Goal: Task Accomplishment & Management: Manage account settings

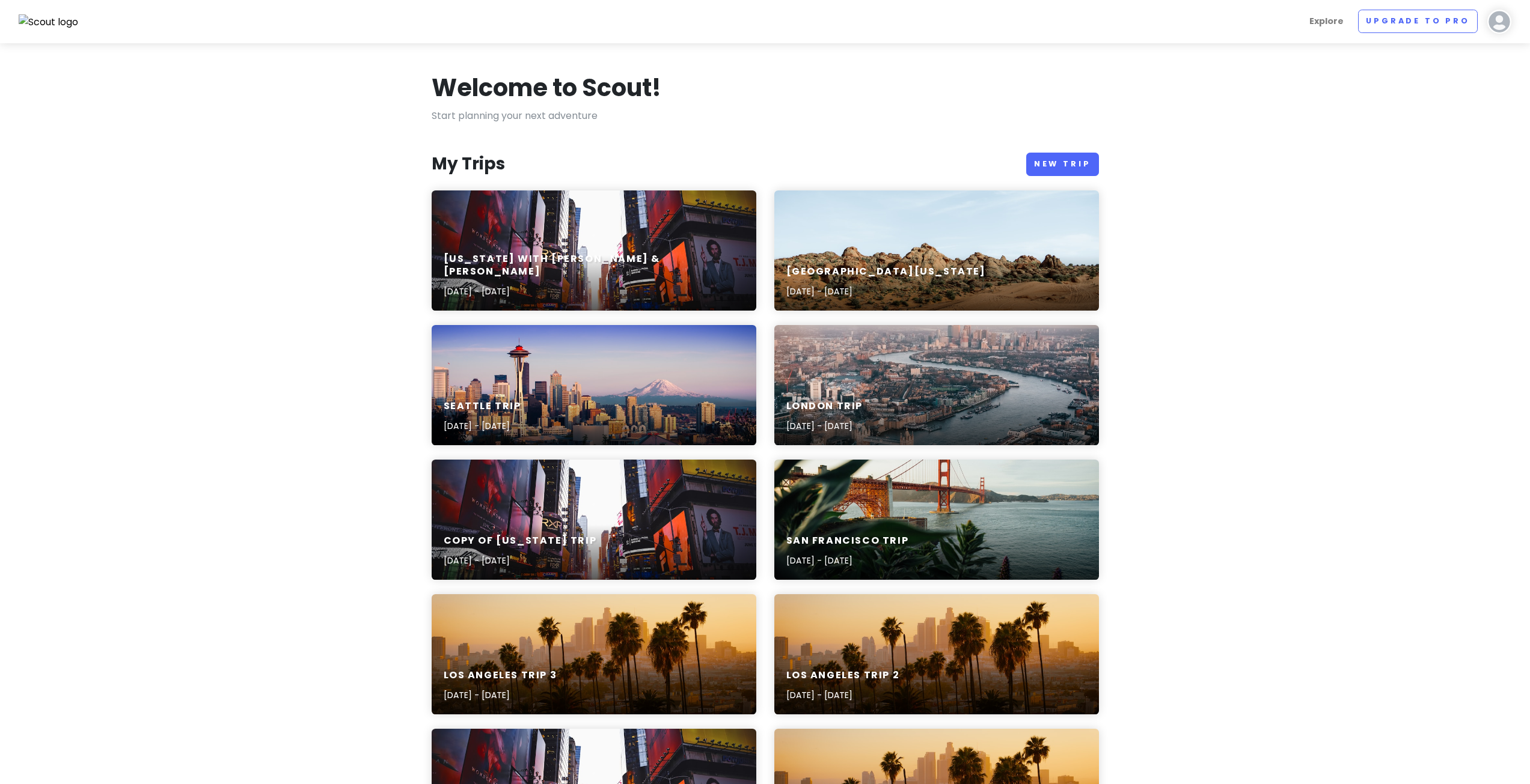
drag, startPoint x: 159, startPoint y: 311, endPoint x: 171, endPoint y: 318, distance: 13.9
click at [159, 311] on section "Welcome to Scout! Start planning your next adventure My Trips New Trip [US_STAT…" at bounding box center [765, 718] width 1530 height 1352
click at [551, 268] on h6 "[US_STATE] with [PERSON_NAME] & [PERSON_NAME]" at bounding box center [589, 265] width 291 height 25
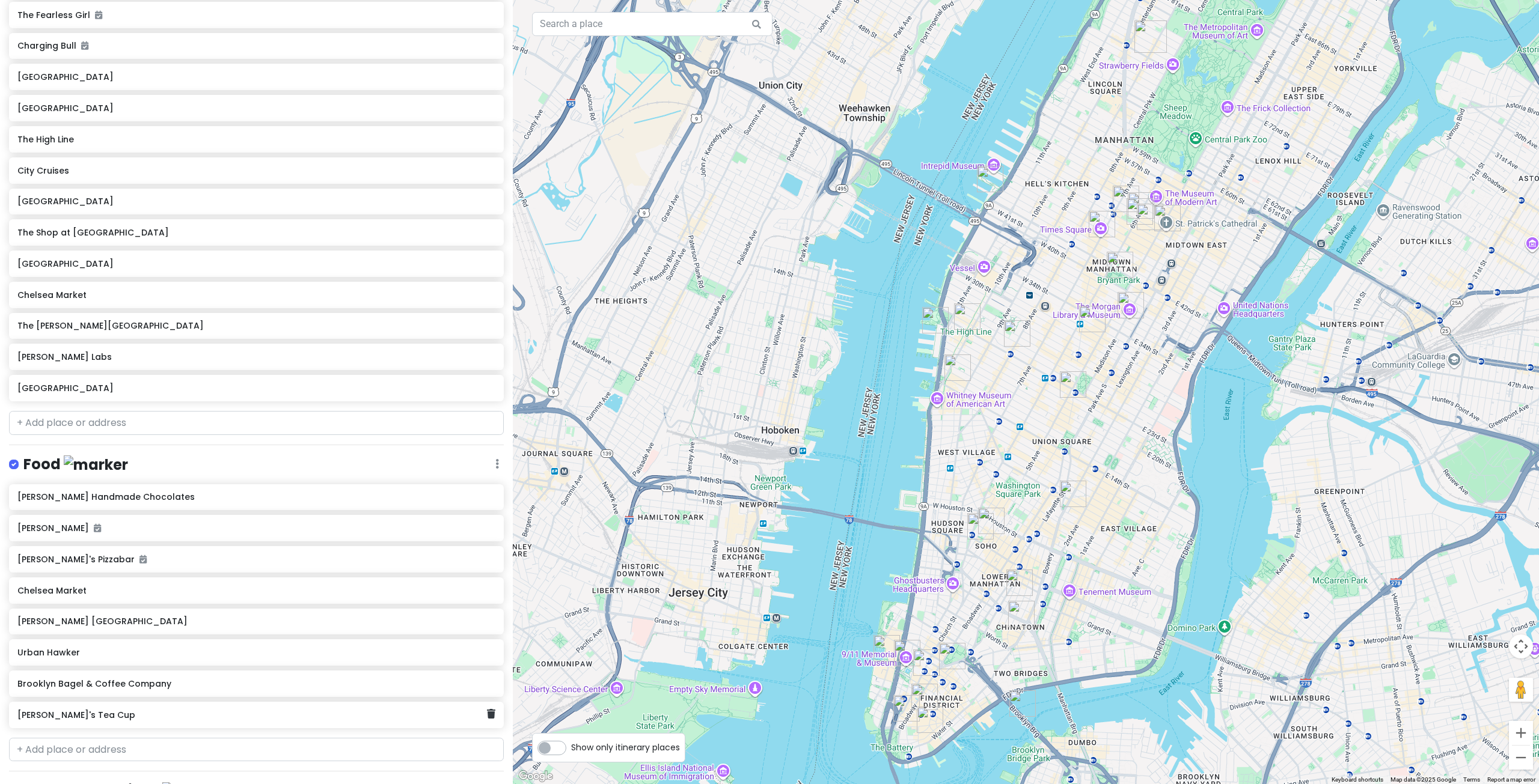
scroll to position [541, 0]
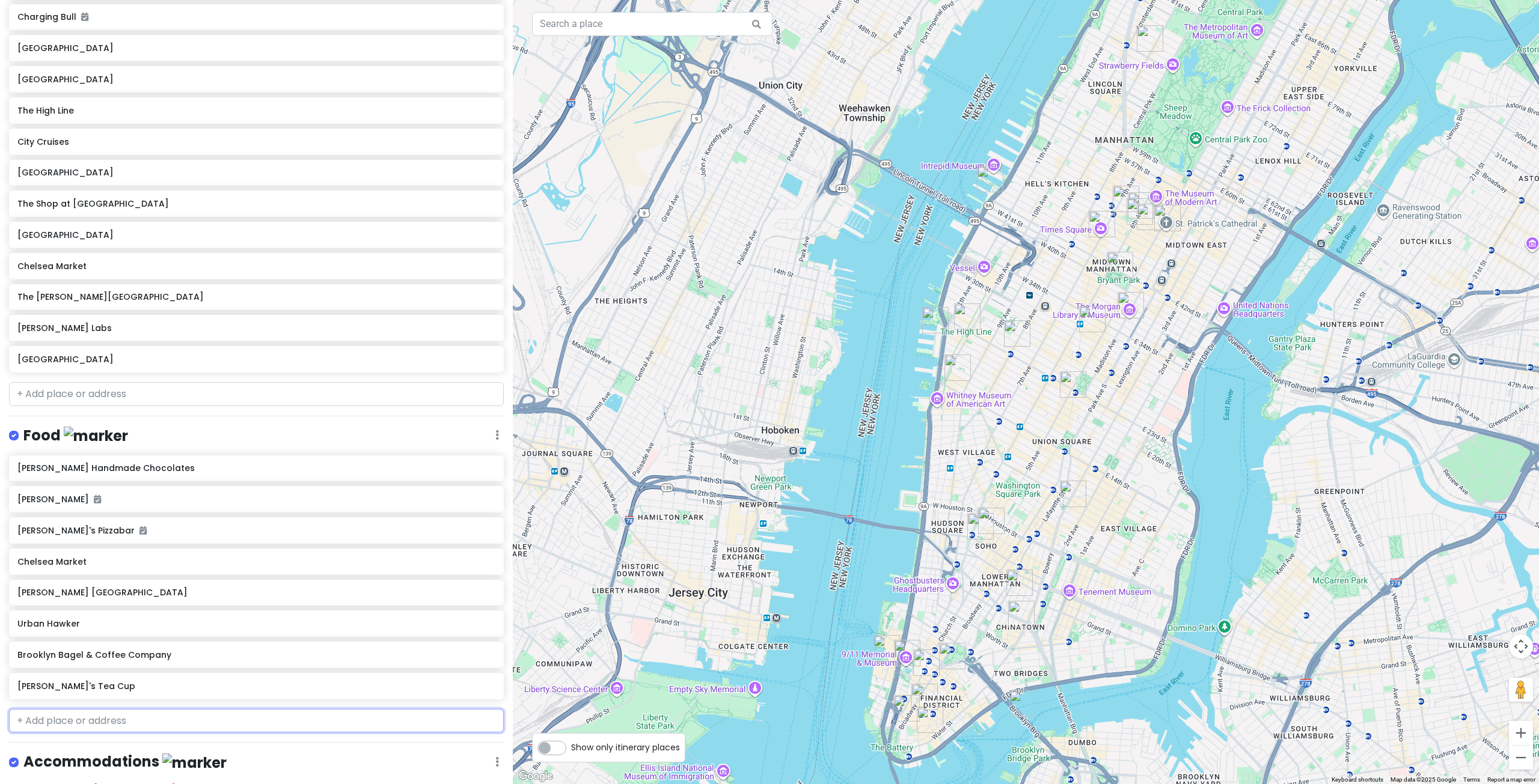
click at [108, 709] on input "text" at bounding box center [256, 720] width 495 height 24
type input "jimb"
click at [78, 754] on span "[PERSON_NAME]'s Hamburger Place" at bounding box center [51, 748] width 54 height 12
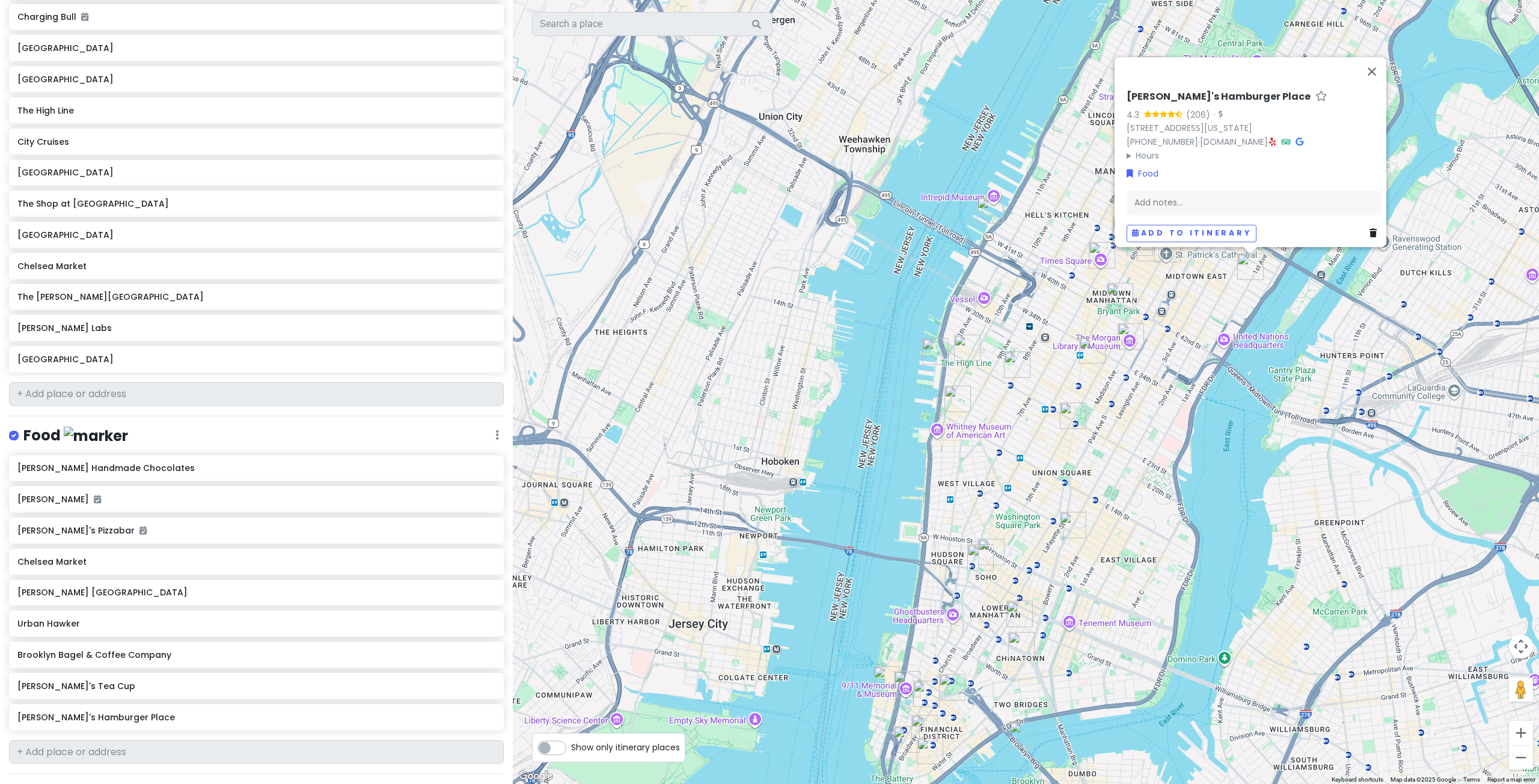
scroll to position [601, 0]
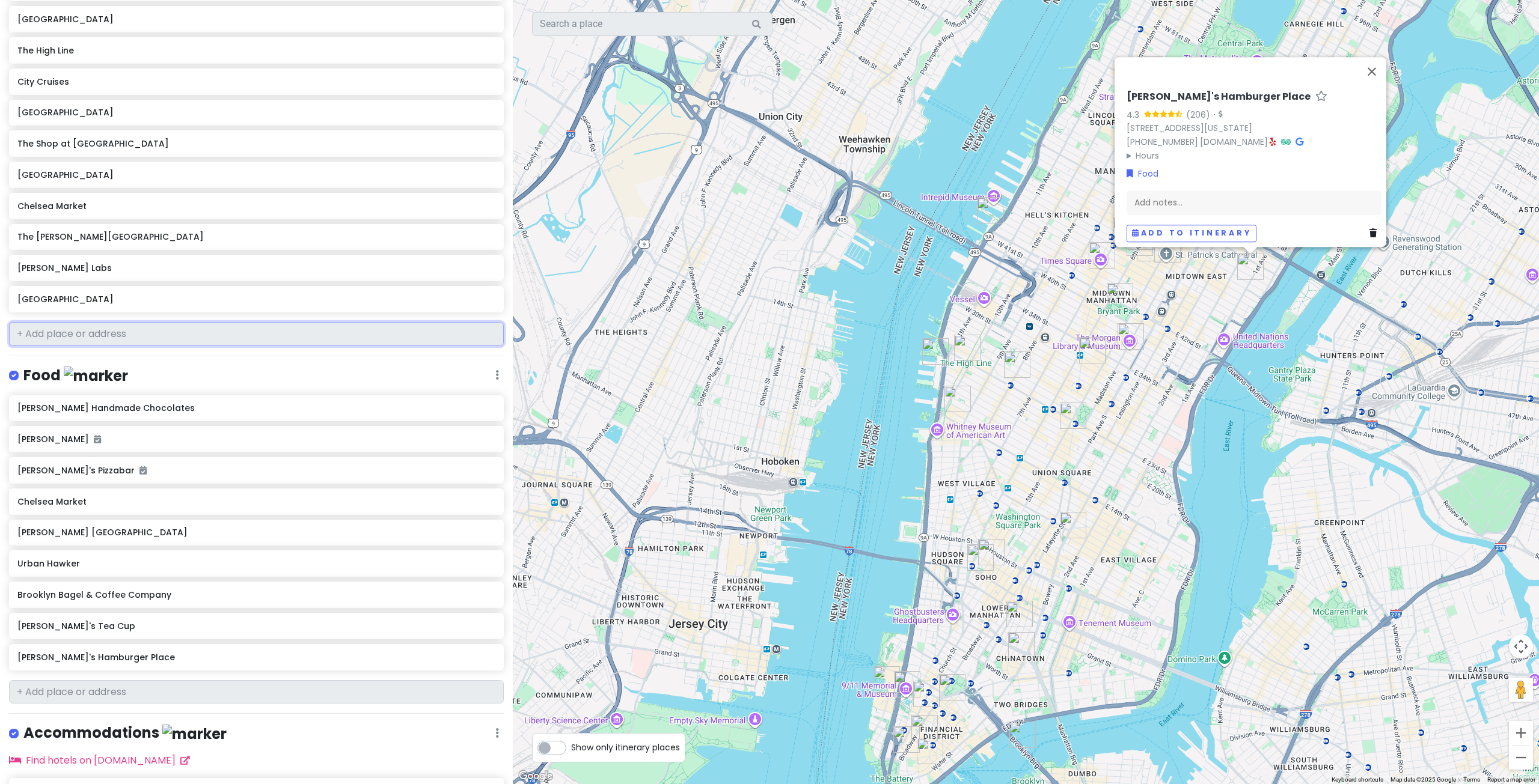
click at [38, 322] on input "text" at bounding box center [256, 334] width 495 height 24
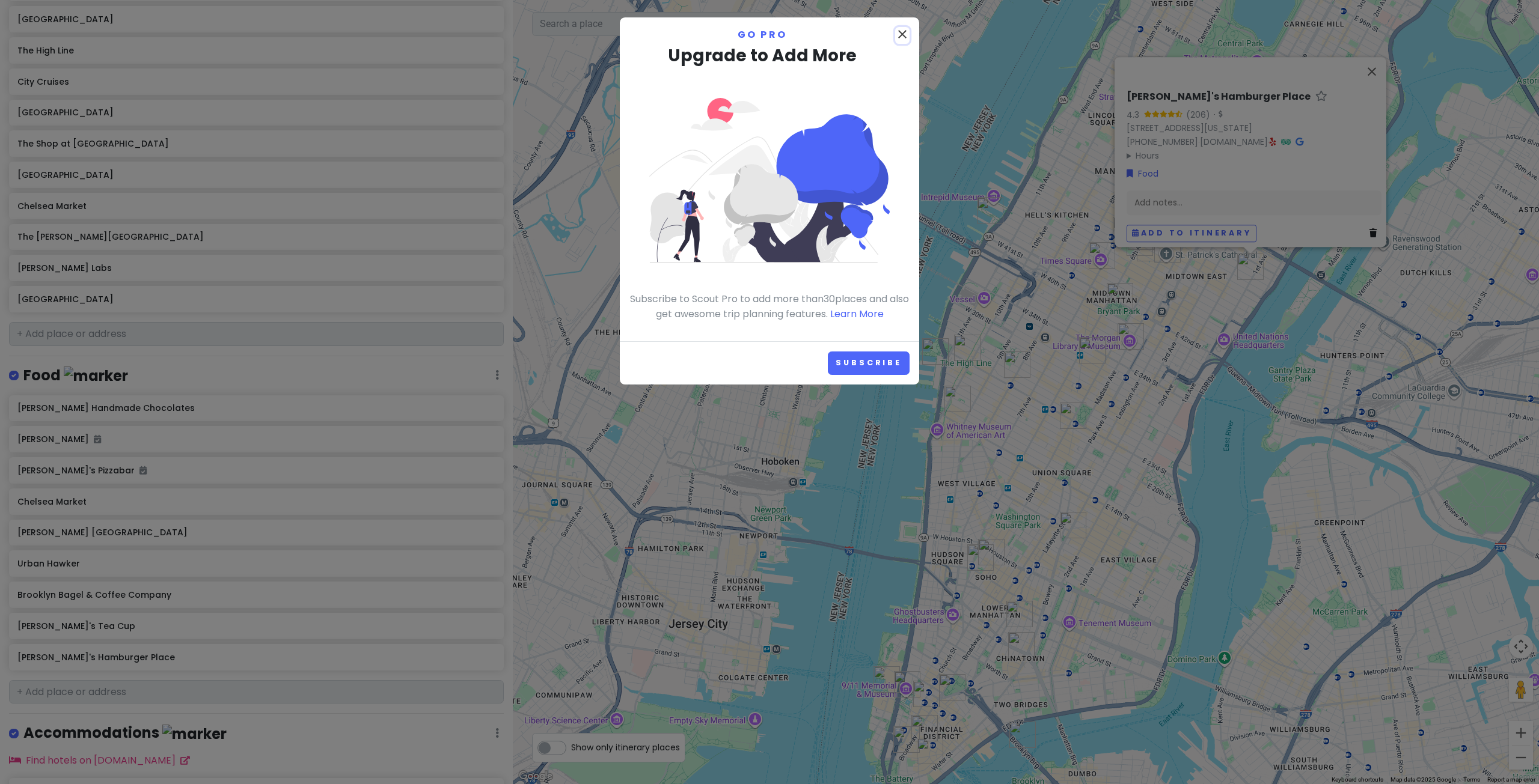
click at [899, 31] on icon "close" at bounding box center [902, 34] width 14 height 14
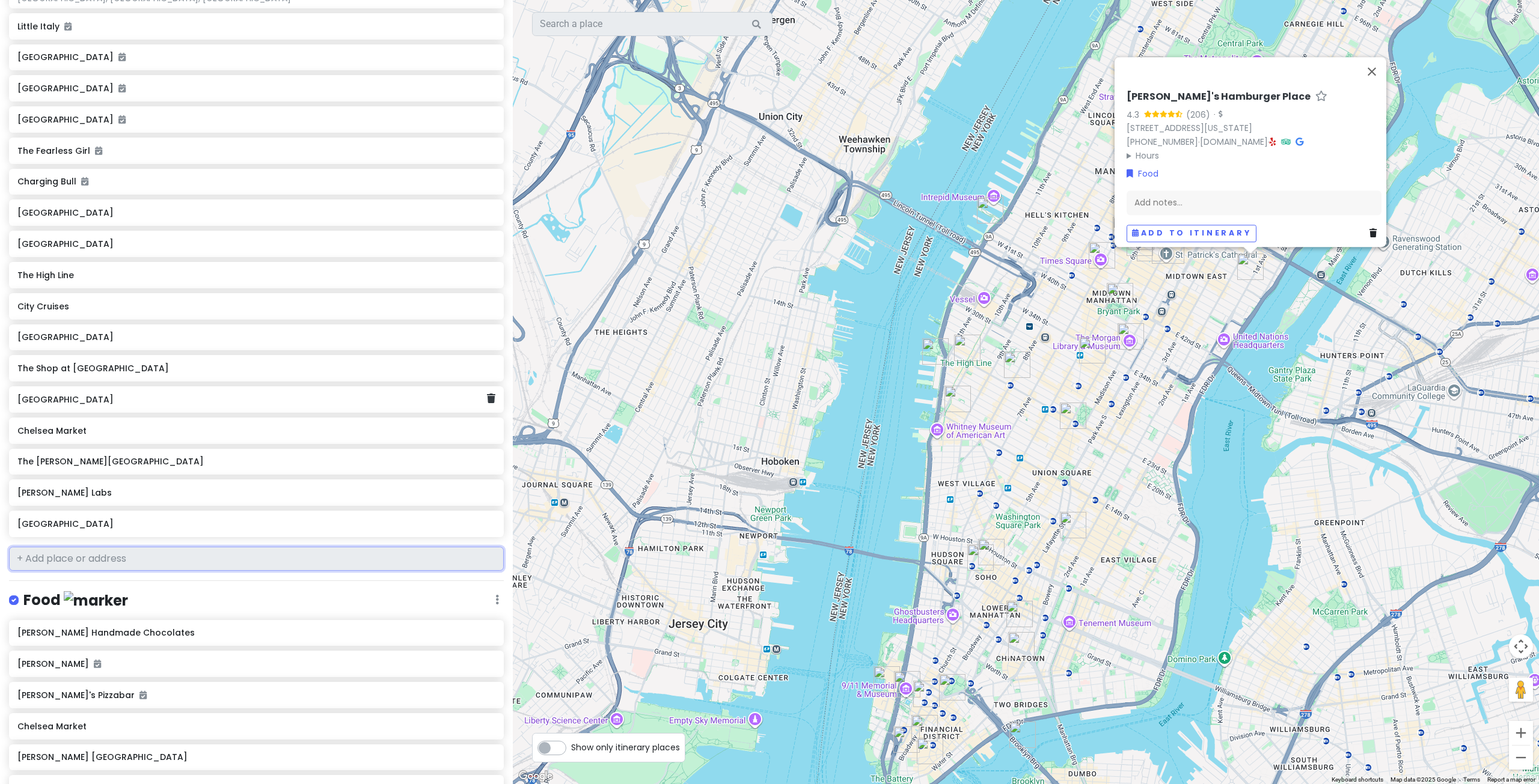
scroll to position [300, 0]
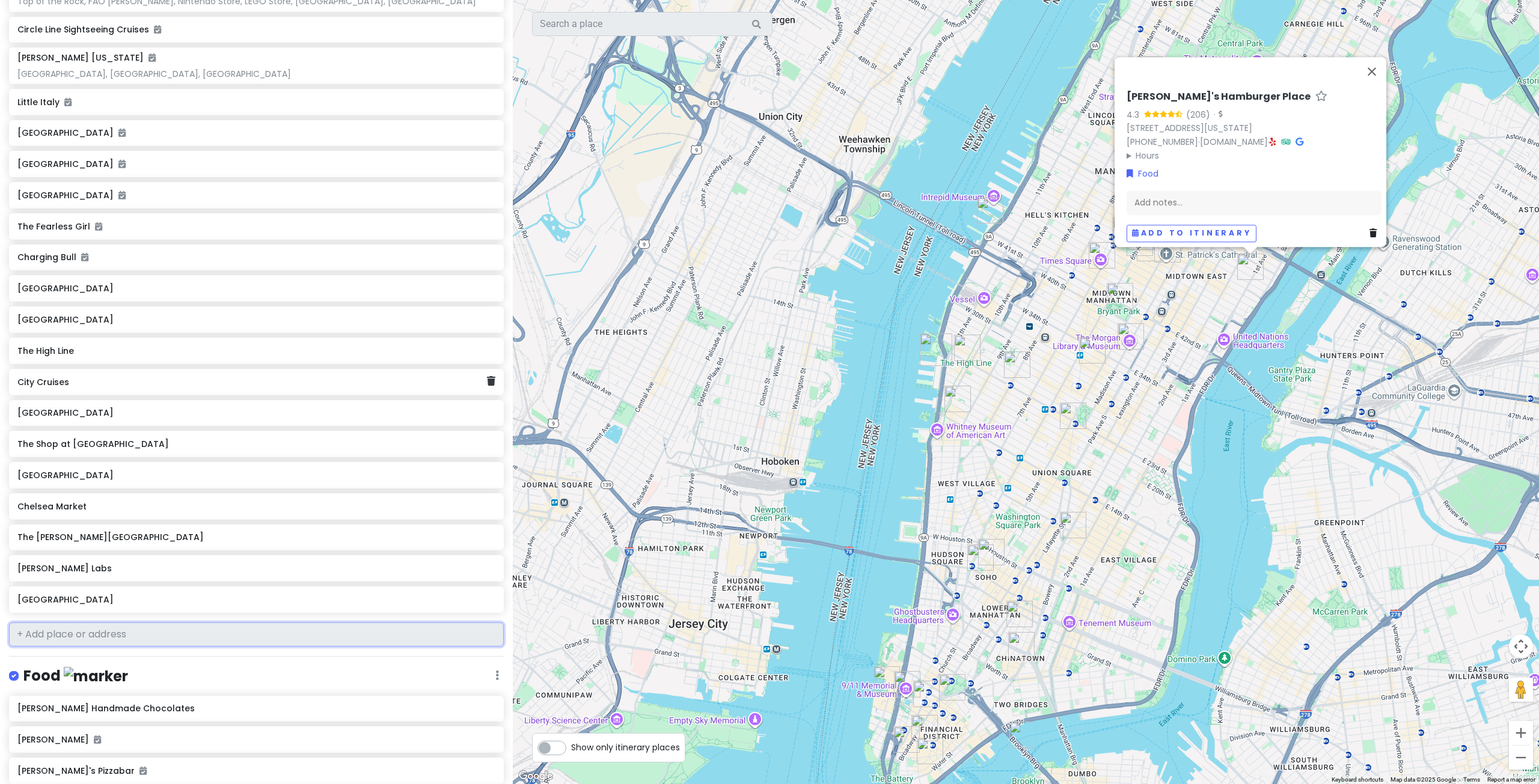
click at [218, 377] on h6 "City Cruises" at bounding box center [252, 382] width 469 height 11
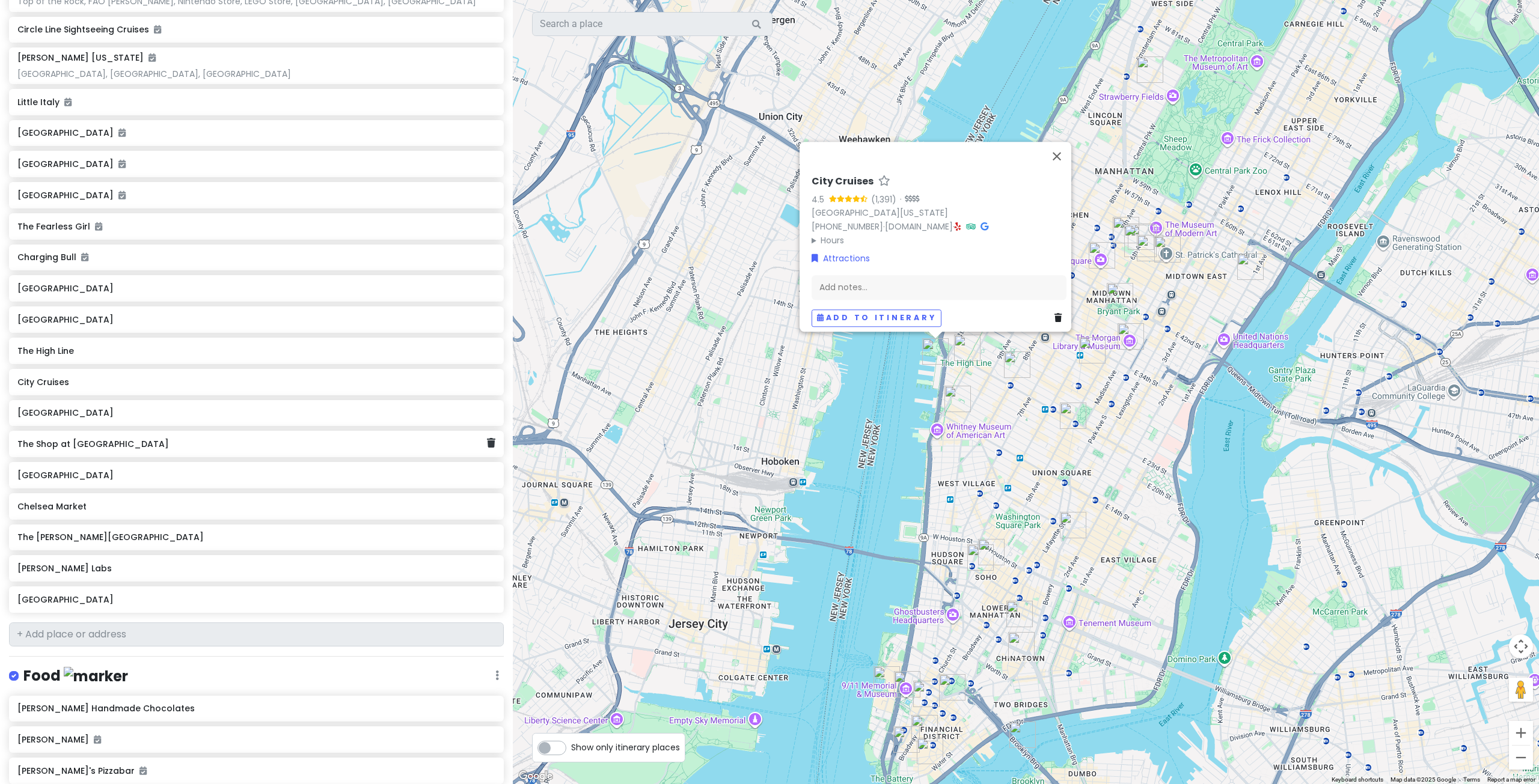
click at [206, 438] on h6 "The Shop at [GEOGRAPHIC_DATA]" at bounding box center [252, 444] width 469 height 11
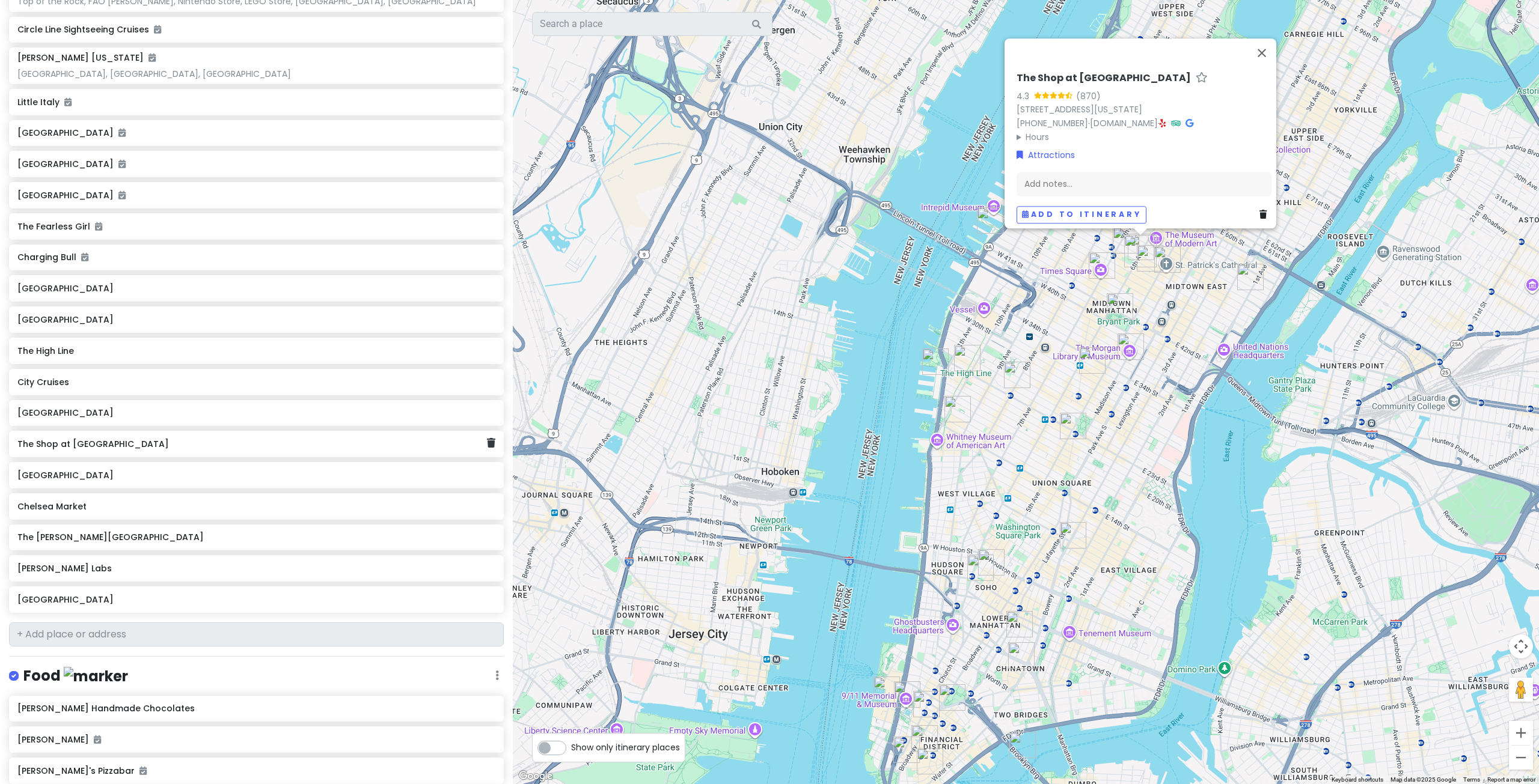
click at [488, 437] on div "The Shop at [GEOGRAPHIC_DATA]" at bounding box center [256, 444] width 495 height 27
click at [487, 438] on icon at bounding box center [491, 443] width 8 height 10
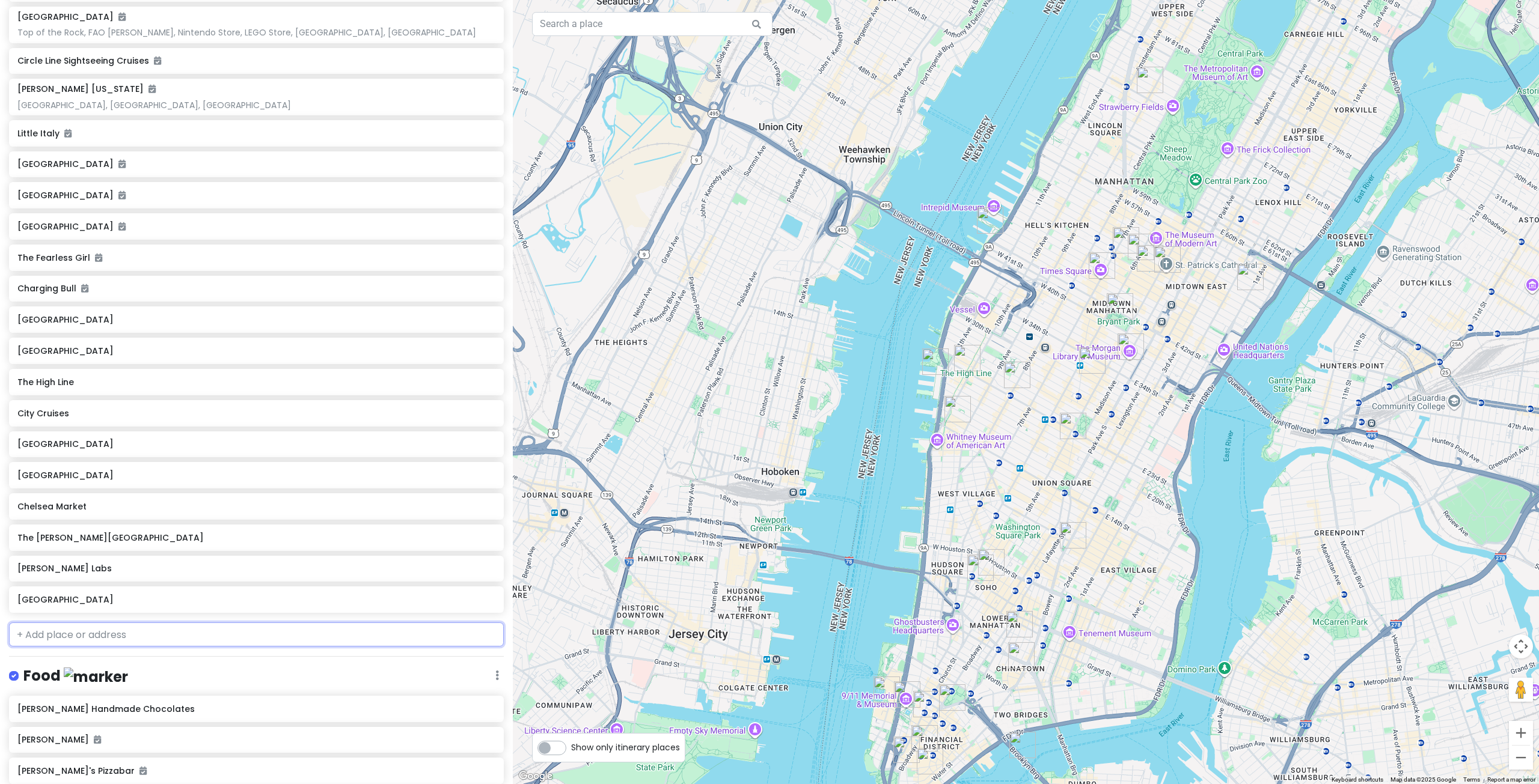
click at [97, 623] on input "text" at bounding box center [256, 634] width 495 height 24
type input "elevated ac"
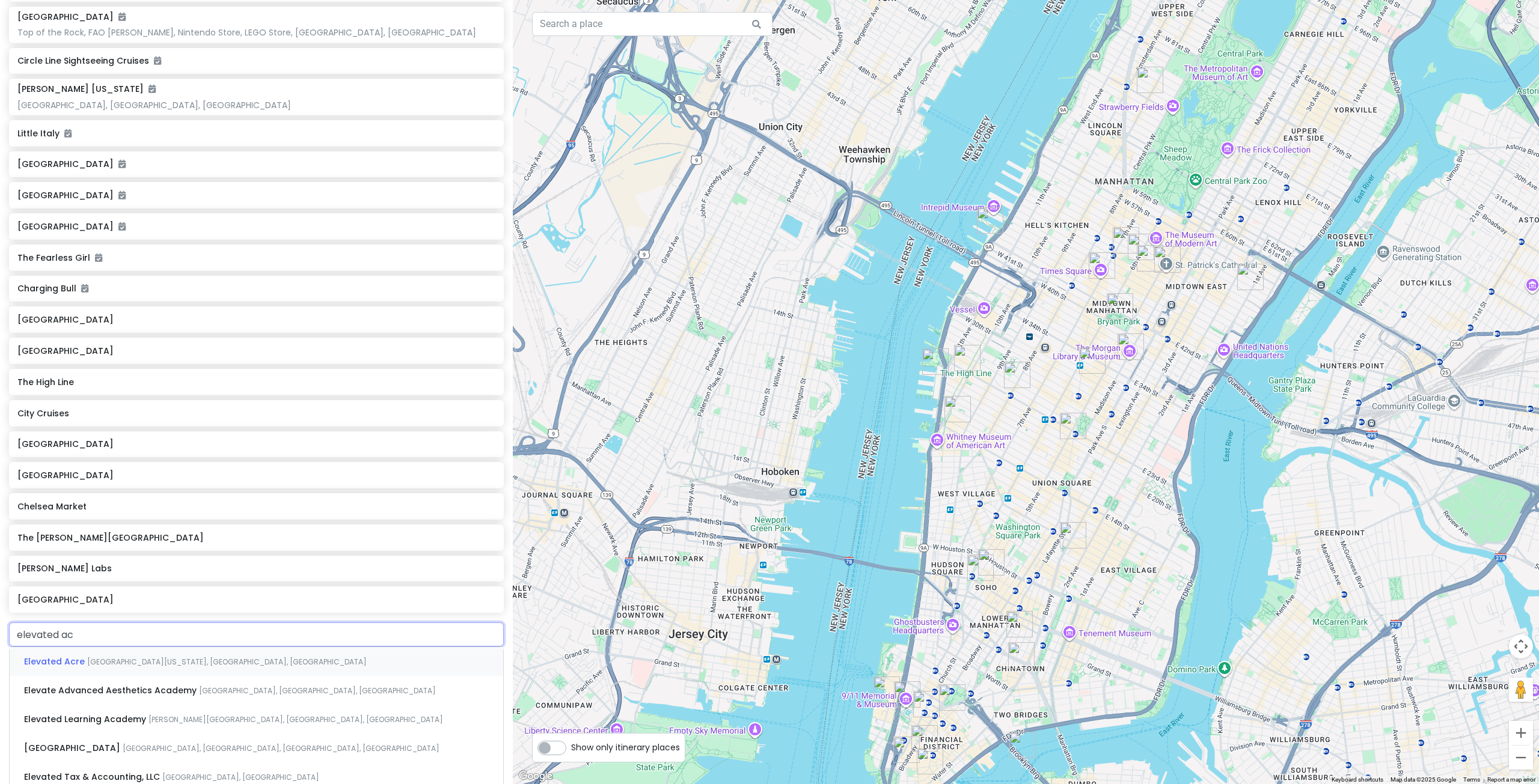
click at [76, 656] on span "Elevated Acre" at bounding box center [55, 662] width 63 height 12
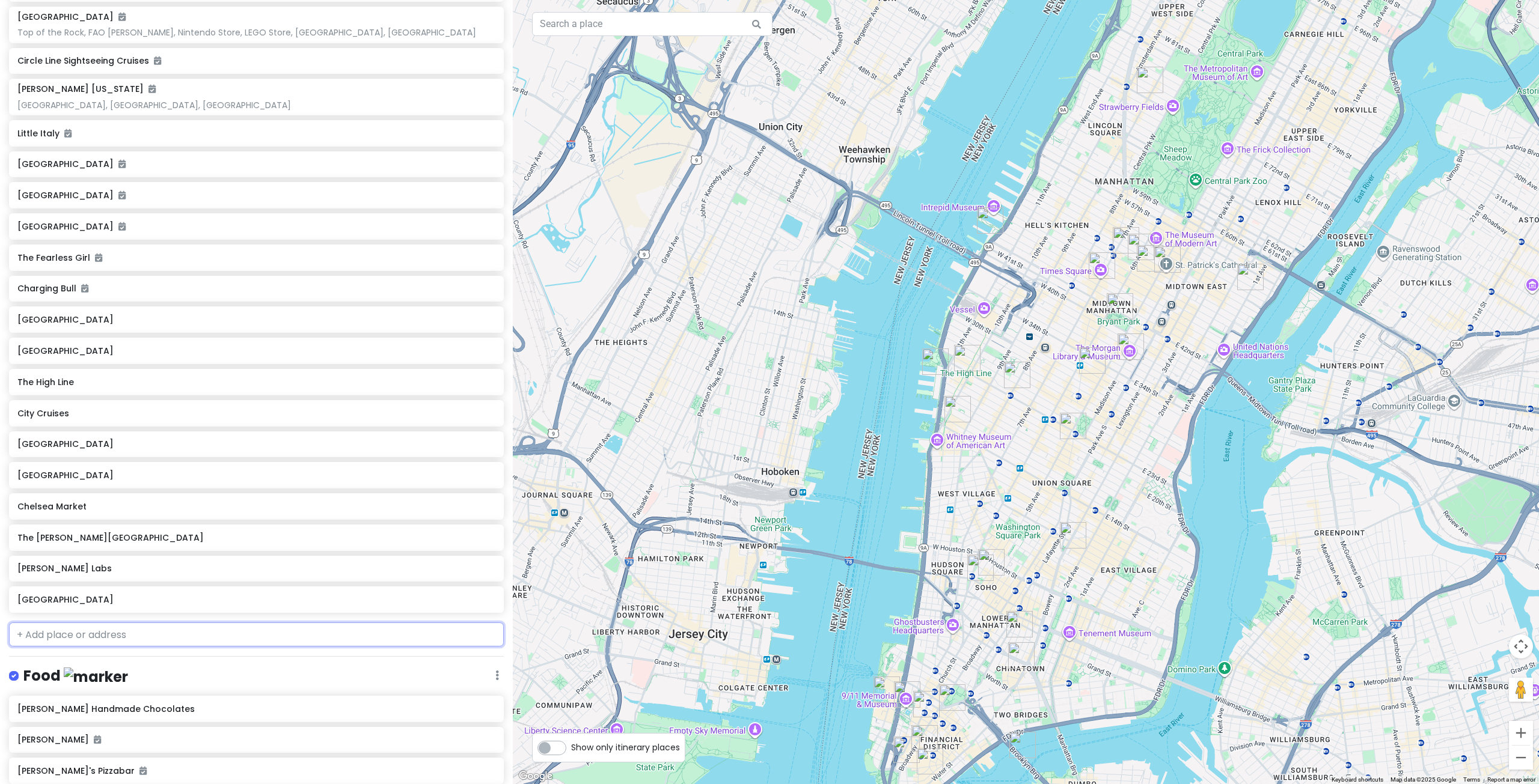
scroll to position [300, 0]
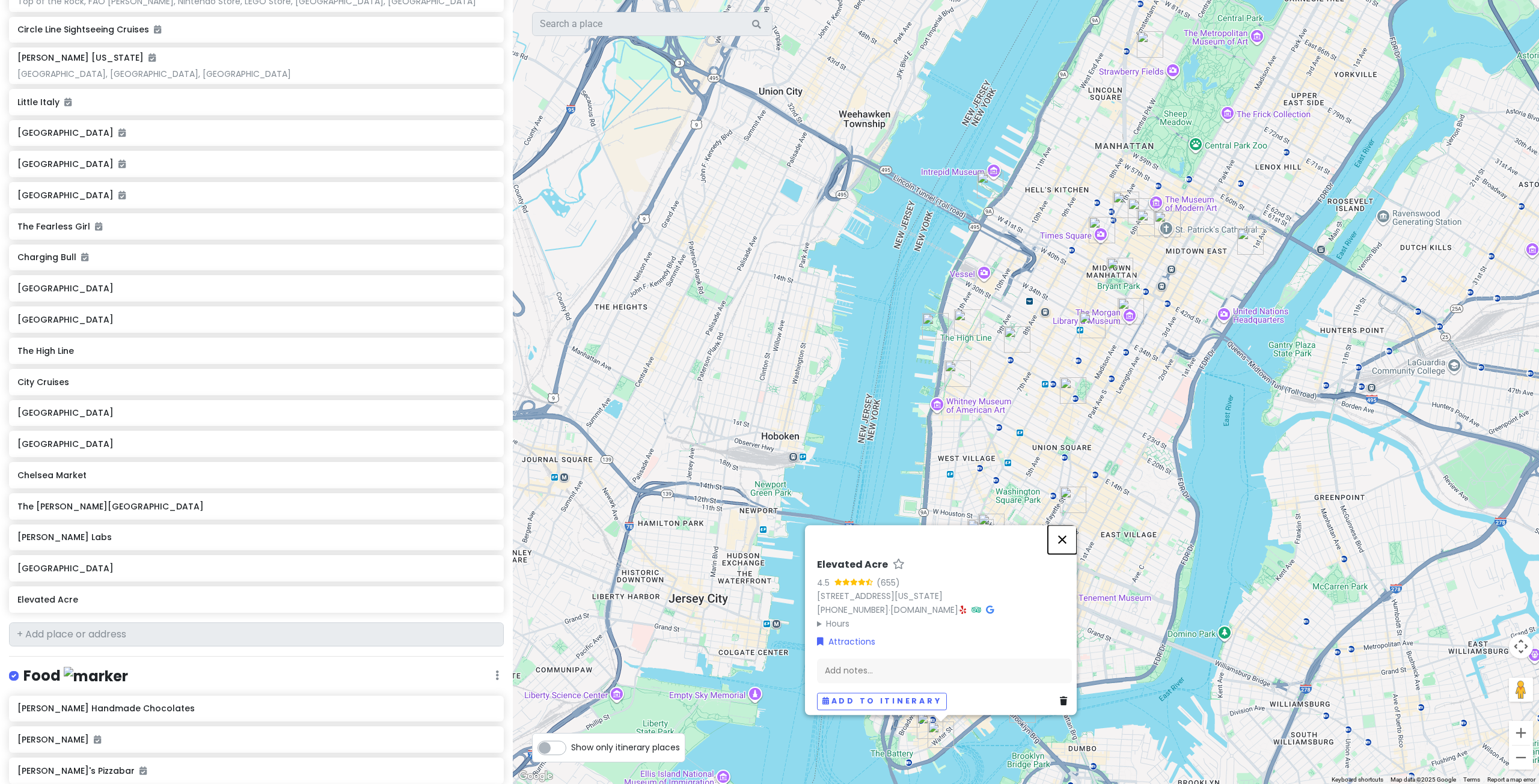
click at [1072, 535] on button "Close" at bounding box center [1062, 540] width 29 height 29
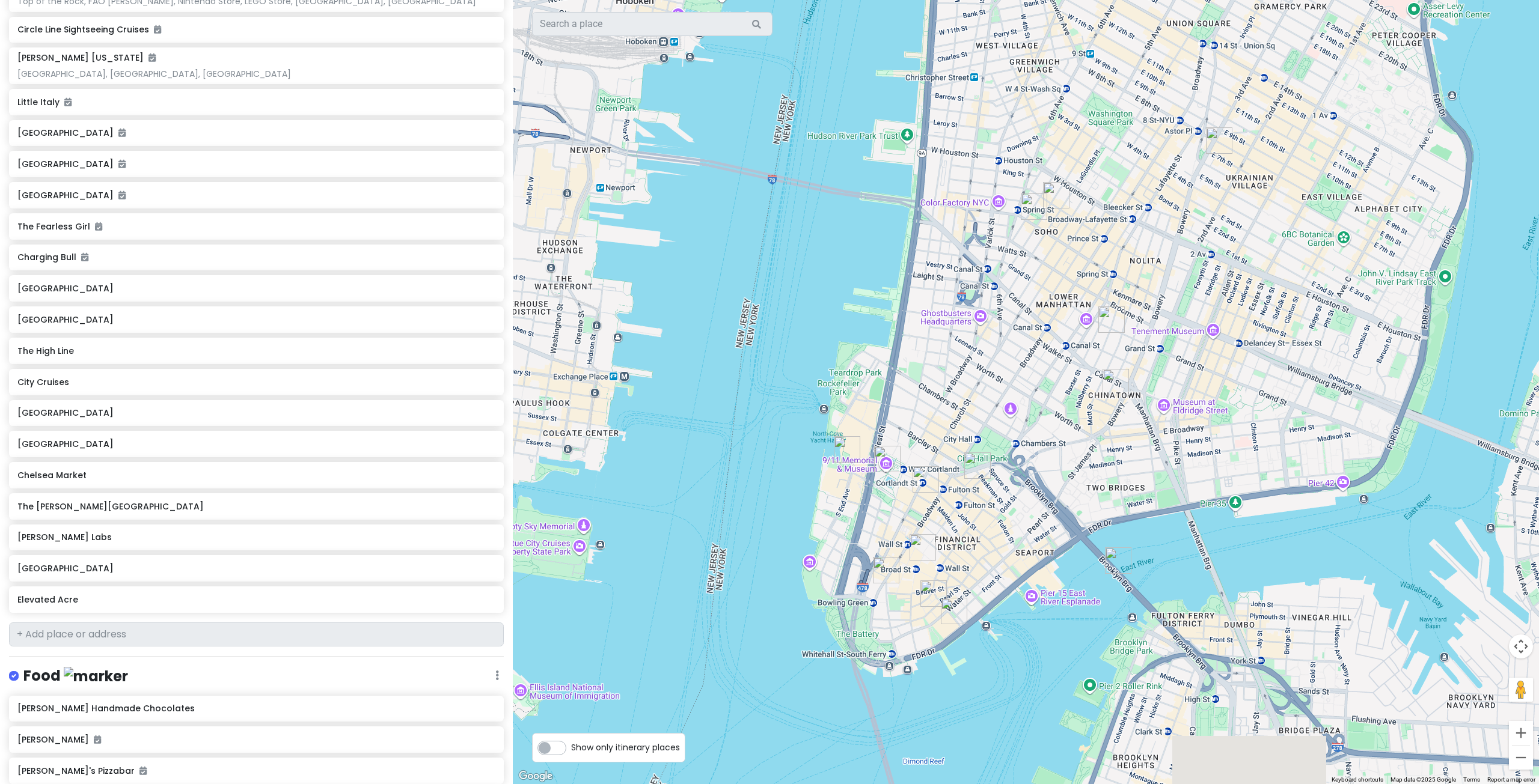
drag, startPoint x: 956, startPoint y: 703, endPoint x: 1004, endPoint y: 551, distance: 159.4
click at [1004, 551] on div at bounding box center [1026, 392] width 1026 height 784
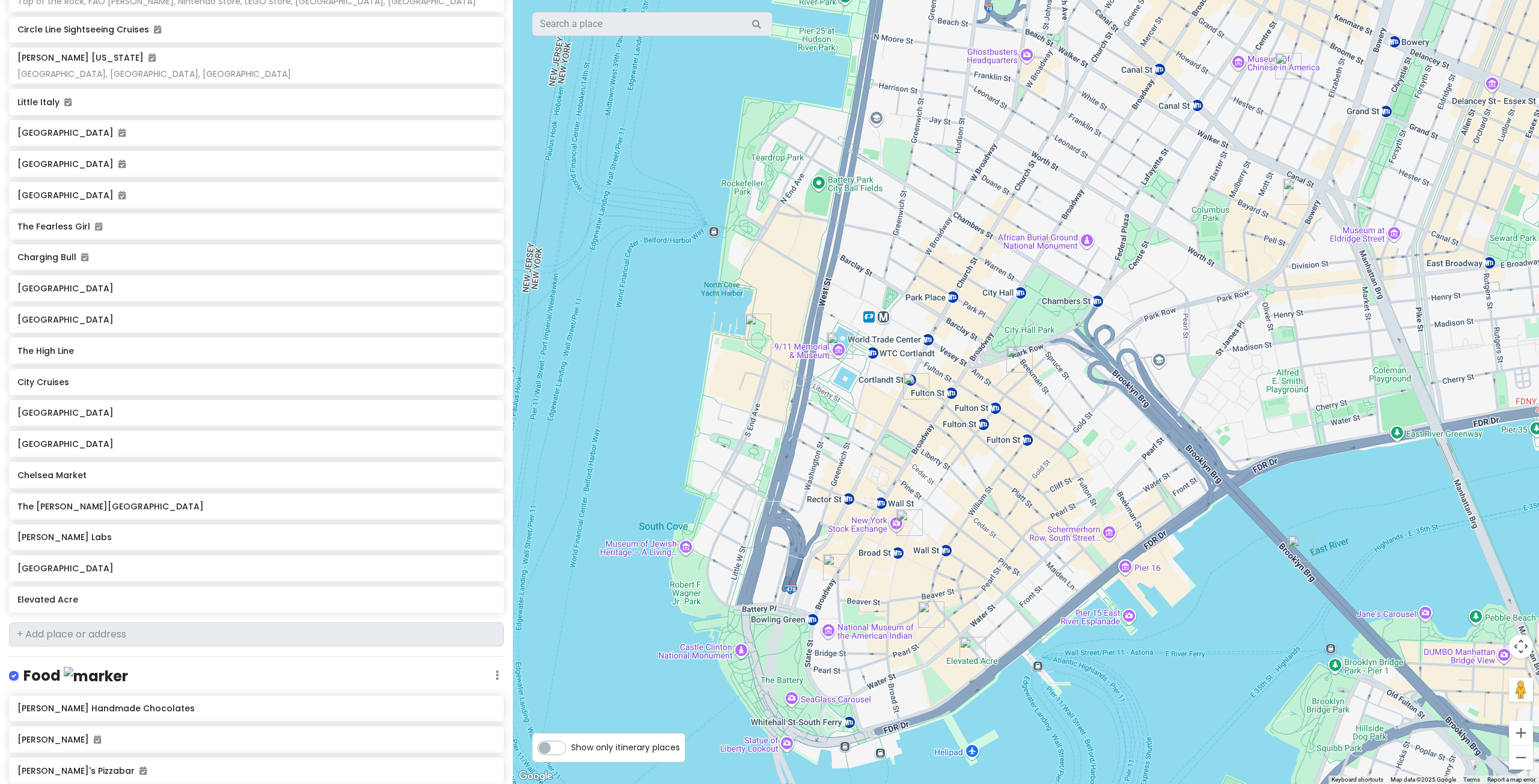
click at [914, 387] on img "Mercer Labs" at bounding box center [916, 386] width 27 height 27
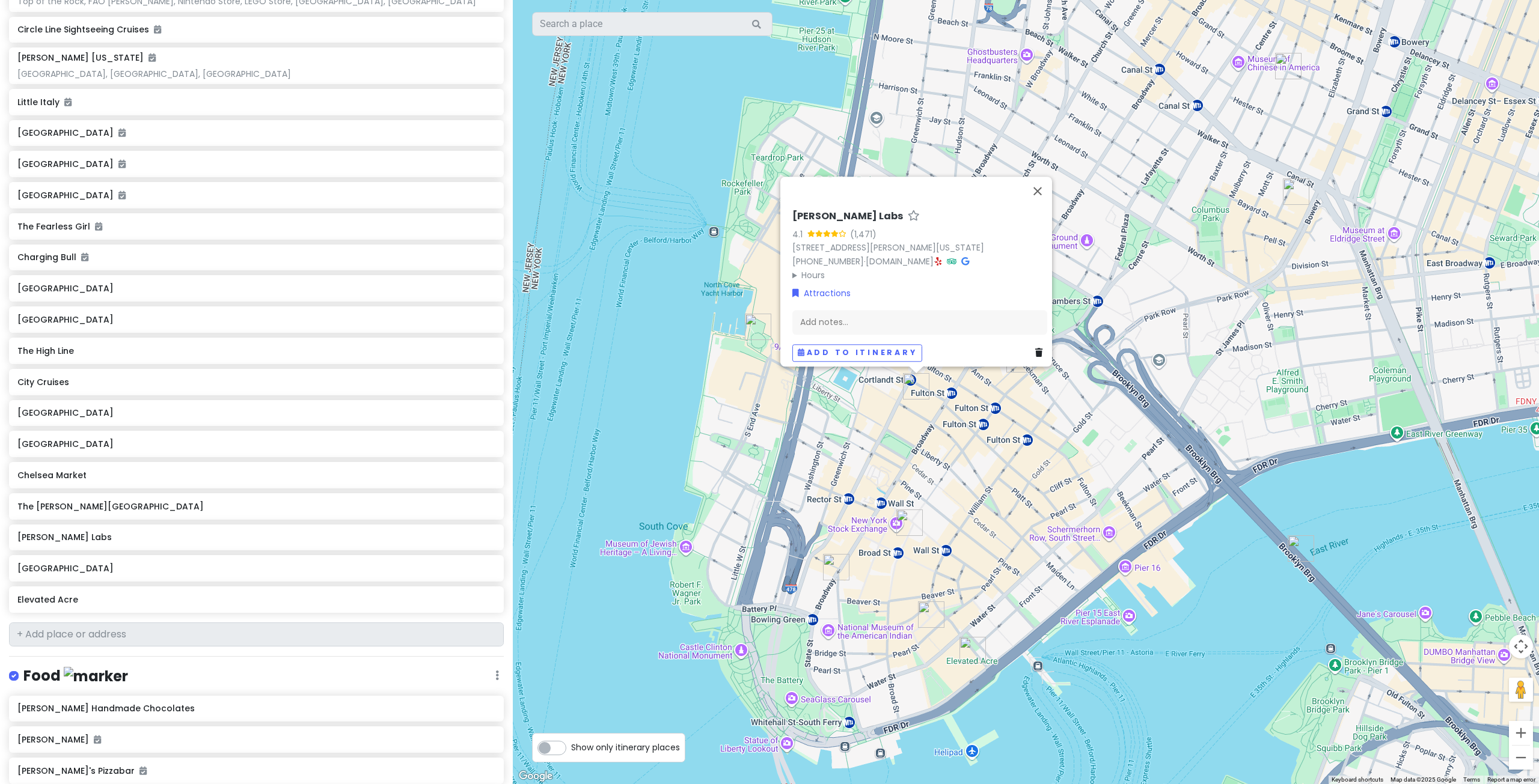
click at [967, 478] on div "[PERSON_NAME] Labs 4.1 (1,471) [STREET_ADDRESS][PERSON_NAME][US_STATE] [PHONE_N…" at bounding box center [1026, 392] width 1026 height 784
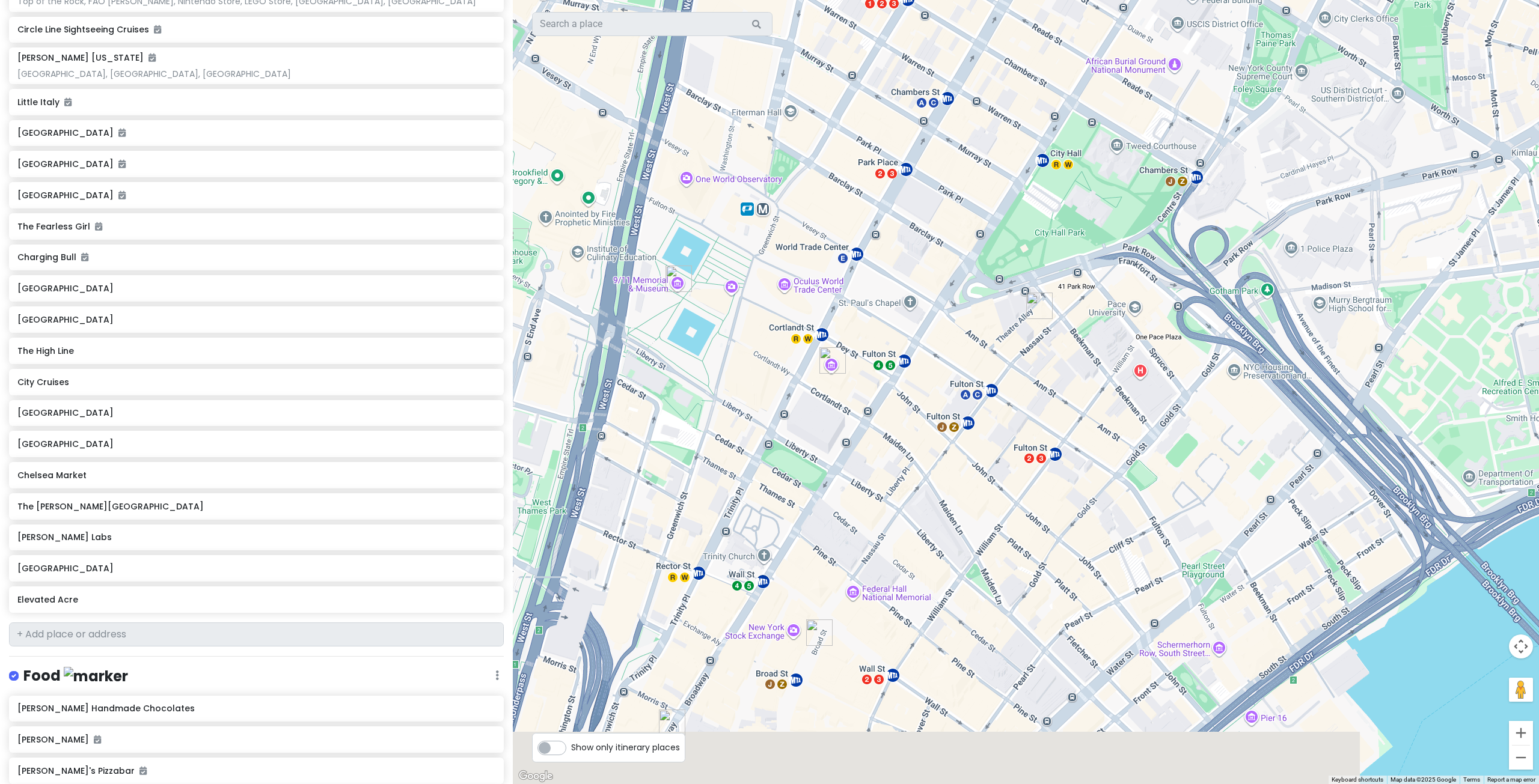
drag, startPoint x: 913, startPoint y: 676, endPoint x: 940, endPoint y: 521, distance: 157.3
click at [940, 521] on div at bounding box center [1026, 392] width 1026 height 784
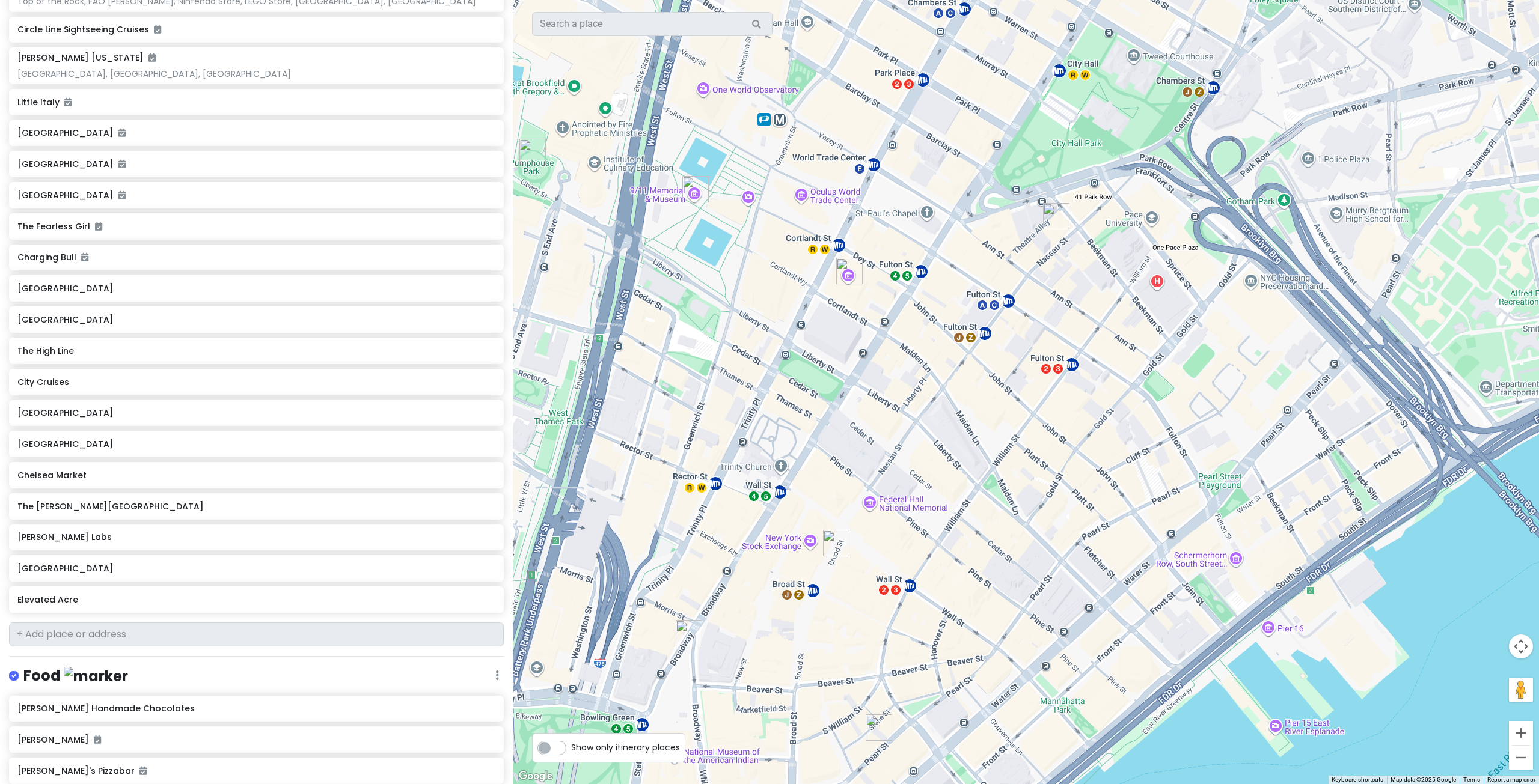
drag, startPoint x: 974, startPoint y: 706, endPoint x: 999, endPoint y: 588, distance: 120.6
click at [999, 588] on div at bounding box center [1026, 392] width 1026 height 784
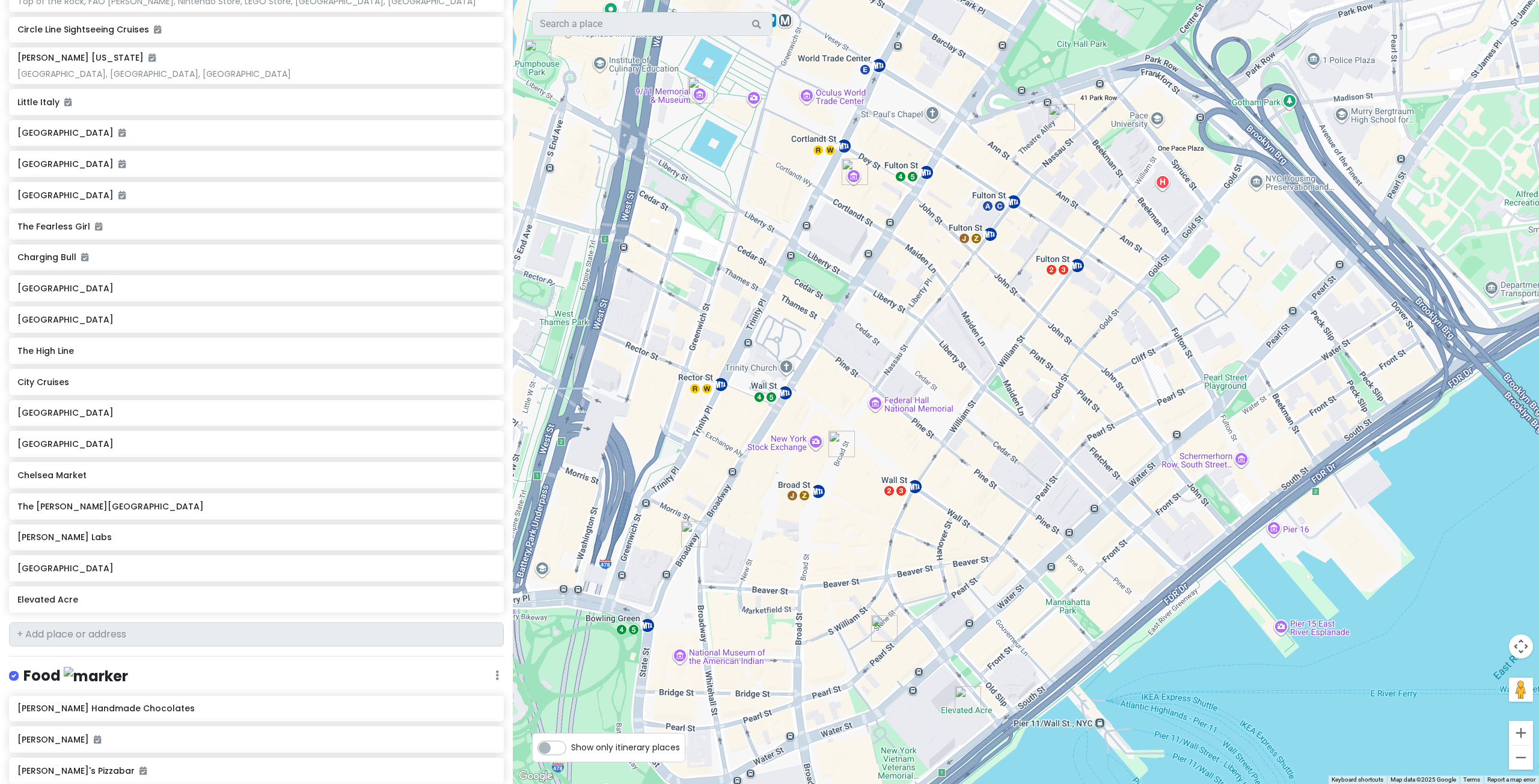
drag, startPoint x: 1058, startPoint y: 507, endPoint x: 1051, endPoint y: 559, distance: 52.5
click at [1051, 559] on div at bounding box center [1026, 392] width 1026 height 784
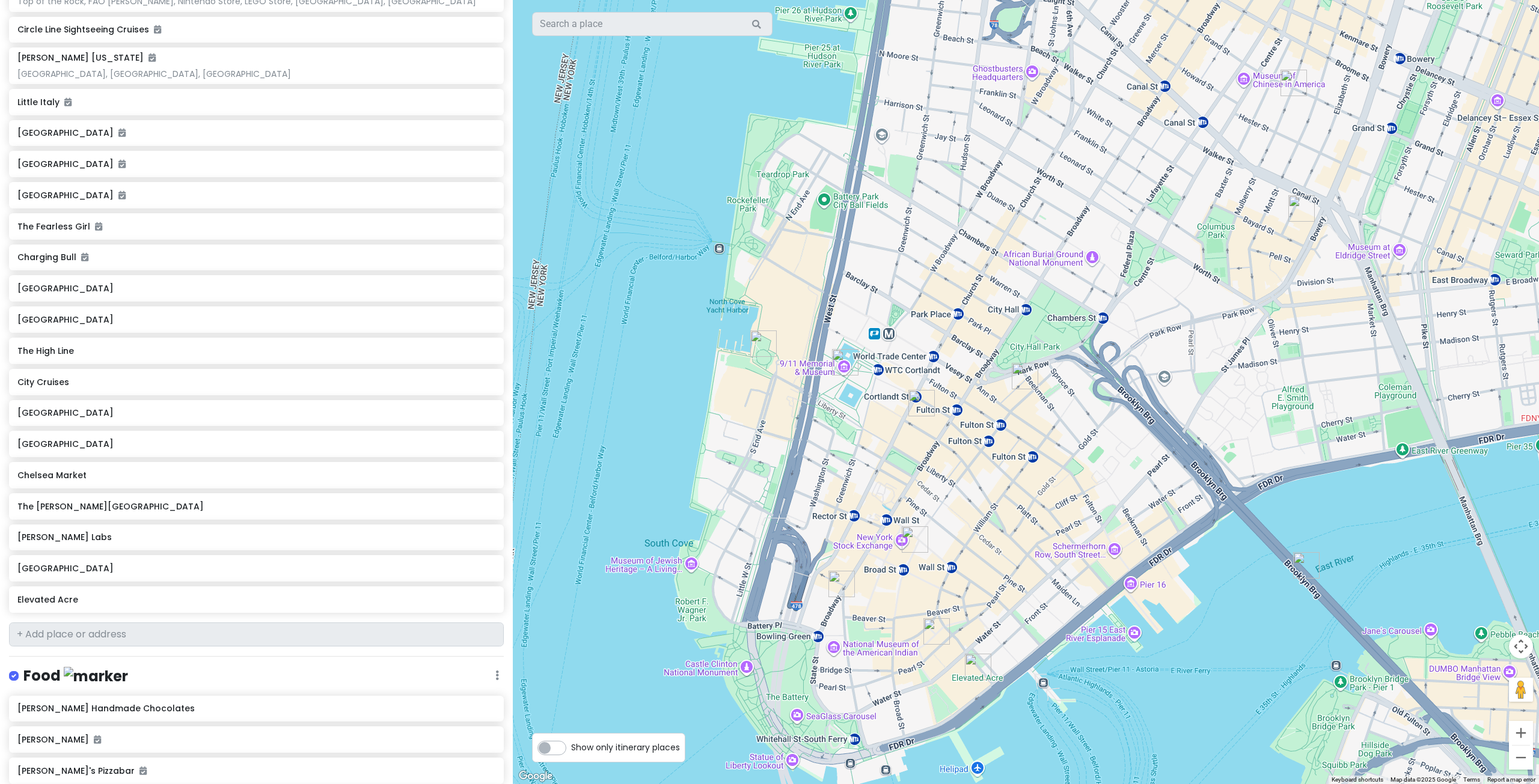
drag, startPoint x: 1090, startPoint y: 428, endPoint x: 1057, endPoint y: 469, distance: 52.6
click at [1057, 469] on div at bounding box center [1026, 392] width 1026 height 784
click at [919, 402] on img "Mercer Labs" at bounding box center [921, 403] width 27 height 27
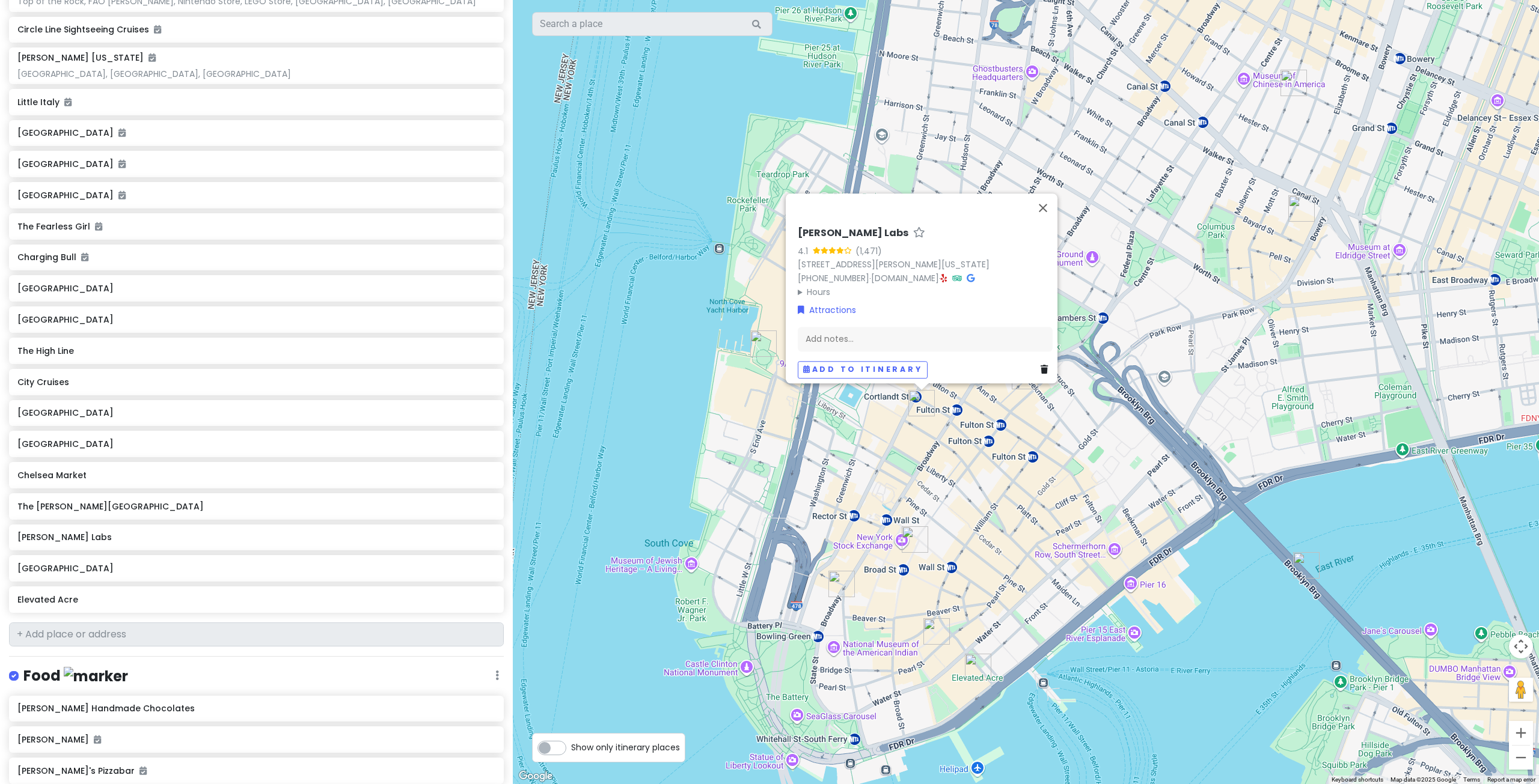
click at [842, 433] on div "[PERSON_NAME] Labs 4.1 (1,471) [STREET_ADDRESS][PERSON_NAME][US_STATE] [PHONE_N…" at bounding box center [1026, 392] width 1026 height 784
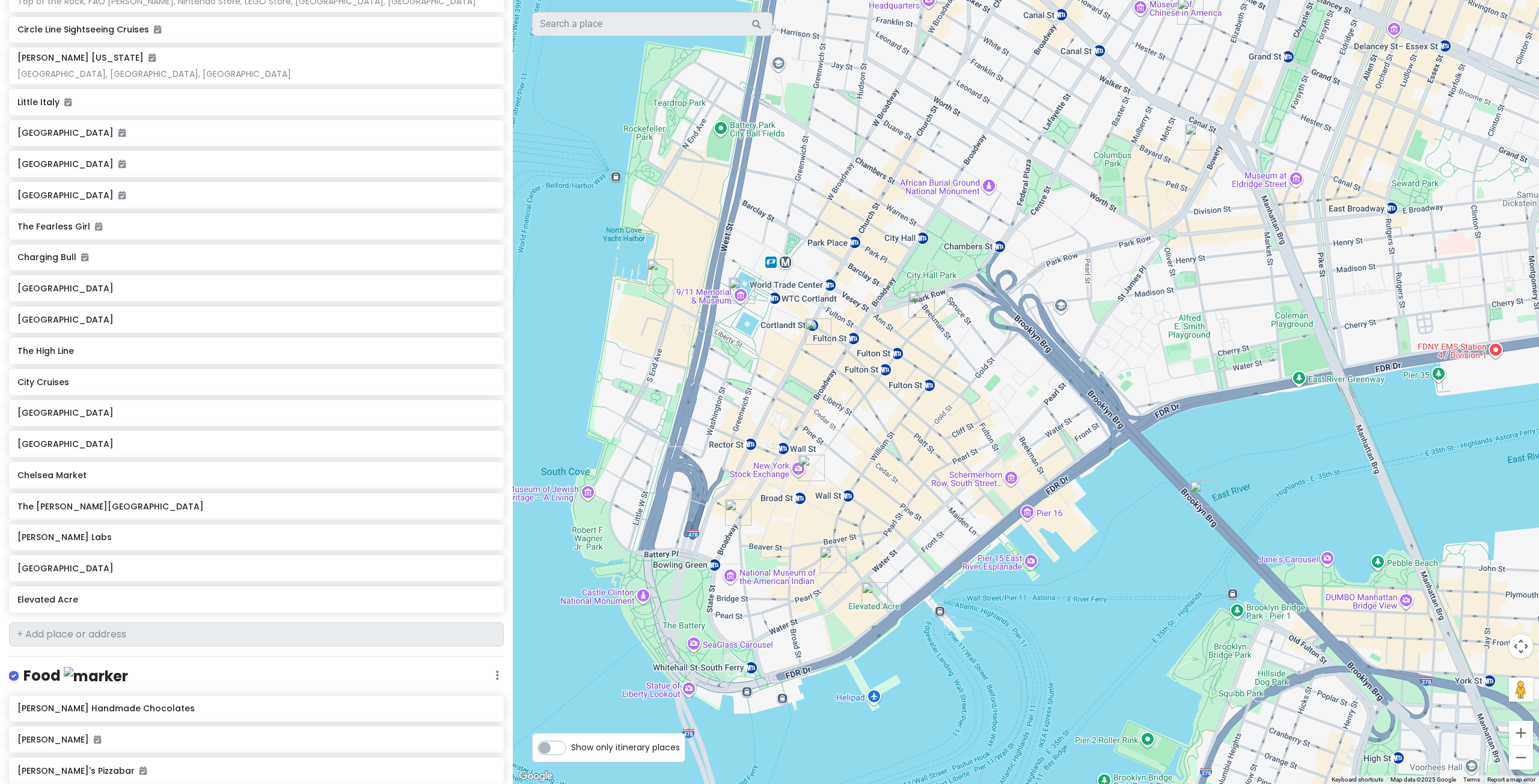
drag, startPoint x: 1159, startPoint y: 561, endPoint x: 1053, endPoint y: 488, distance: 128.7
click at [1053, 488] on div at bounding box center [1026, 392] width 1026 height 784
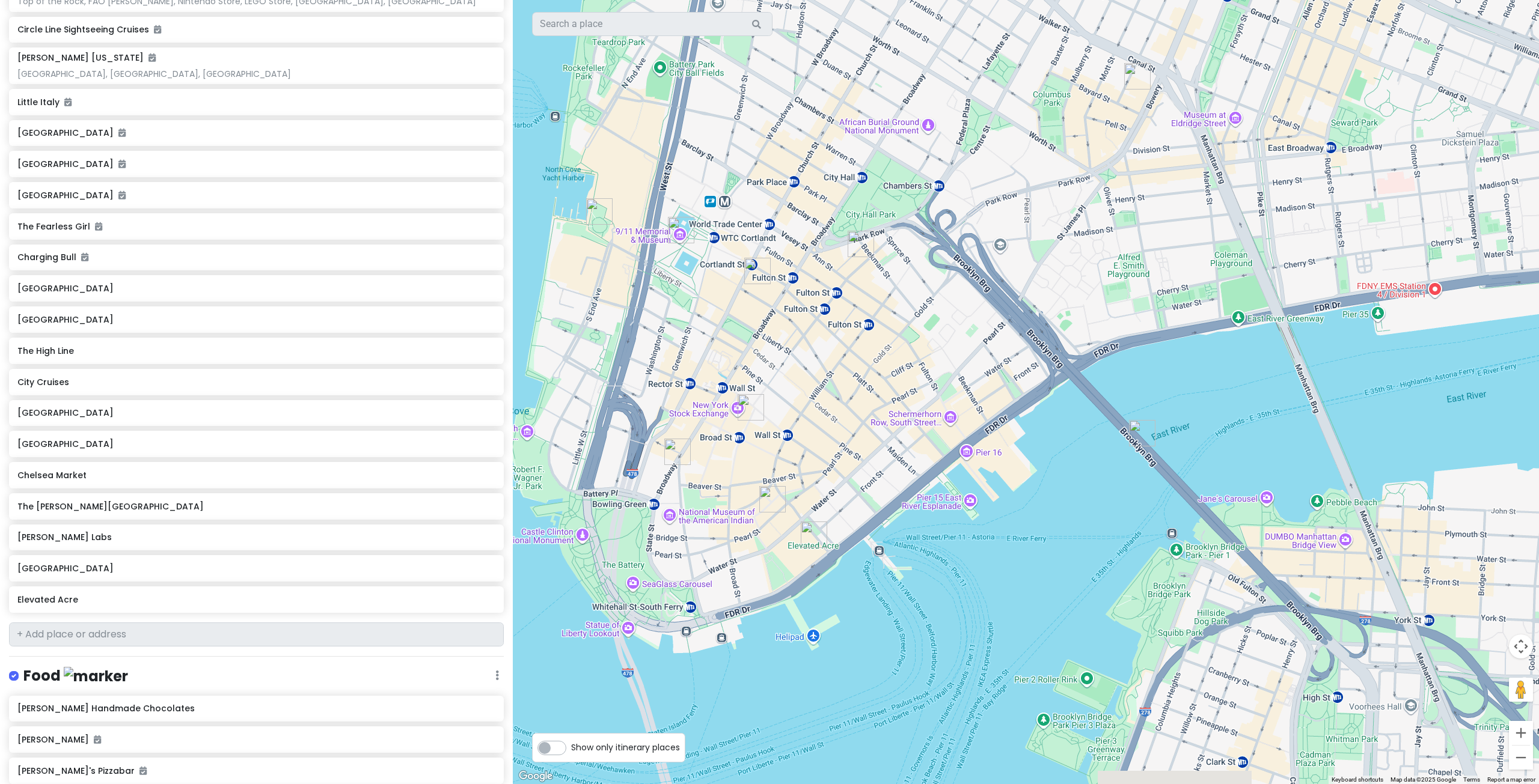
drag, startPoint x: 1464, startPoint y: 741, endPoint x: 1403, endPoint y: 680, distance: 86.3
click at [1403, 680] on div at bounding box center [1026, 392] width 1026 height 784
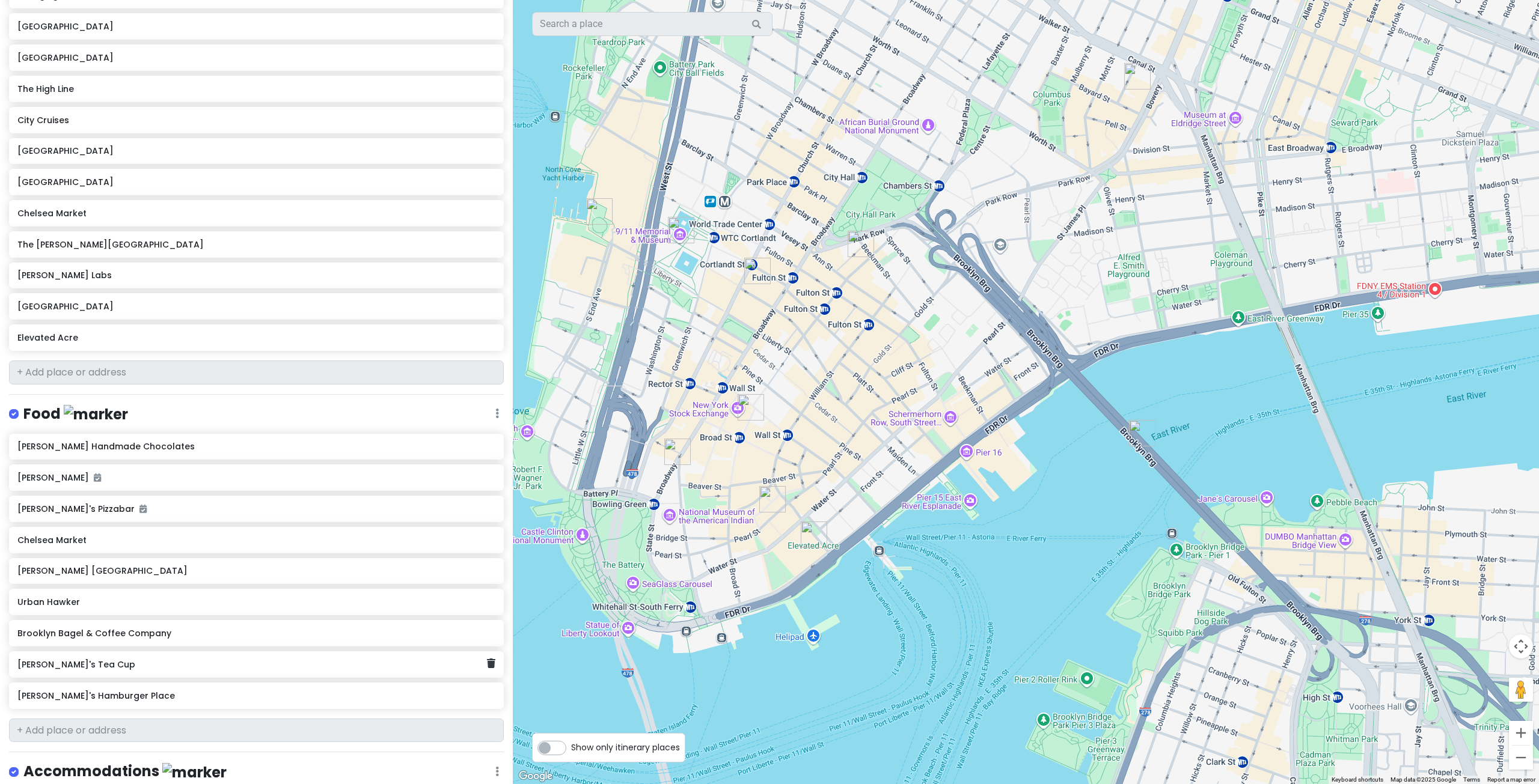
scroll to position [601, 0]
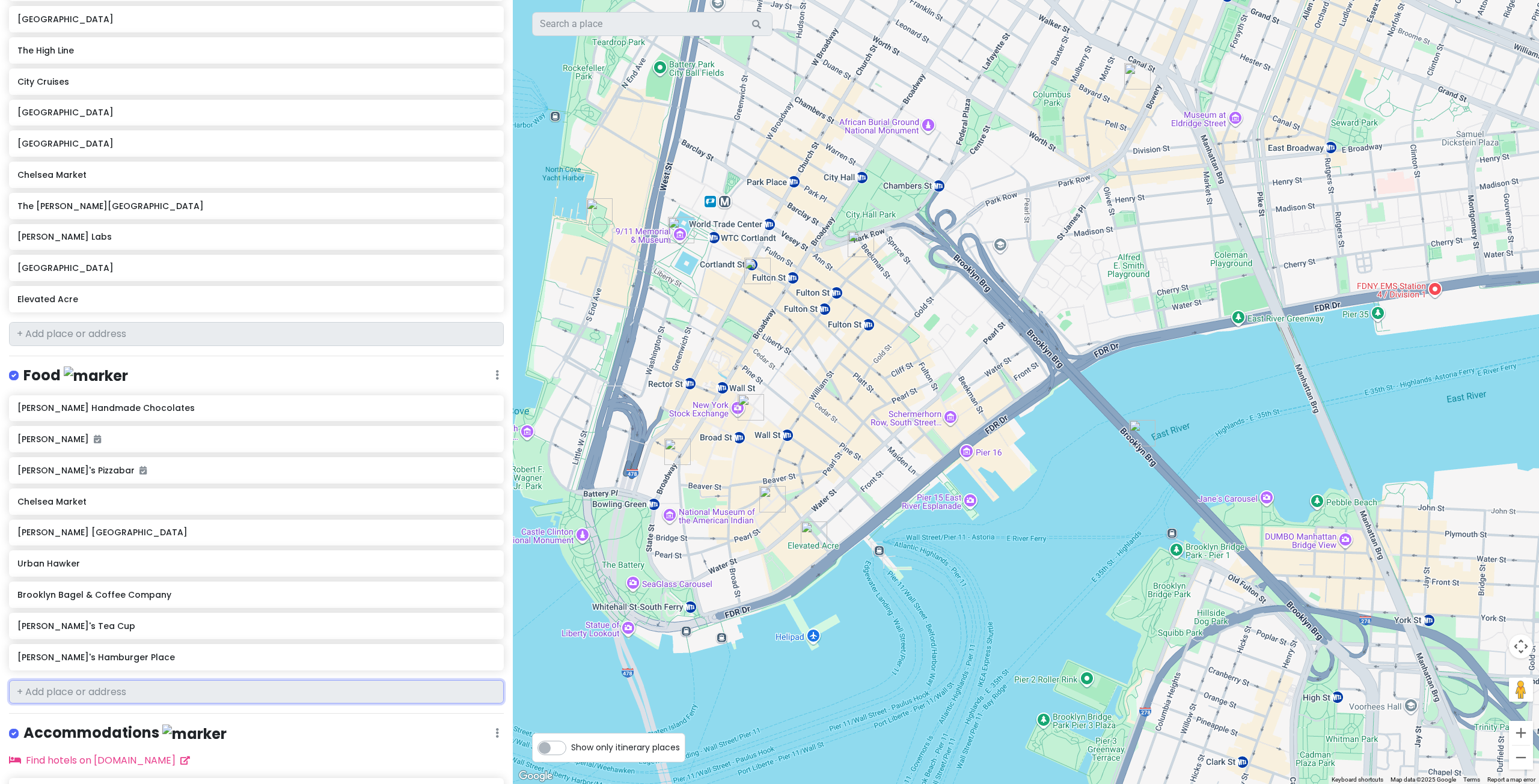
click at [95, 680] on input "text" at bounding box center [256, 692] width 495 height 24
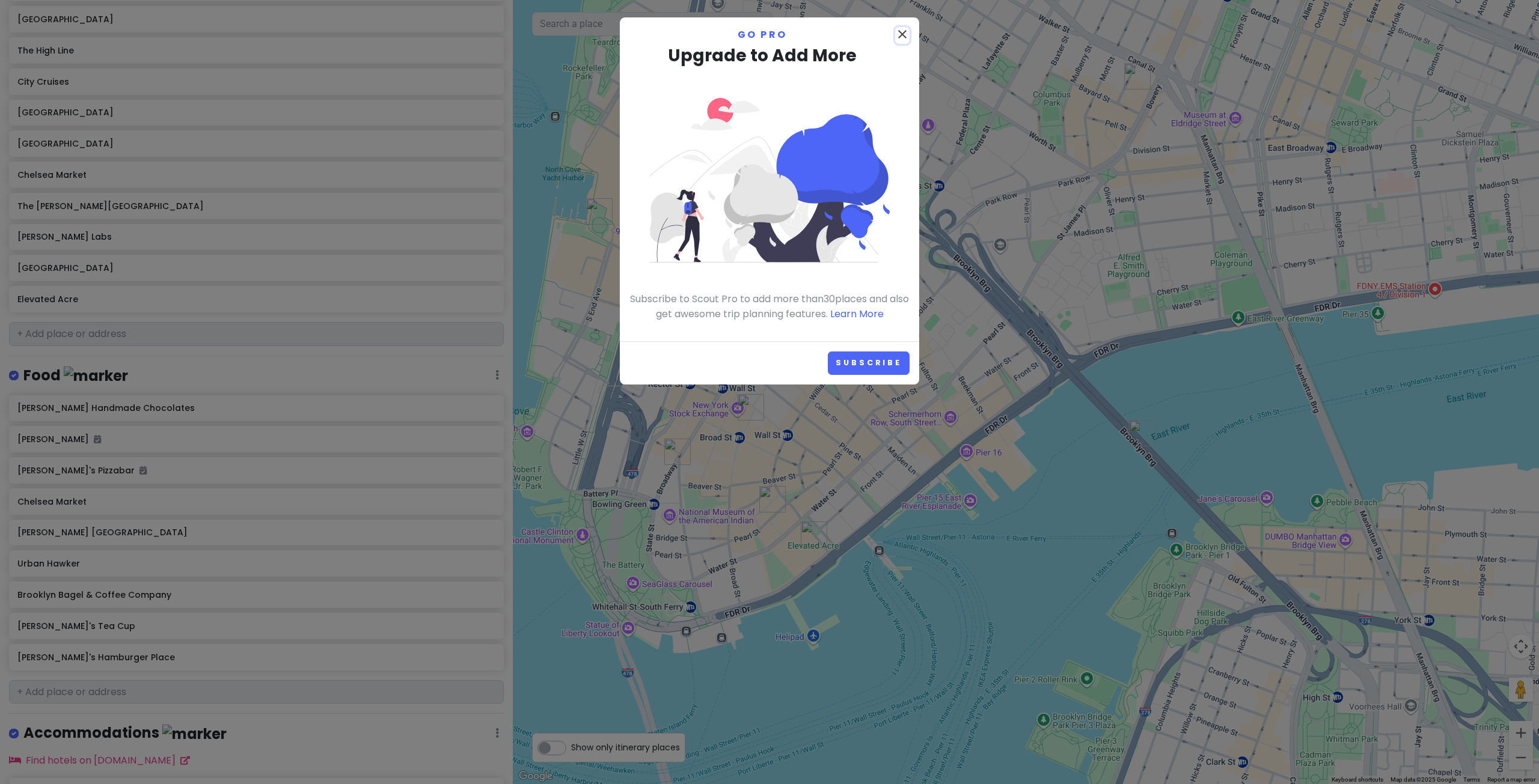
click at [899, 35] on icon "close" at bounding box center [902, 34] width 14 height 14
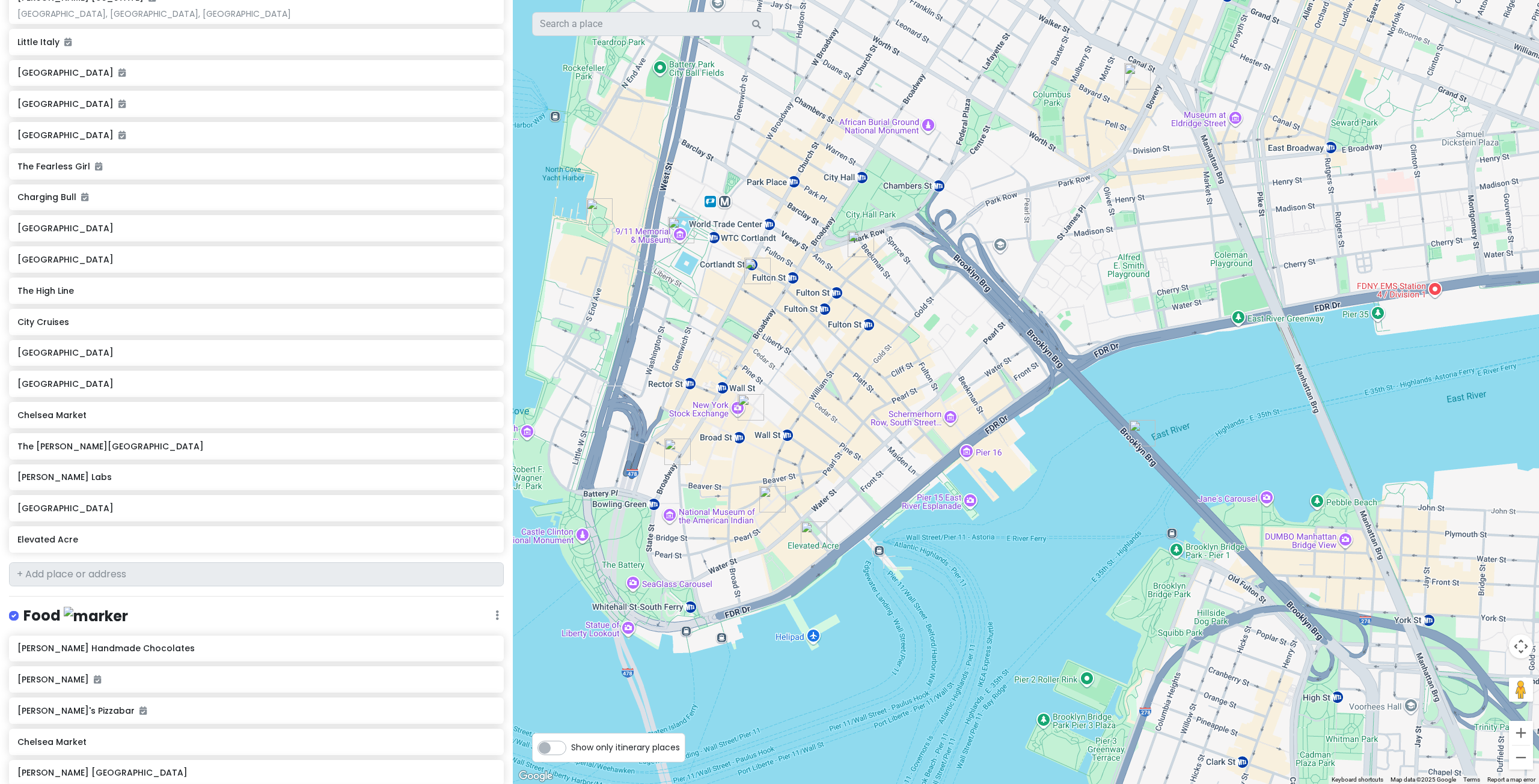
scroll to position [240, 0]
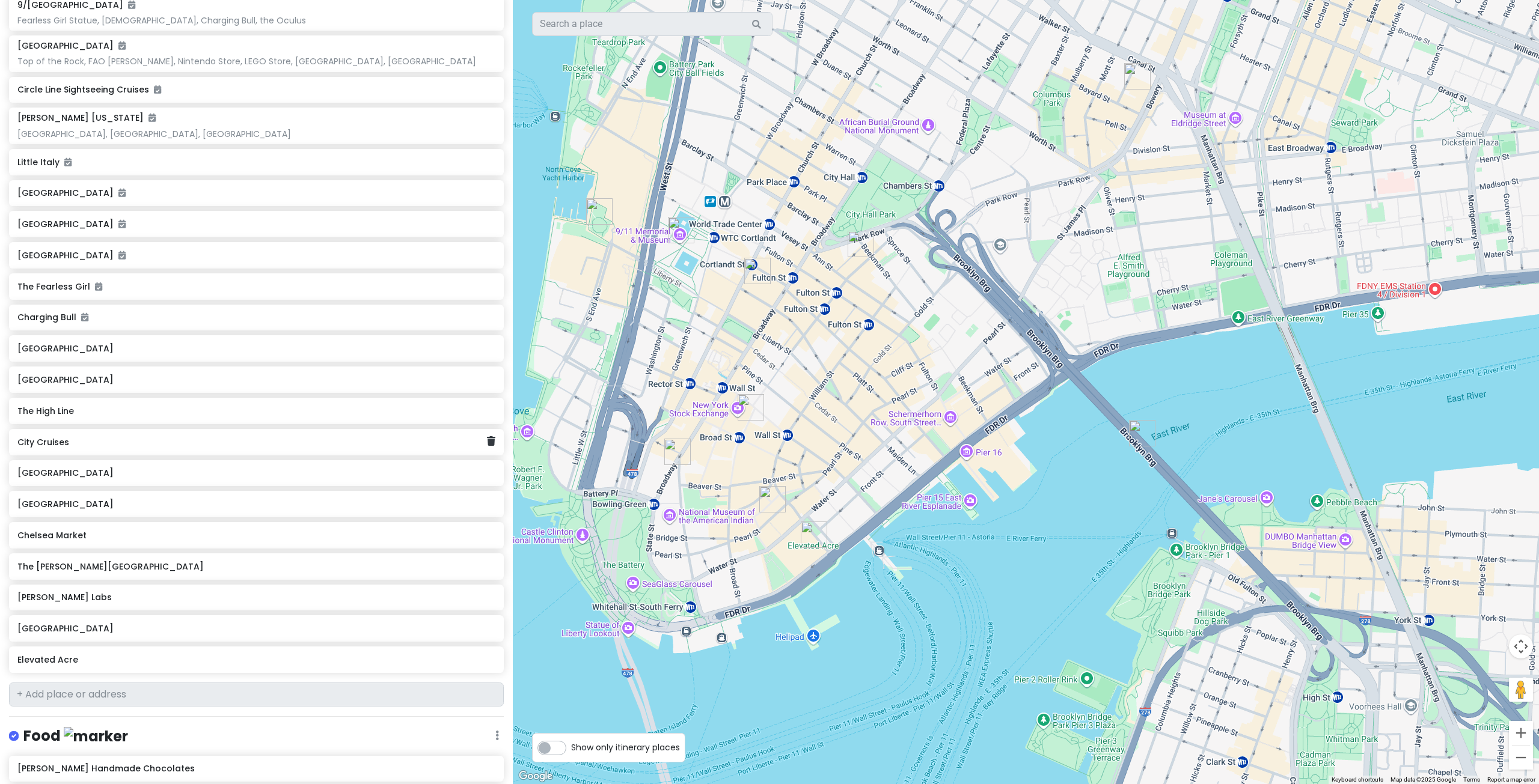
click at [428, 436] on div "City Cruises" at bounding box center [256, 442] width 495 height 27
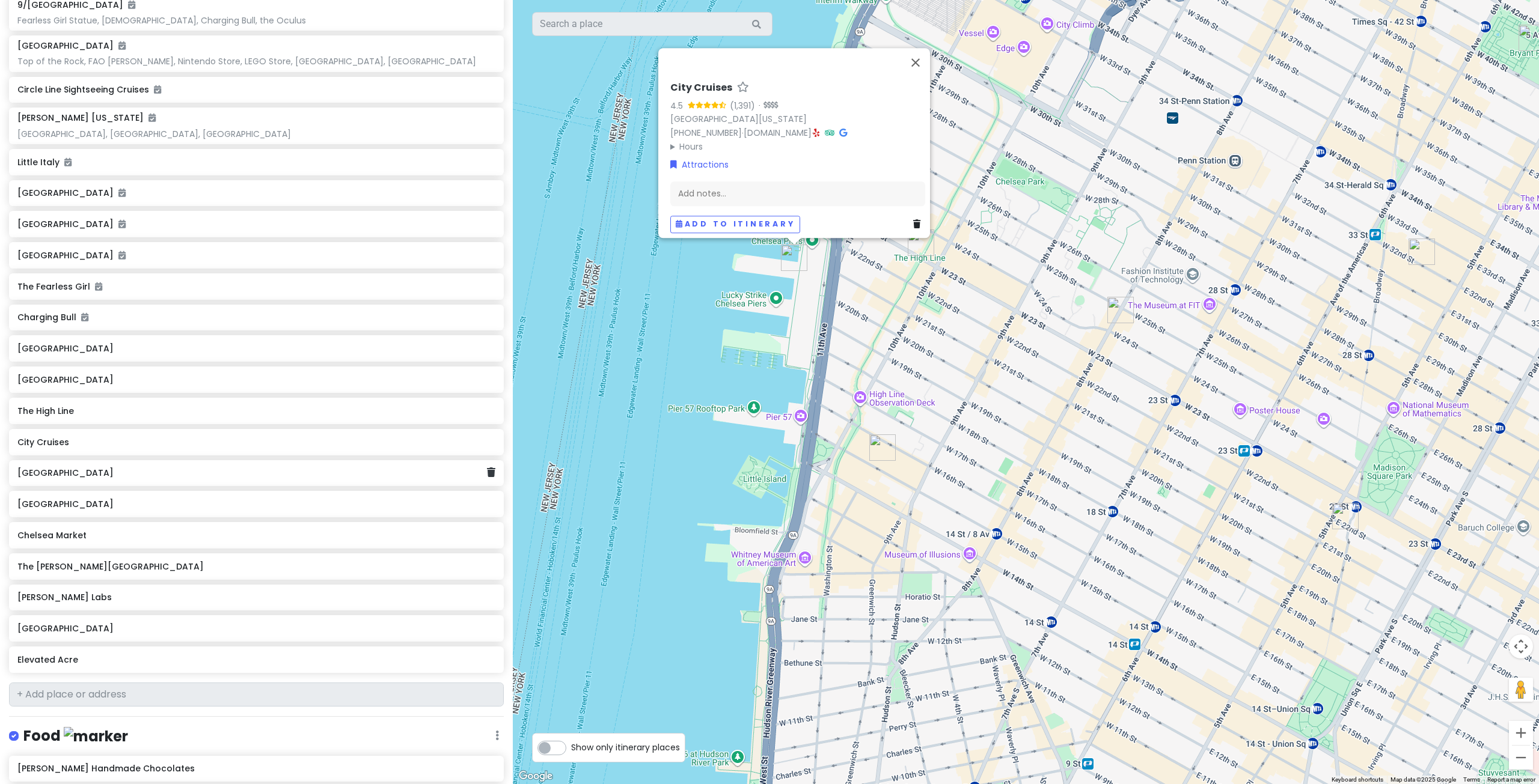
click at [245, 468] on h6 "[GEOGRAPHIC_DATA]" at bounding box center [252, 473] width 469 height 11
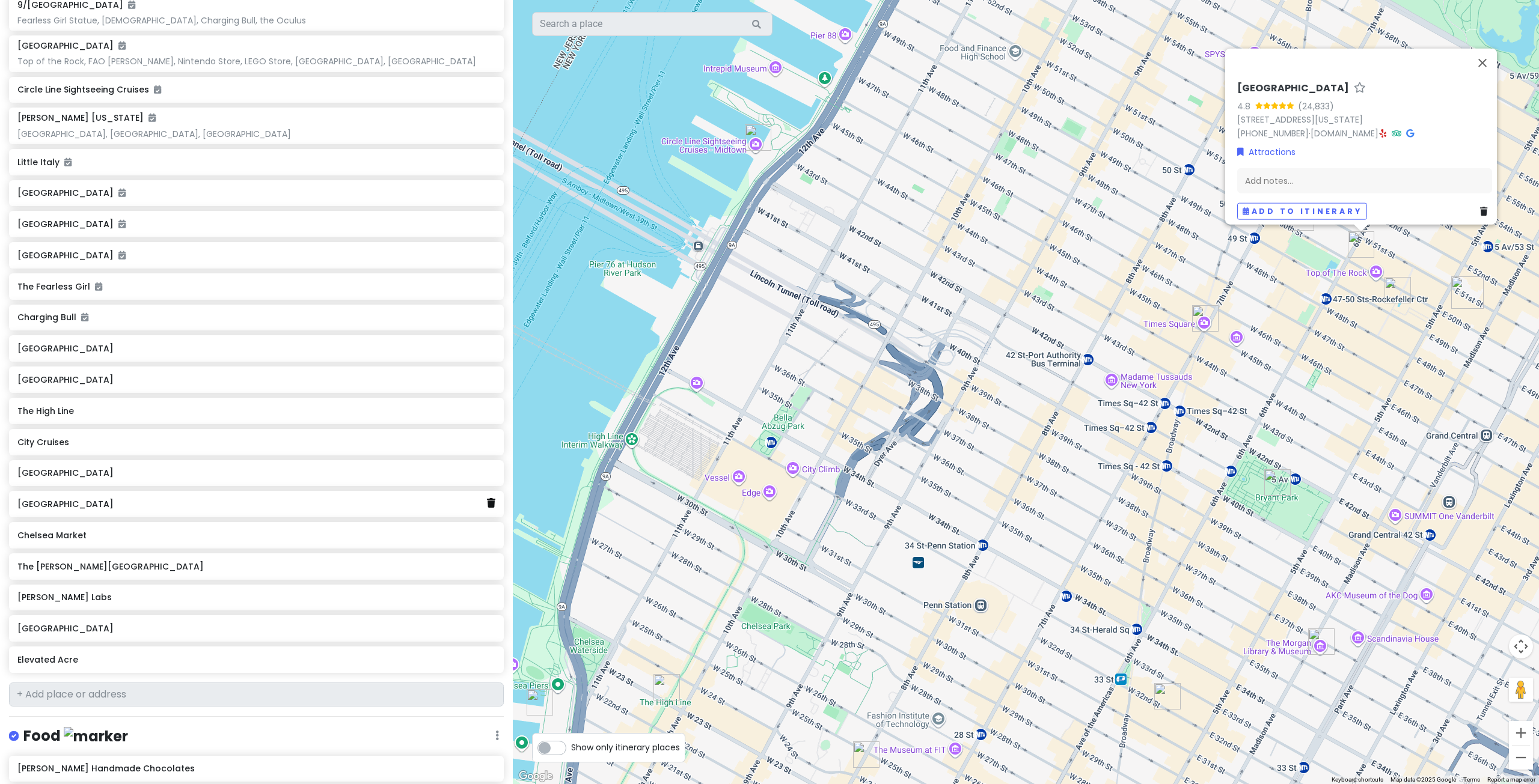
click at [487, 498] on icon at bounding box center [491, 503] width 8 height 10
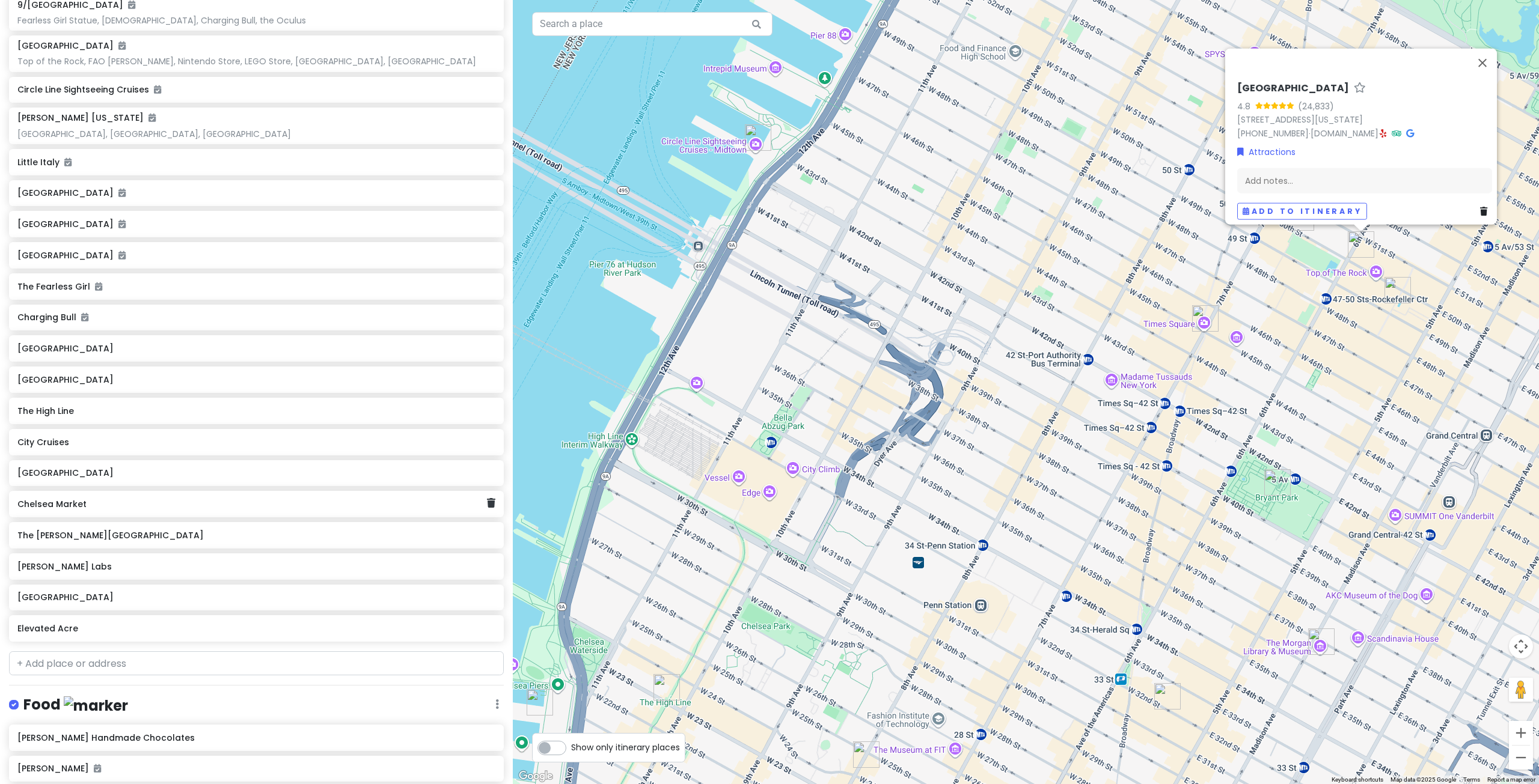
scroll to position [209, 0]
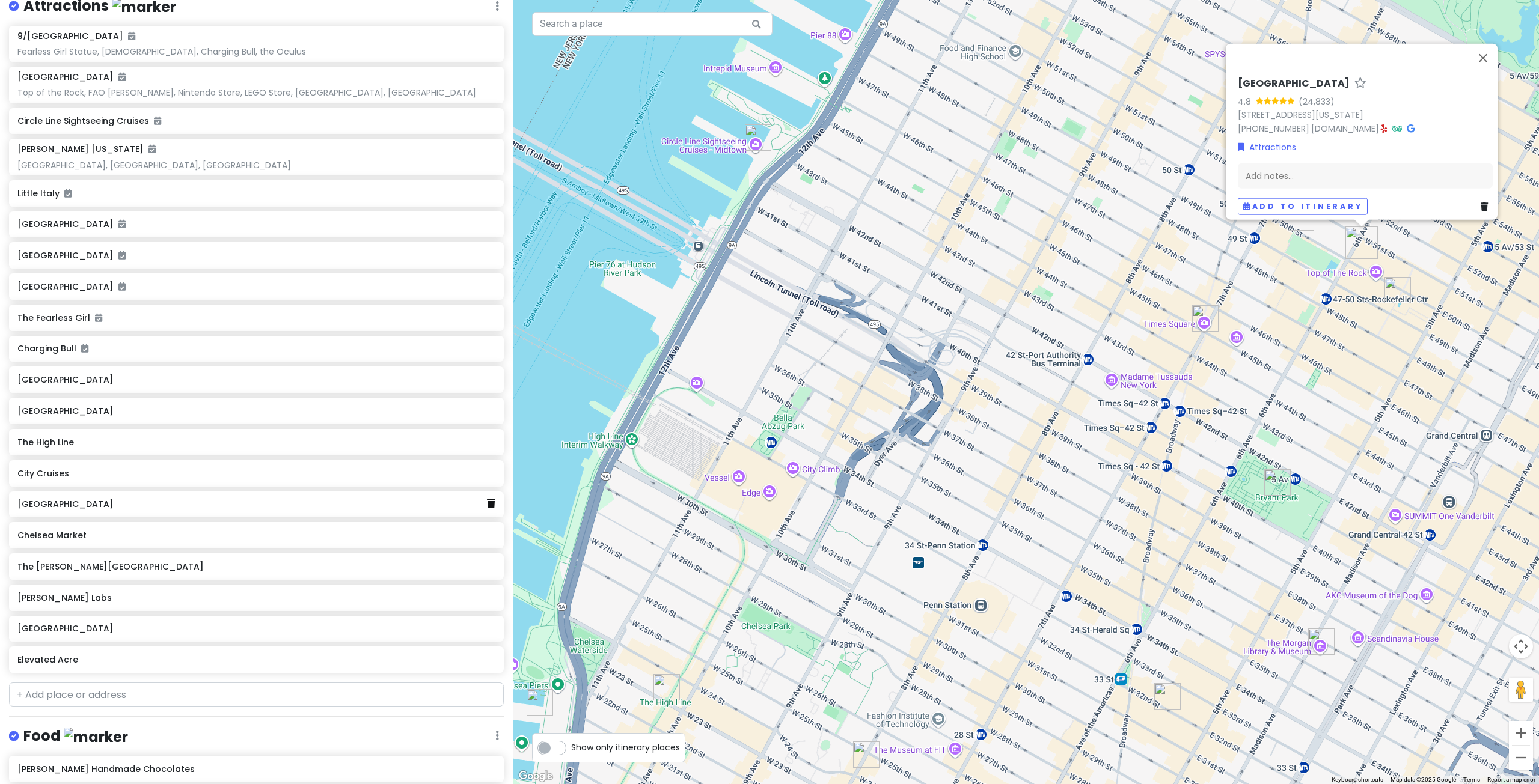
click at [487, 499] on icon at bounding box center [491, 503] width 8 height 10
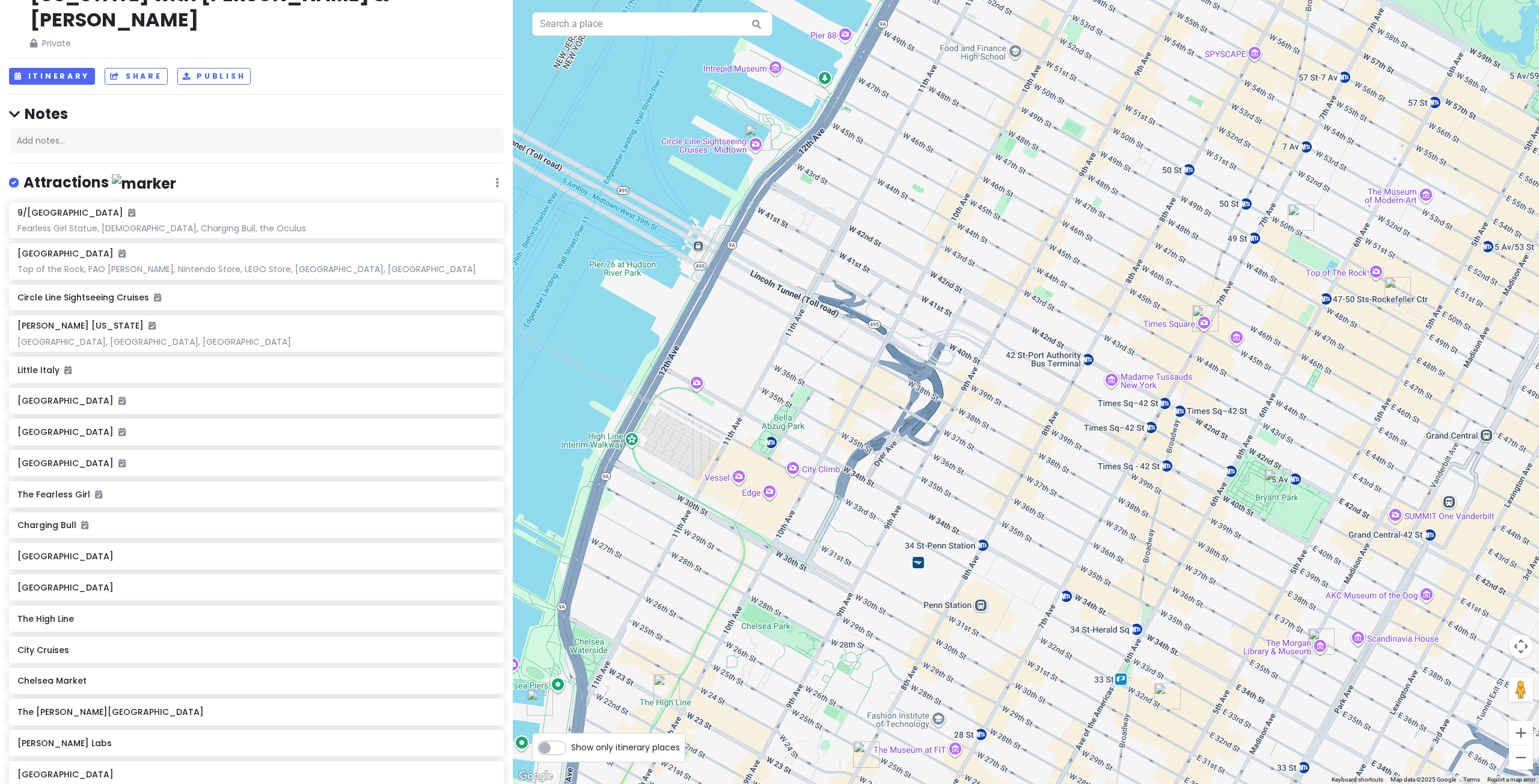
scroll to position [60, 0]
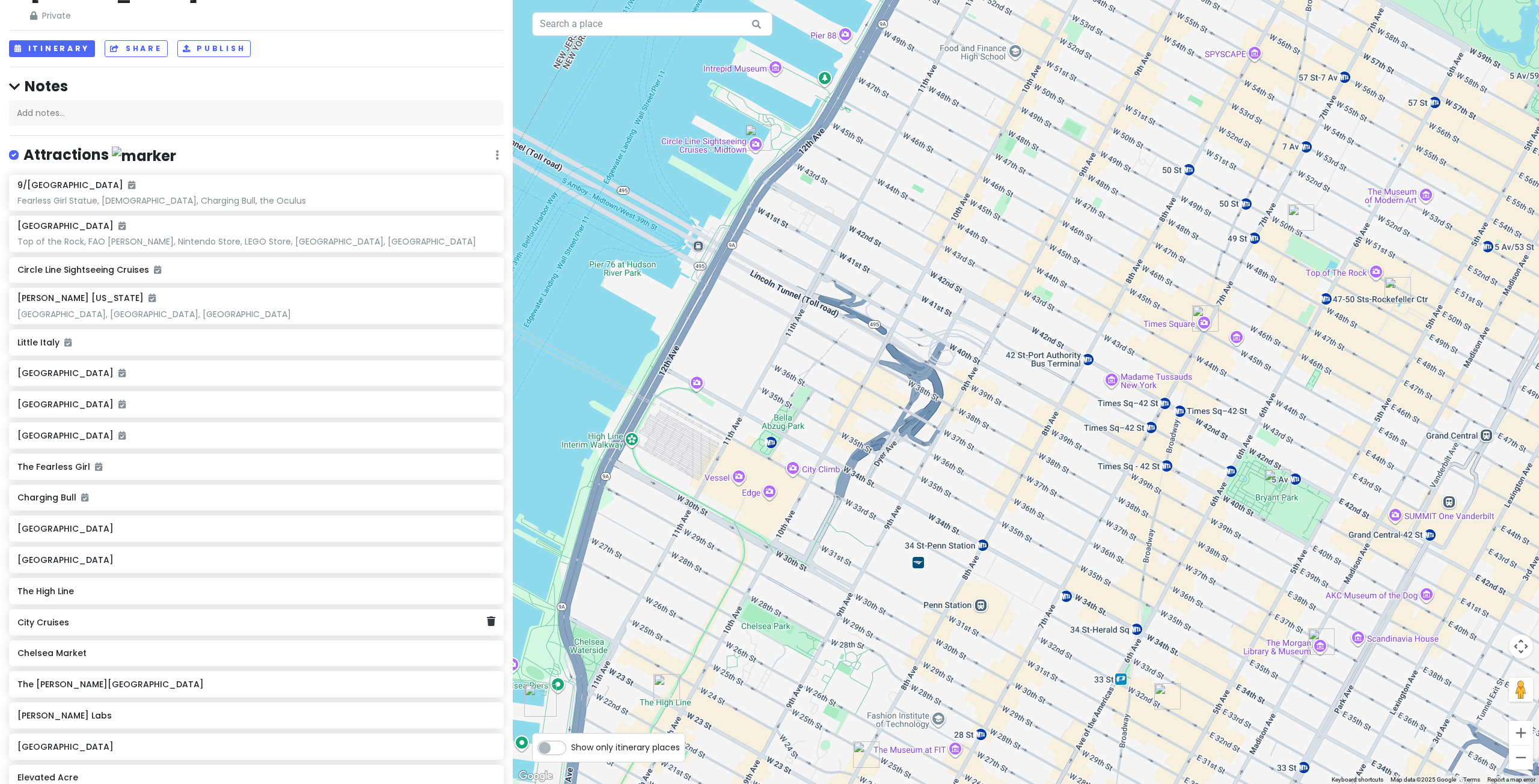
click at [226, 617] on h6 "City Cruises" at bounding box center [252, 623] width 469 height 11
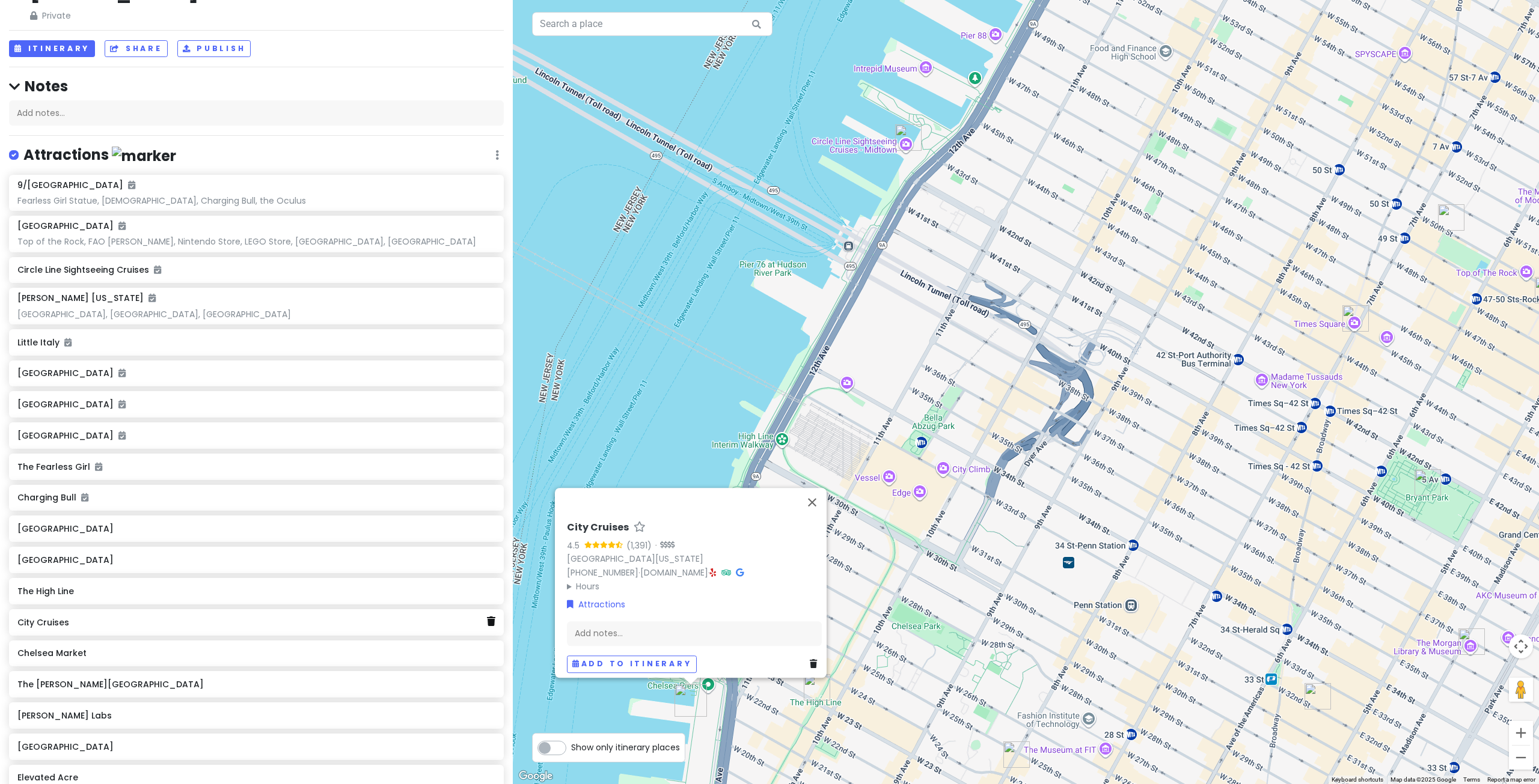
click at [487, 617] on icon at bounding box center [491, 621] width 8 height 10
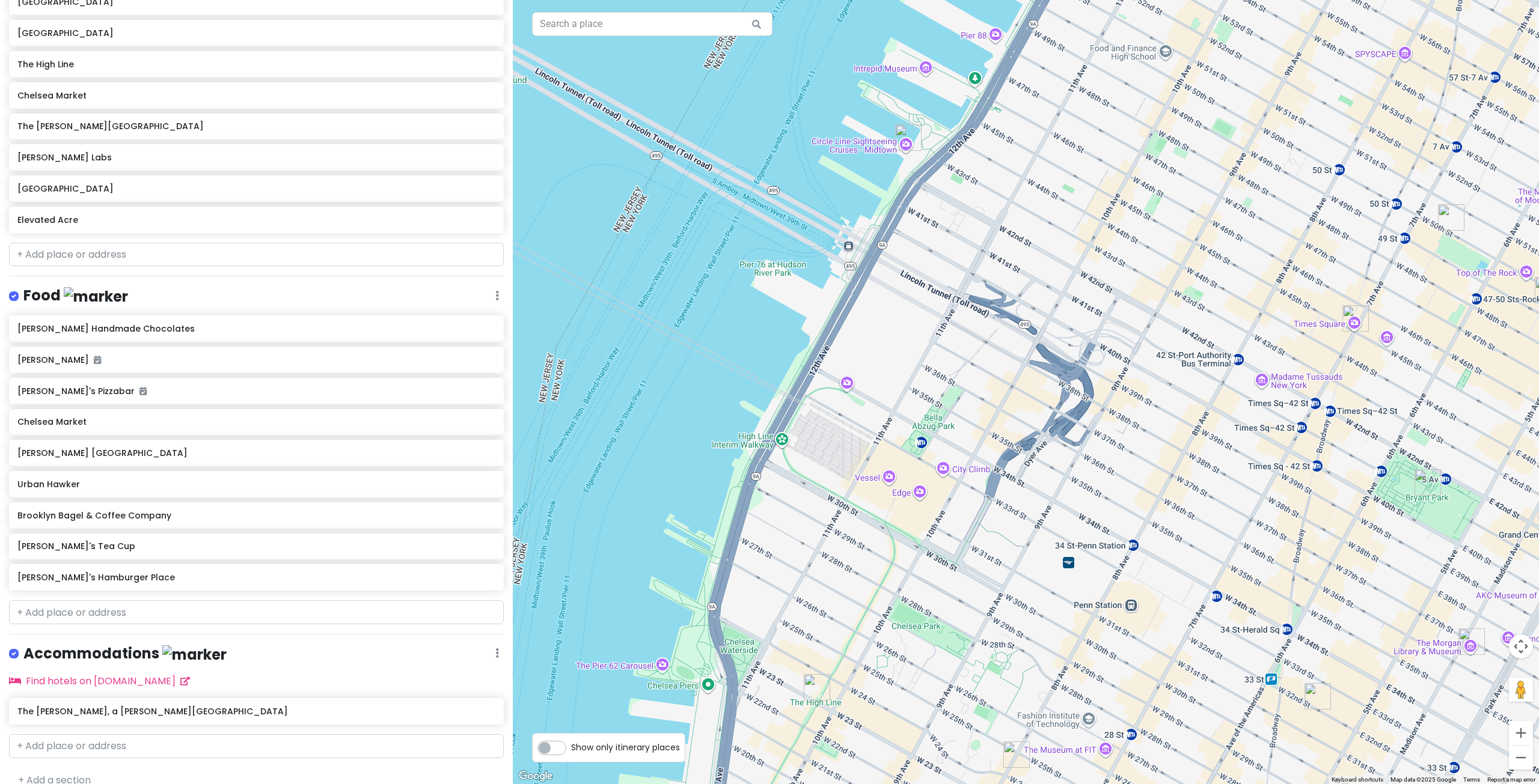
scroll to position [588, 0]
click at [85, 599] on input "text" at bounding box center [256, 611] width 495 height 24
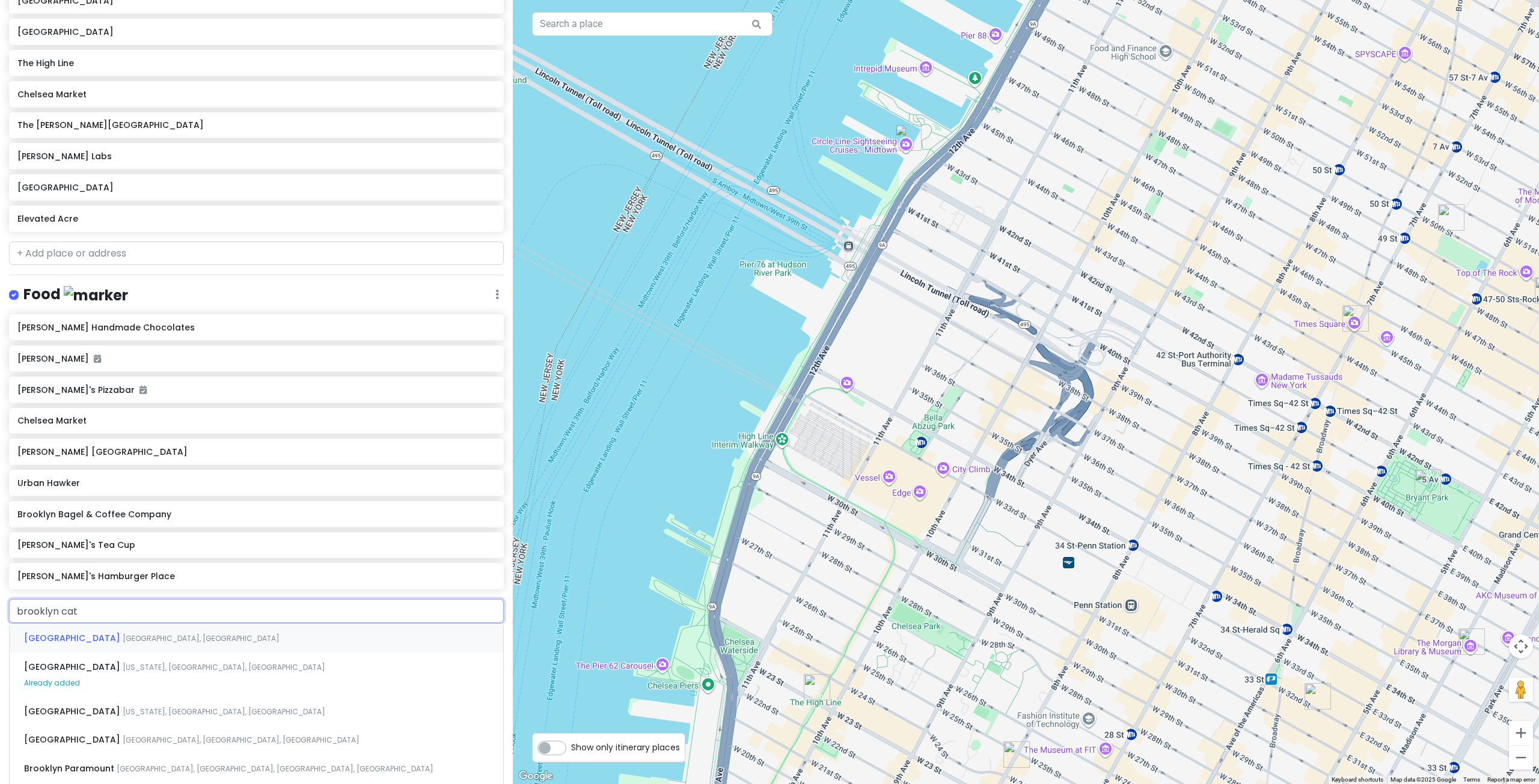
type input "brooklyn cat"
click at [109, 632] on span "The Brooklyn Cat Cafe" at bounding box center [75, 639] width 102 height 12
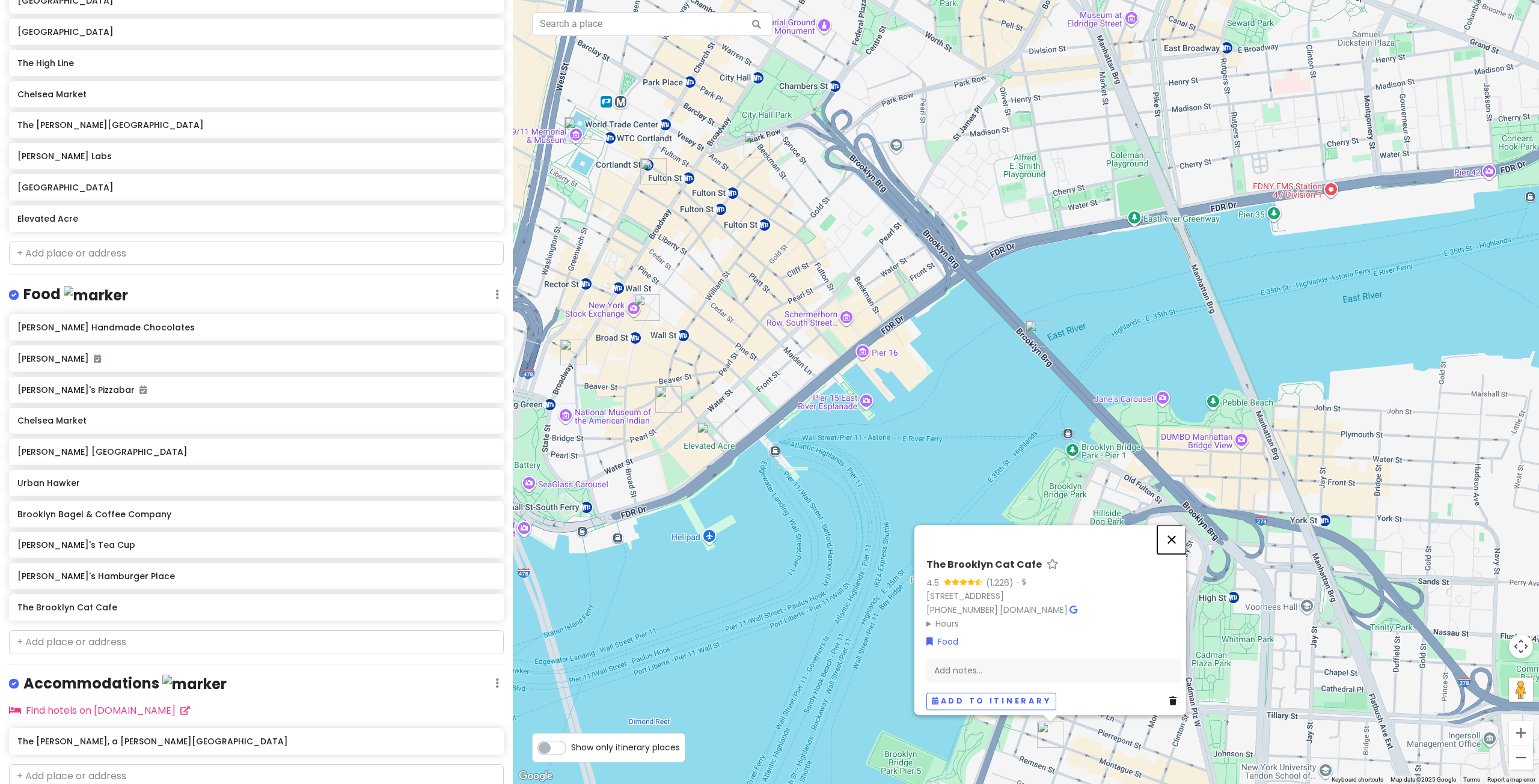
click at [1182, 533] on button "Close" at bounding box center [1171, 540] width 29 height 29
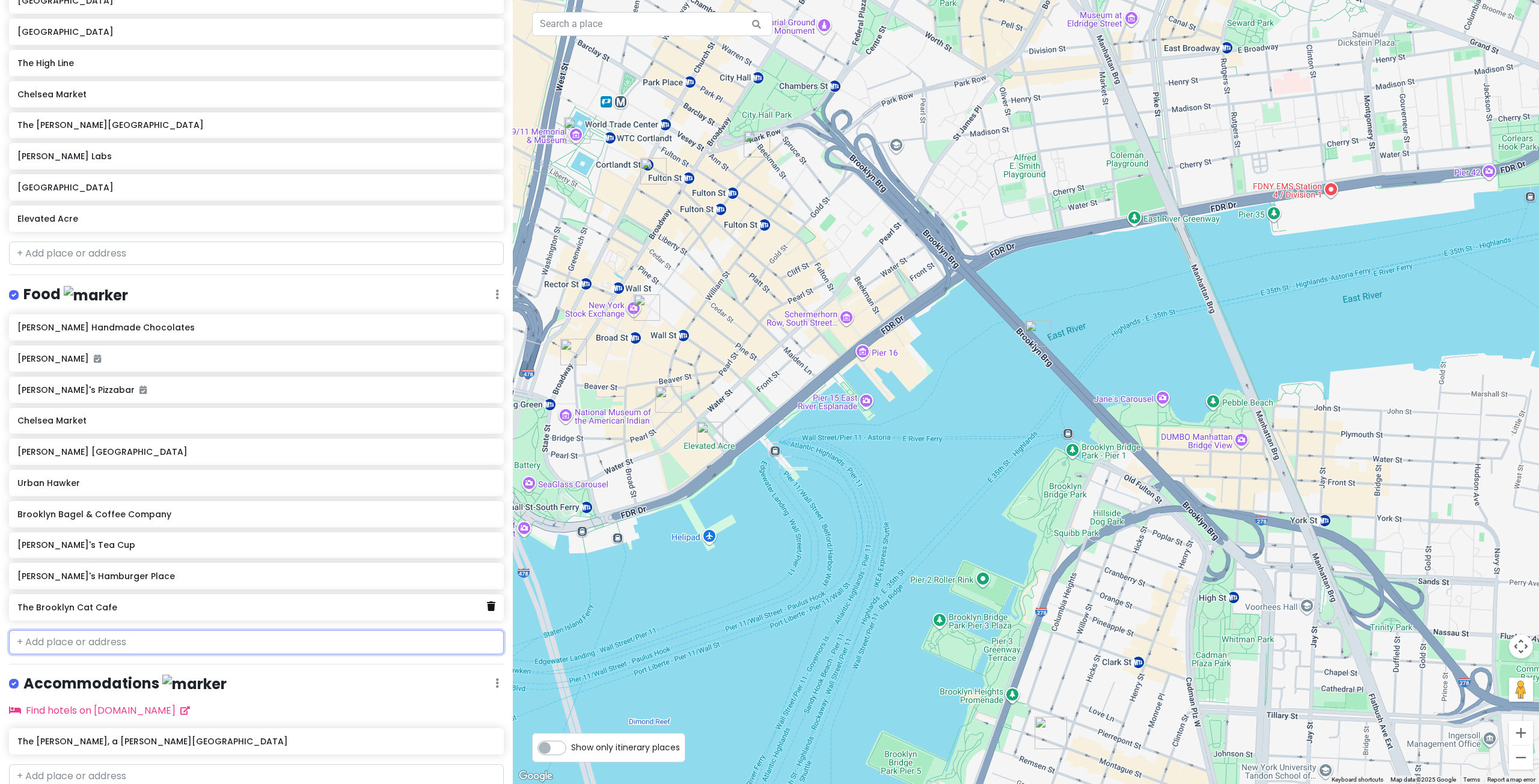
click at [487, 602] on icon at bounding box center [491, 606] width 8 height 10
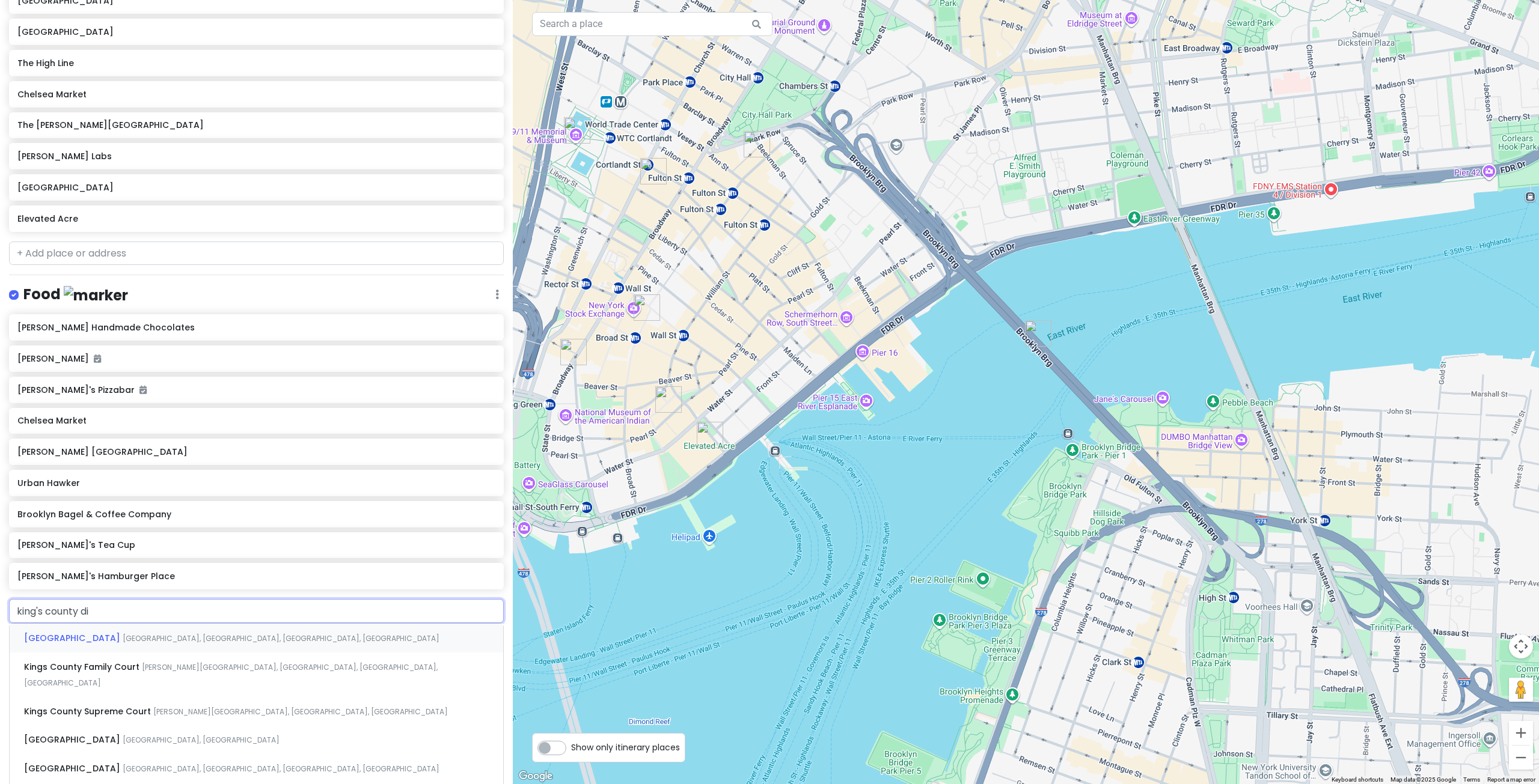
type input "king's county dis"
click at [161, 633] on span "[GEOGRAPHIC_DATA], [GEOGRAPHIC_DATA], [GEOGRAPHIC_DATA], [GEOGRAPHIC_DATA]" at bounding box center [281, 638] width 317 height 10
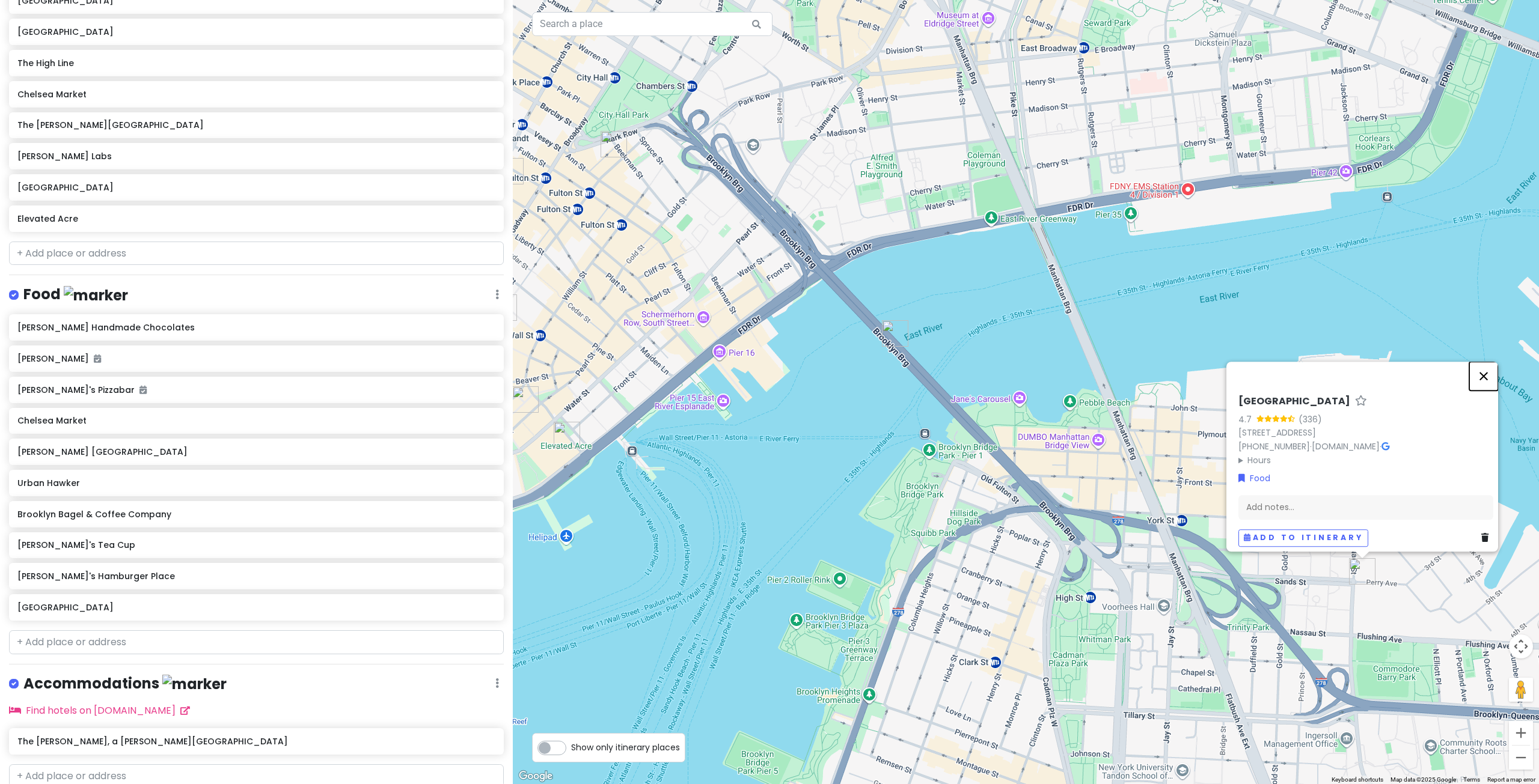
click at [1489, 372] on button "Close" at bounding box center [1484, 376] width 29 height 29
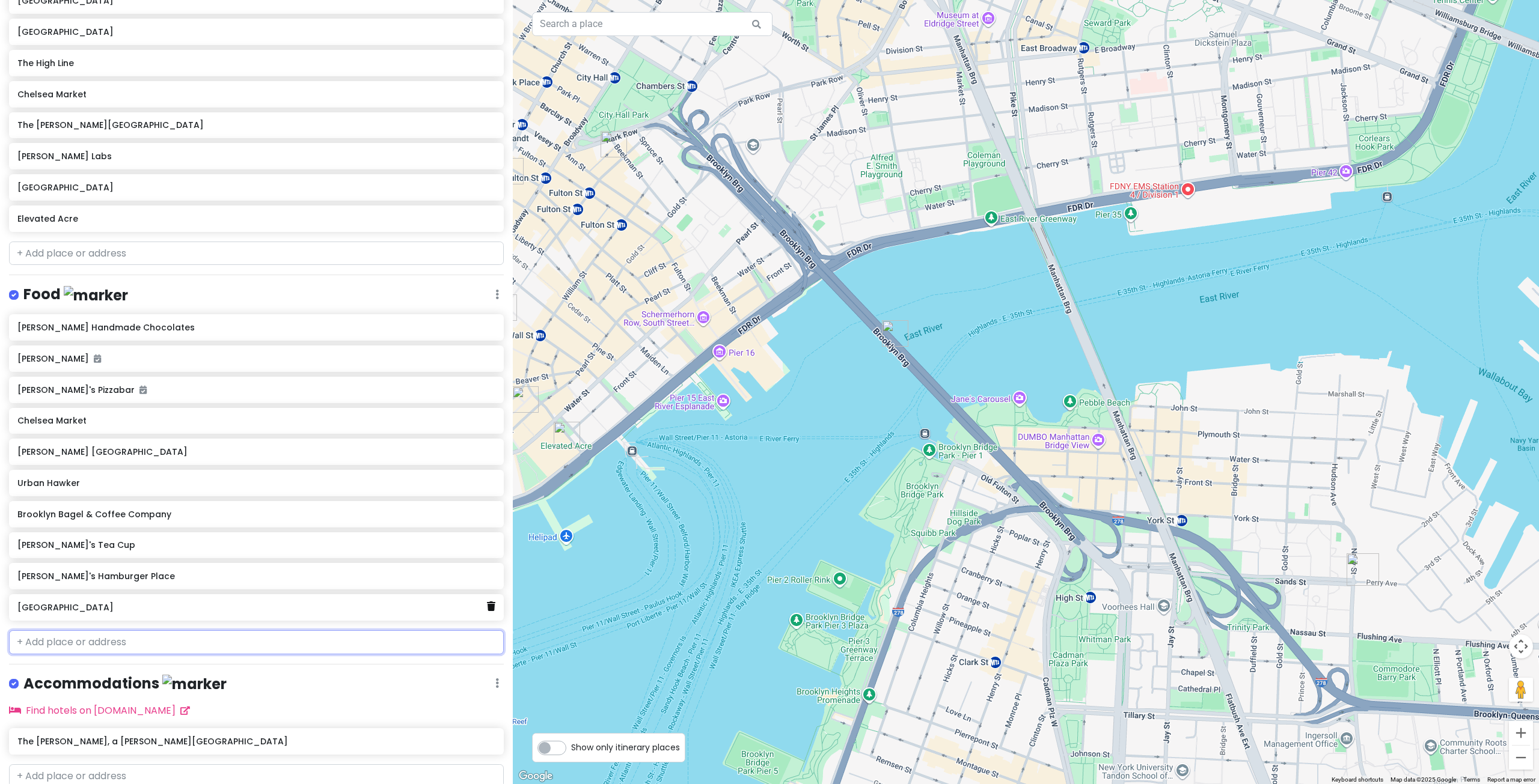
click at [487, 599] on link at bounding box center [491, 606] width 8 height 16
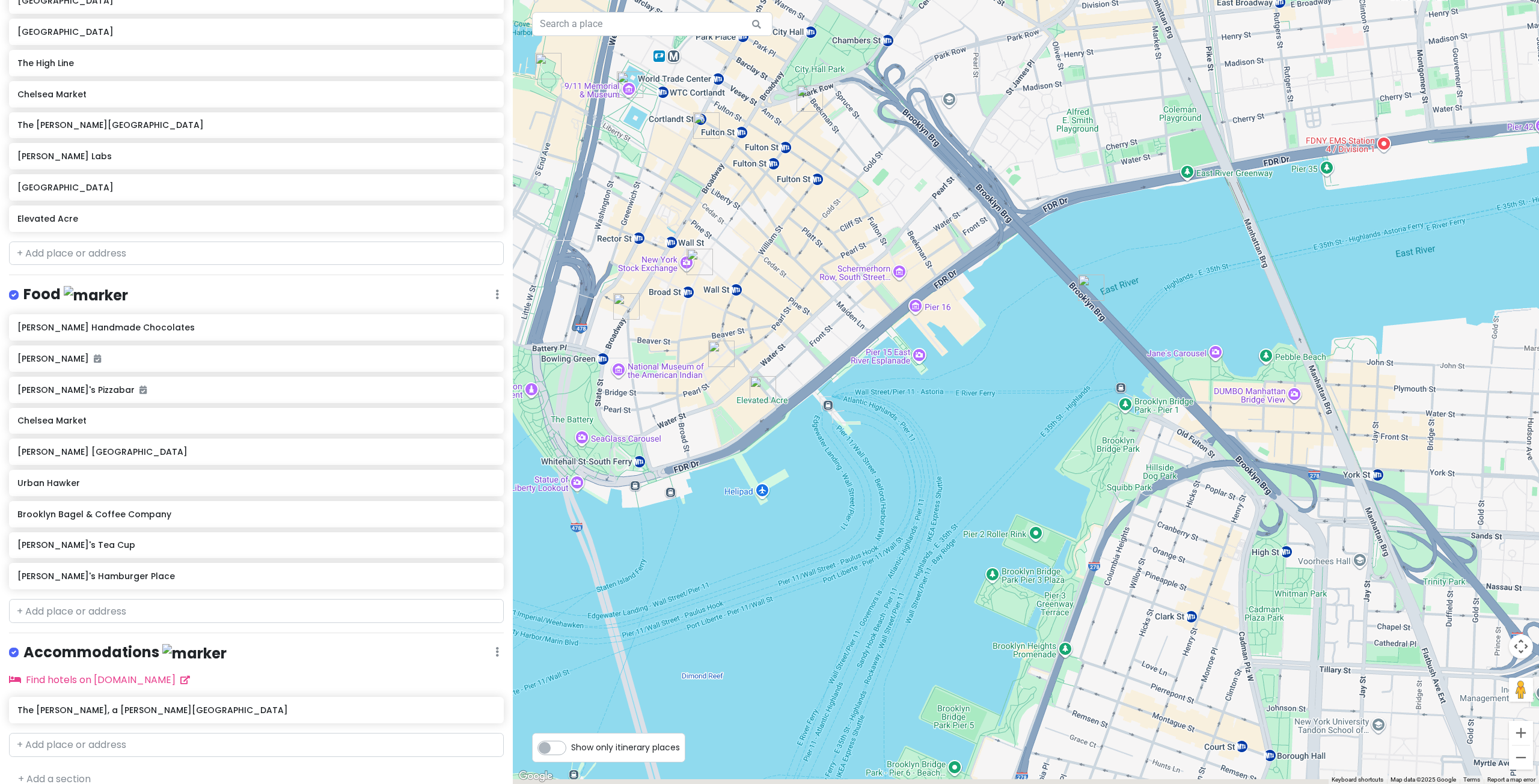
drag, startPoint x: 678, startPoint y: 466, endPoint x: 915, endPoint y: 414, distance: 242.6
click at [915, 414] on div at bounding box center [1026, 392] width 1026 height 784
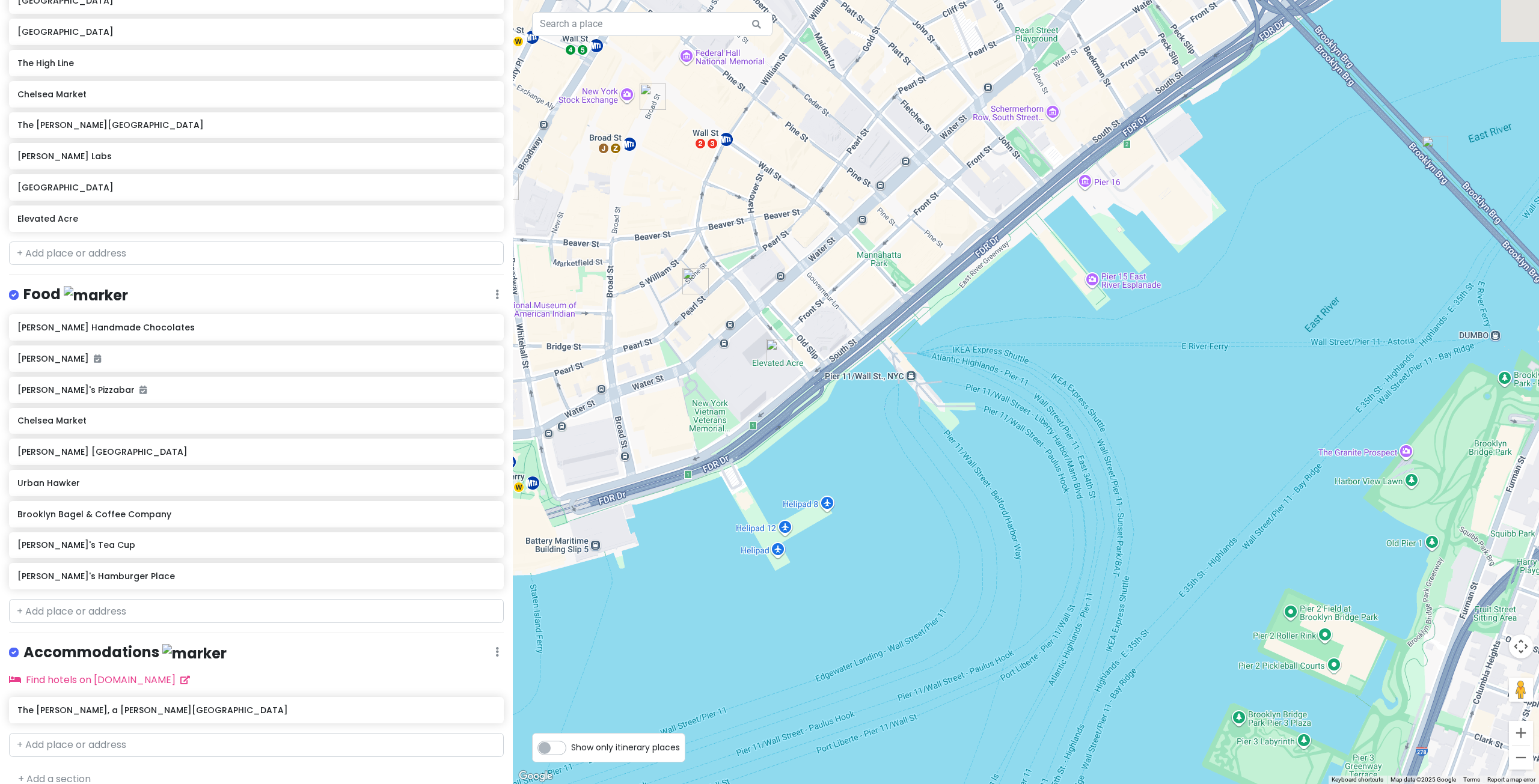
drag, startPoint x: 893, startPoint y: 360, endPoint x: 896, endPoint y: 417, distance: 57.1
click at [896, 417] on div at bounding box center [1026, 392] width 1026 height 784
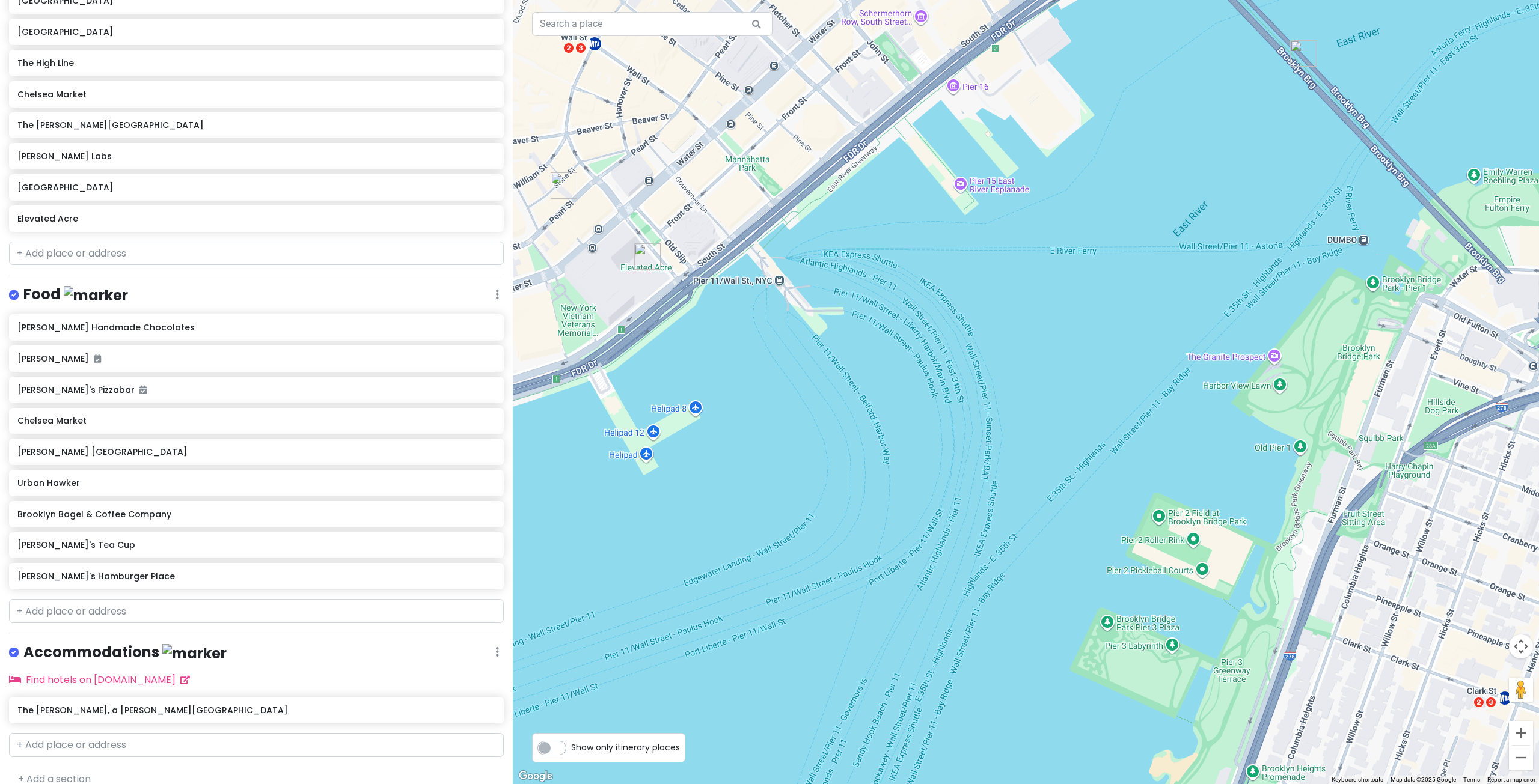
drag, startPoint x: 1249, startPoint y: 523, endPoint x: 1118, endPoint y: 423, distance: 164.8
click at [1118, 423] on div at bounding box center [1026, 392] width 1026 height 784
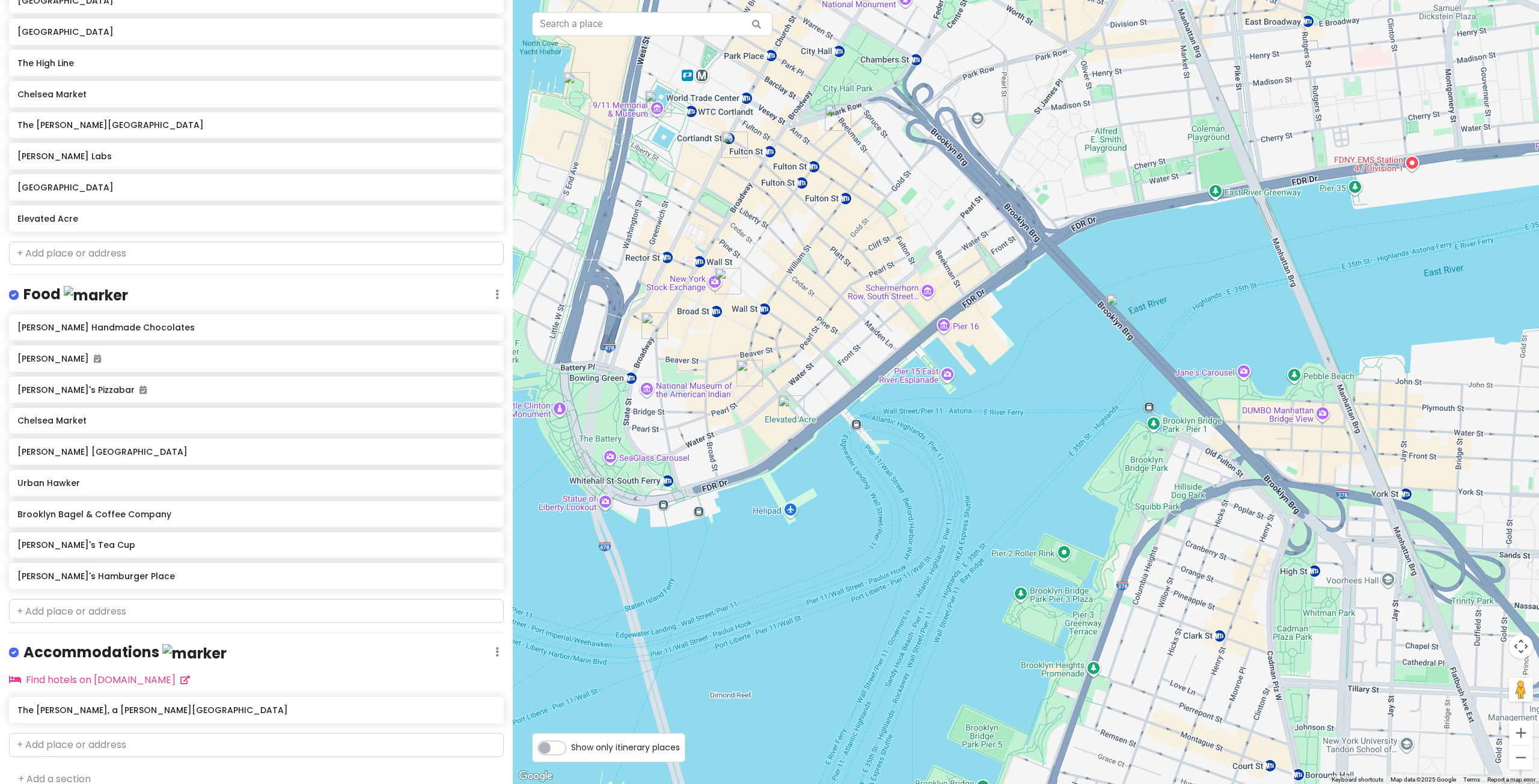
drag, startPoint x: 1029, startPoint y: 320, endPoint x: 989, endPoint y: 458, distance: 143.7
click at [989, 458] on div at bounding box center [1026, 392] width 1026 height 784
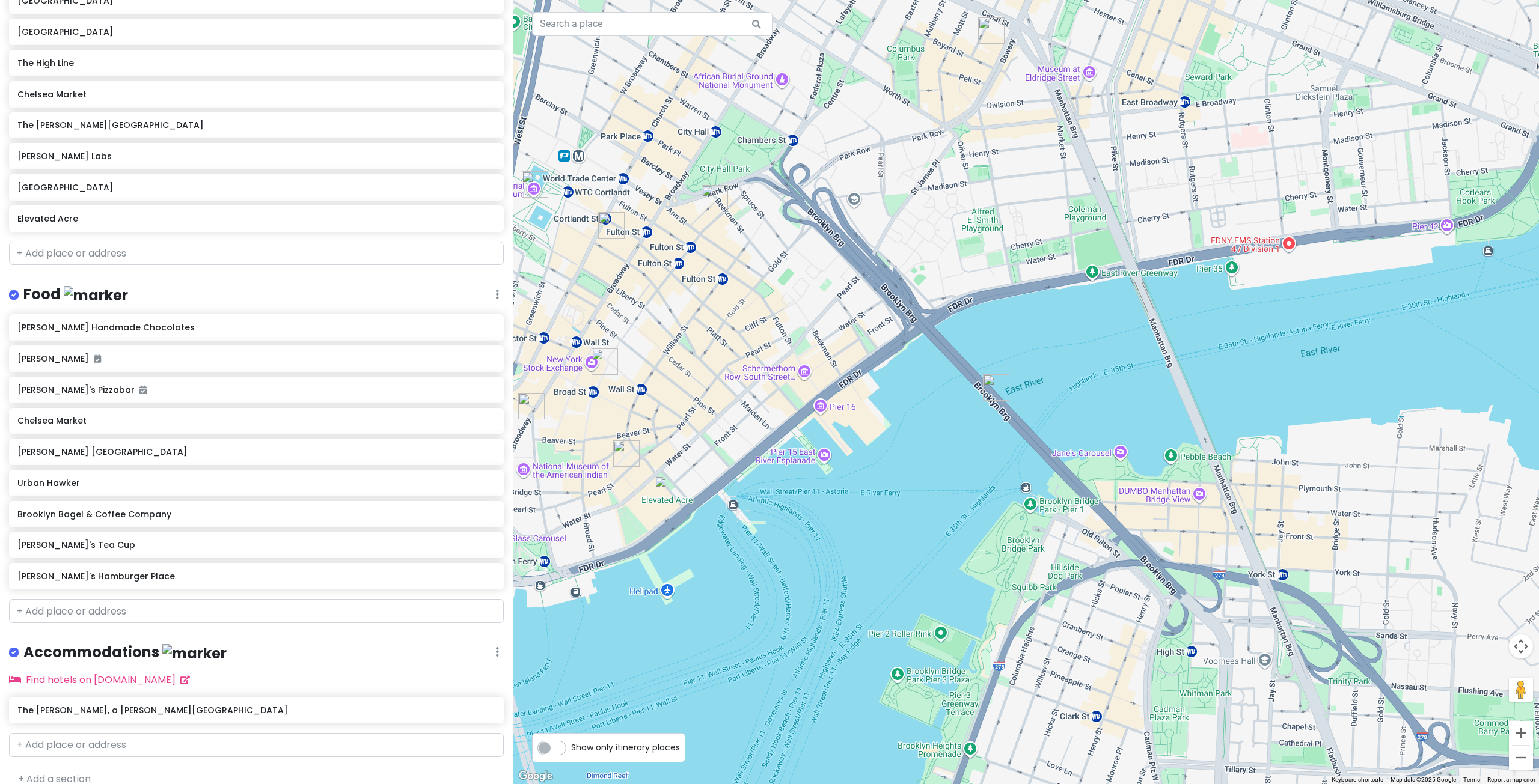
drag, startPoint x: 1087, startPoint y: 387, endPoint x: 963, endPoint y: 468, distance: 148.1
click at [963, 468] on div at bounding box center [1026, 392] width 1026 height 784
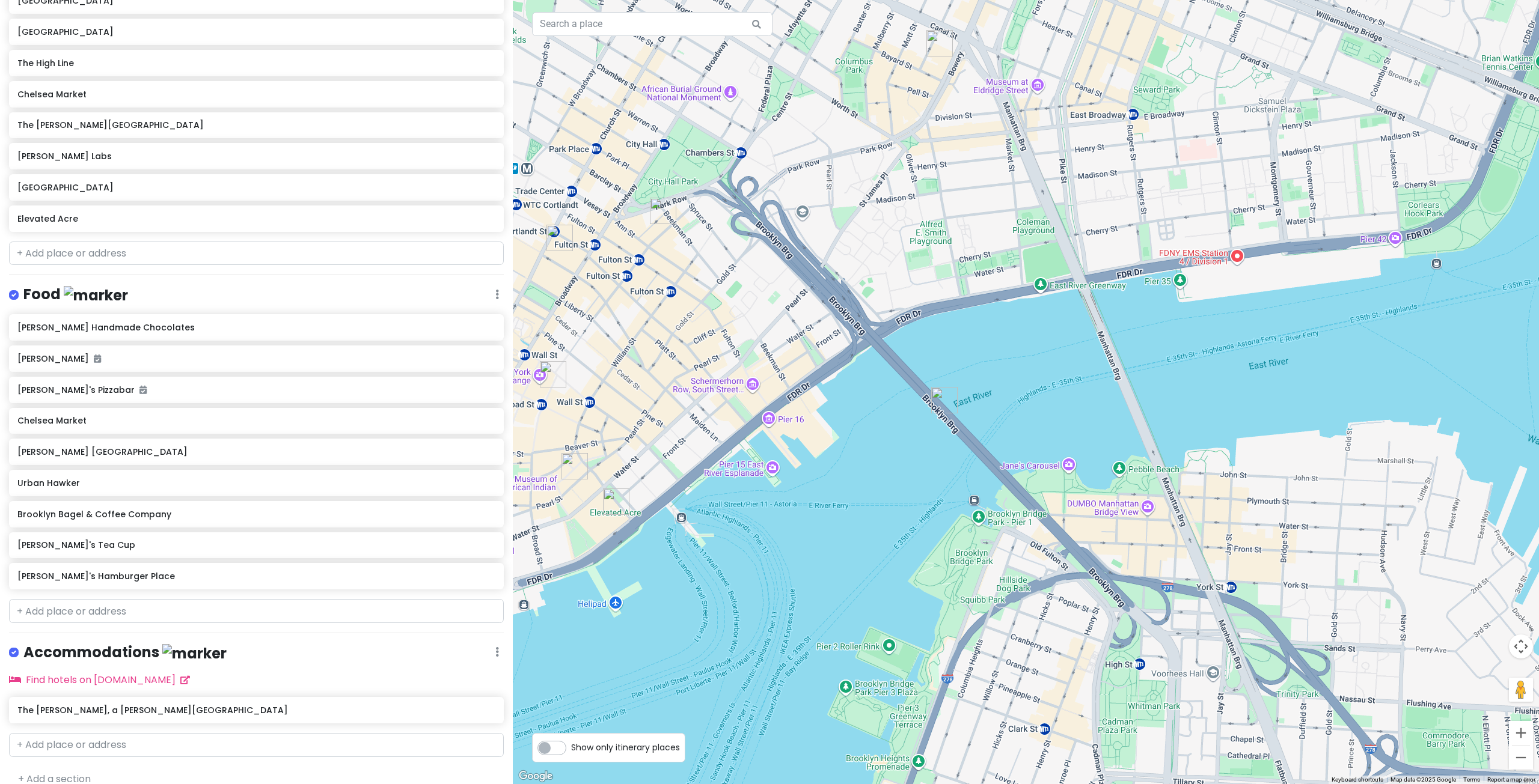
drag, startPoint x: 1356, startPoint y: 346, endPoint x: 1303, endPoint y: 358, distance: 54.3
click at [1303, 358] on div at bounding box center [1026, 392] width 1026 height 784
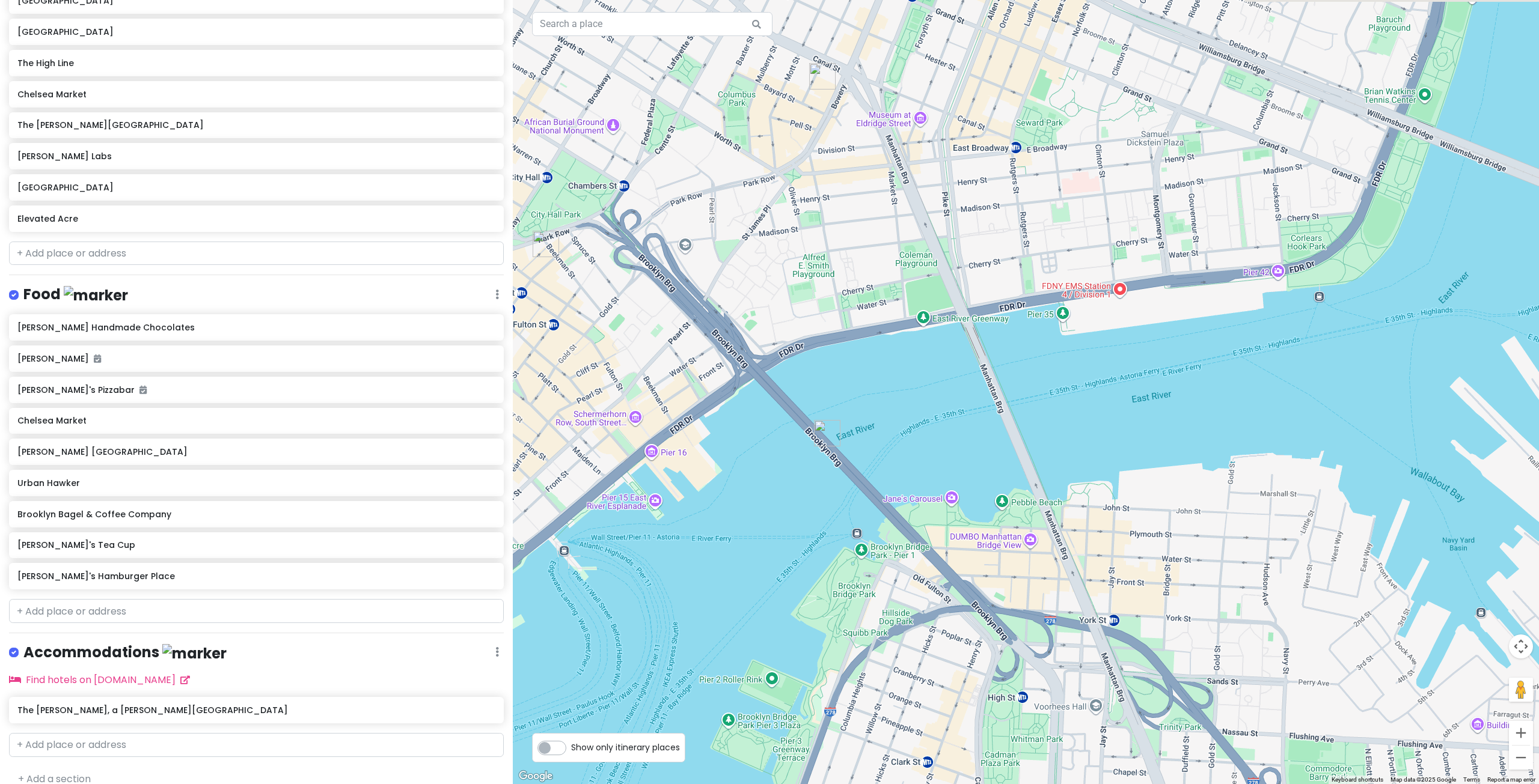
drag, startPoint x: 1303, startPoint y: 335, endPoint x: 1189, endPoint y: 363, distance: 117.4
click at [1189, 363] on div at bounding box center [1026, 392] width 1026 height 784
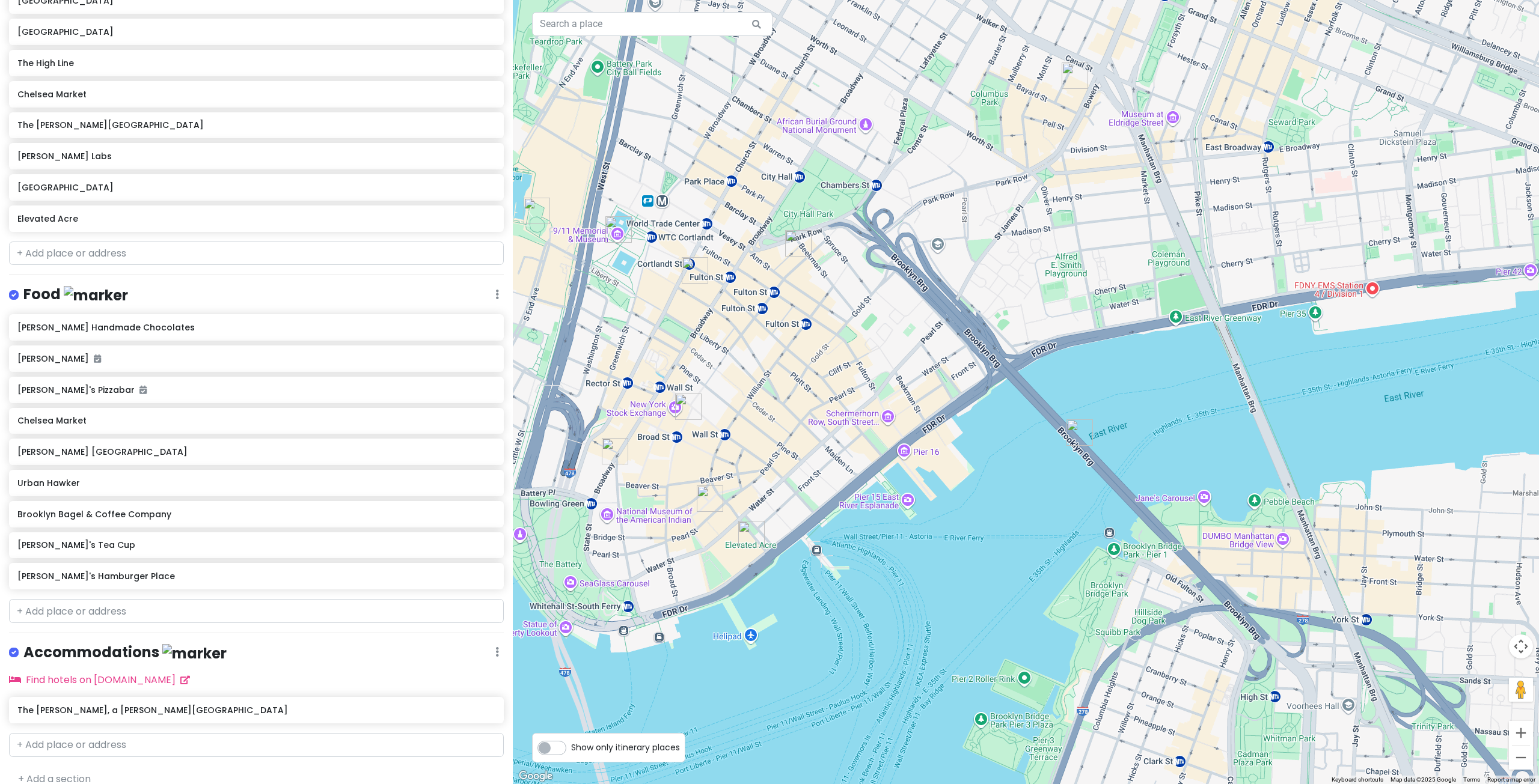
drag, startPoint x: 605, startPoint y: 576, endPoint x: 853, endPoint y: 522, distance: 253.8
click at [853, 522] on div at bounding box center [1026, 392] width 1026 height 784
click at [748, 528] on img "Elevated Acre" at bounding box center [751, 534] width 27 height 27
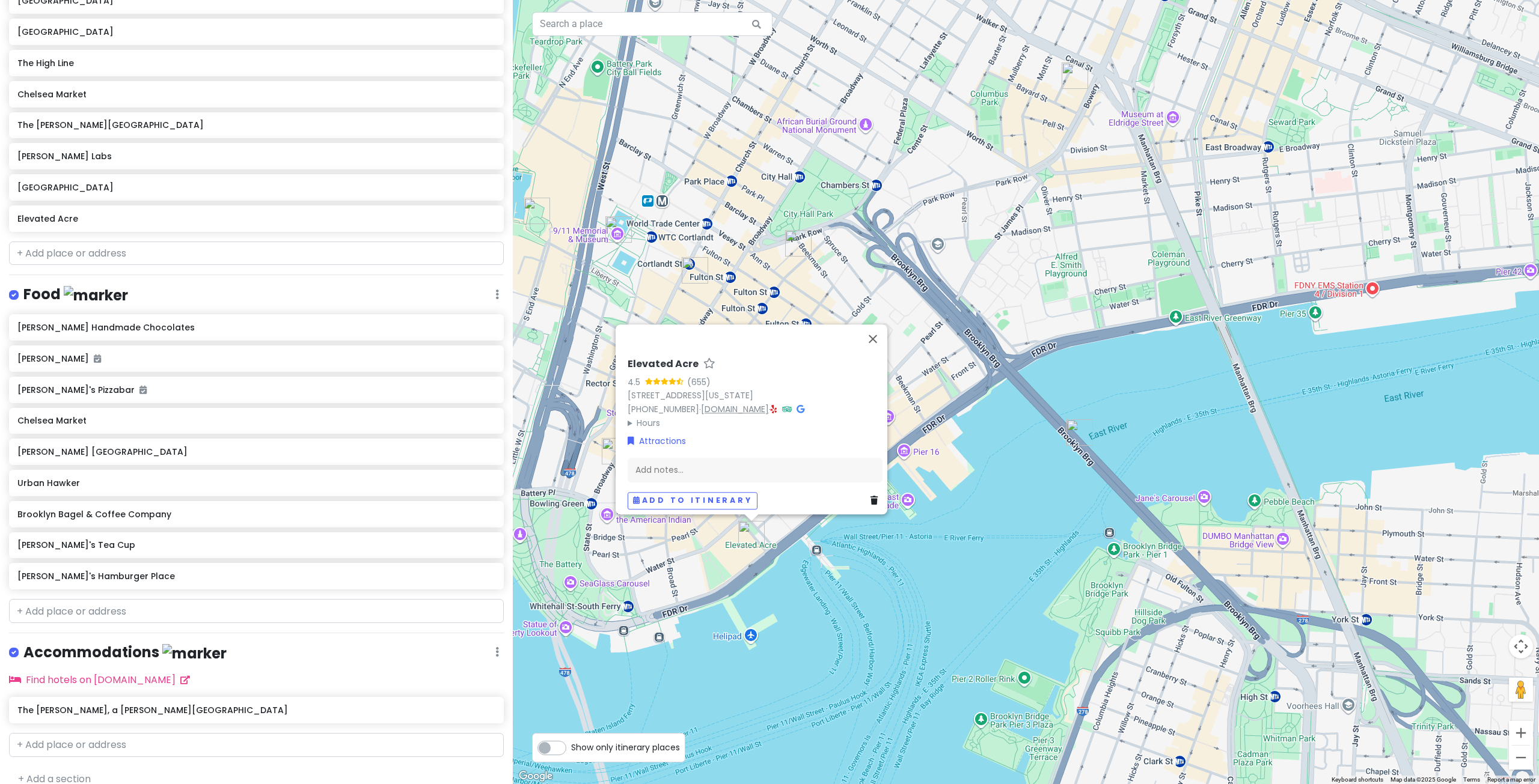
click at [729, 403] on link "[DOMAIN_NAME]" at bounding box center [734, 409] width 68 height 12
click at [876, 332] on button "Close" at bounding box center [873, 339] width 29 height 29
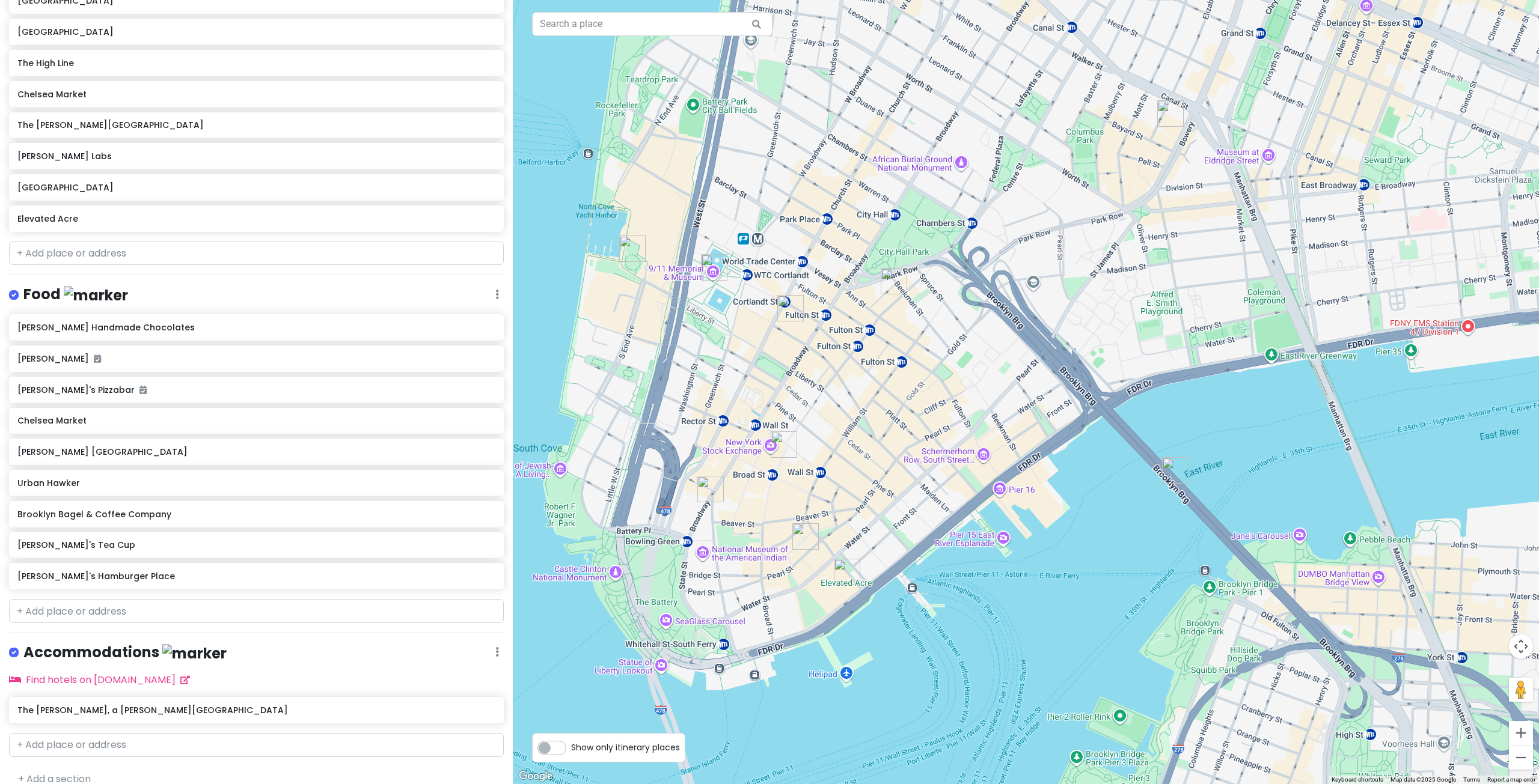
drag, startPoint x: 645, startPoint y: 537, endPoint x: 740, endPoint y: 577, distance: 103.1
click at [740, 577] on div at bounding box center [1026, 392] width 1026 height 784
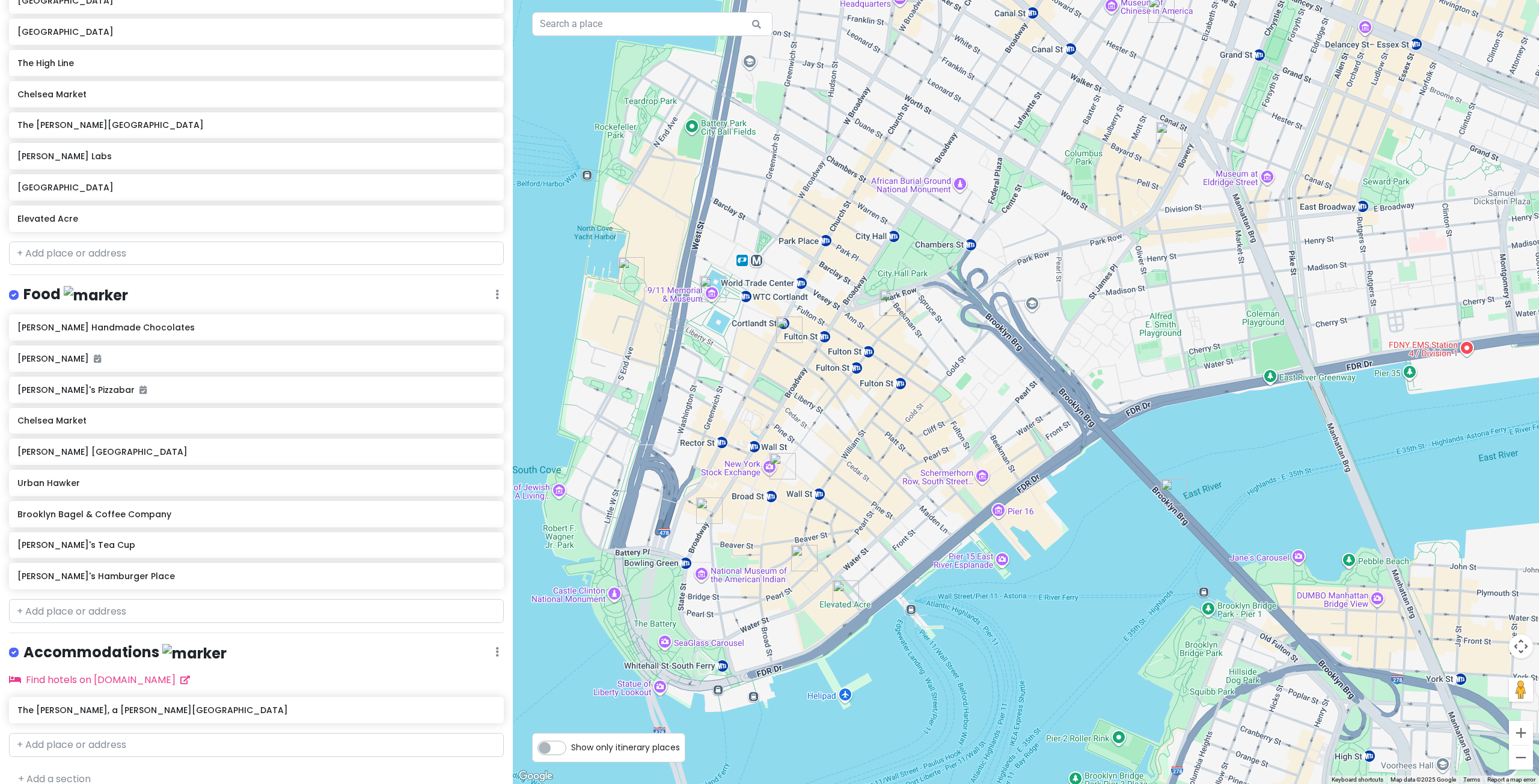
drag, startPoint x: 882, startPoint y: 476, endPoint x: 881, endPoint y: 500, distance: 24.0
click at [881, 500] on div at bounding box center [1026, 392] width 1026 height 784
click at [799, 556] on img "Adrienne's Pizzabar" at bounding box center [804, 558] width 27 height 27
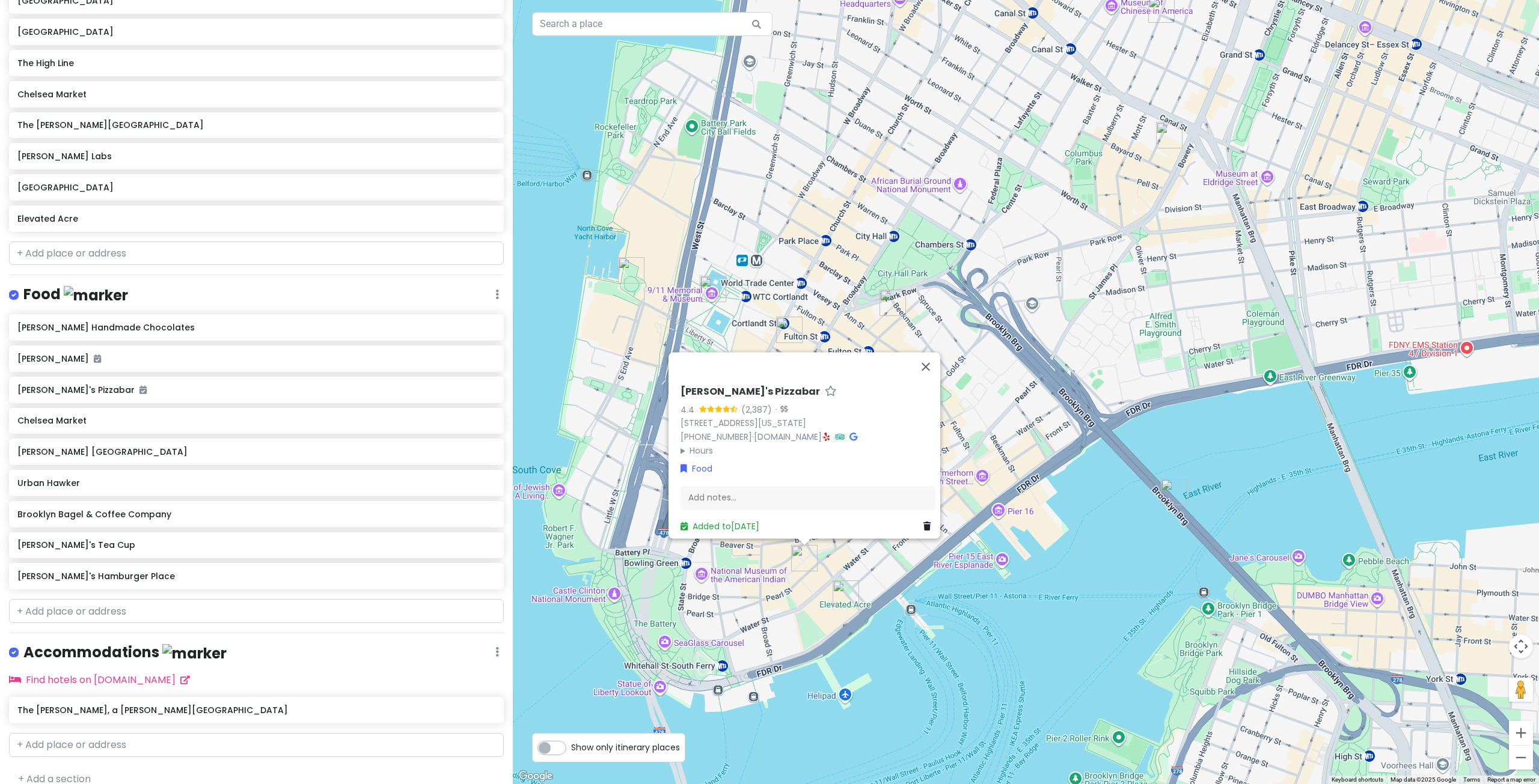
click at [869, 565] on div "[PERSON_NAME]'s Pizzabar 4.4 (2,387) · [STREET_ADDRESS][US_STATE] [PHONE_NUMBER…" at bounding box center [1026, 392] width 1026 height 784
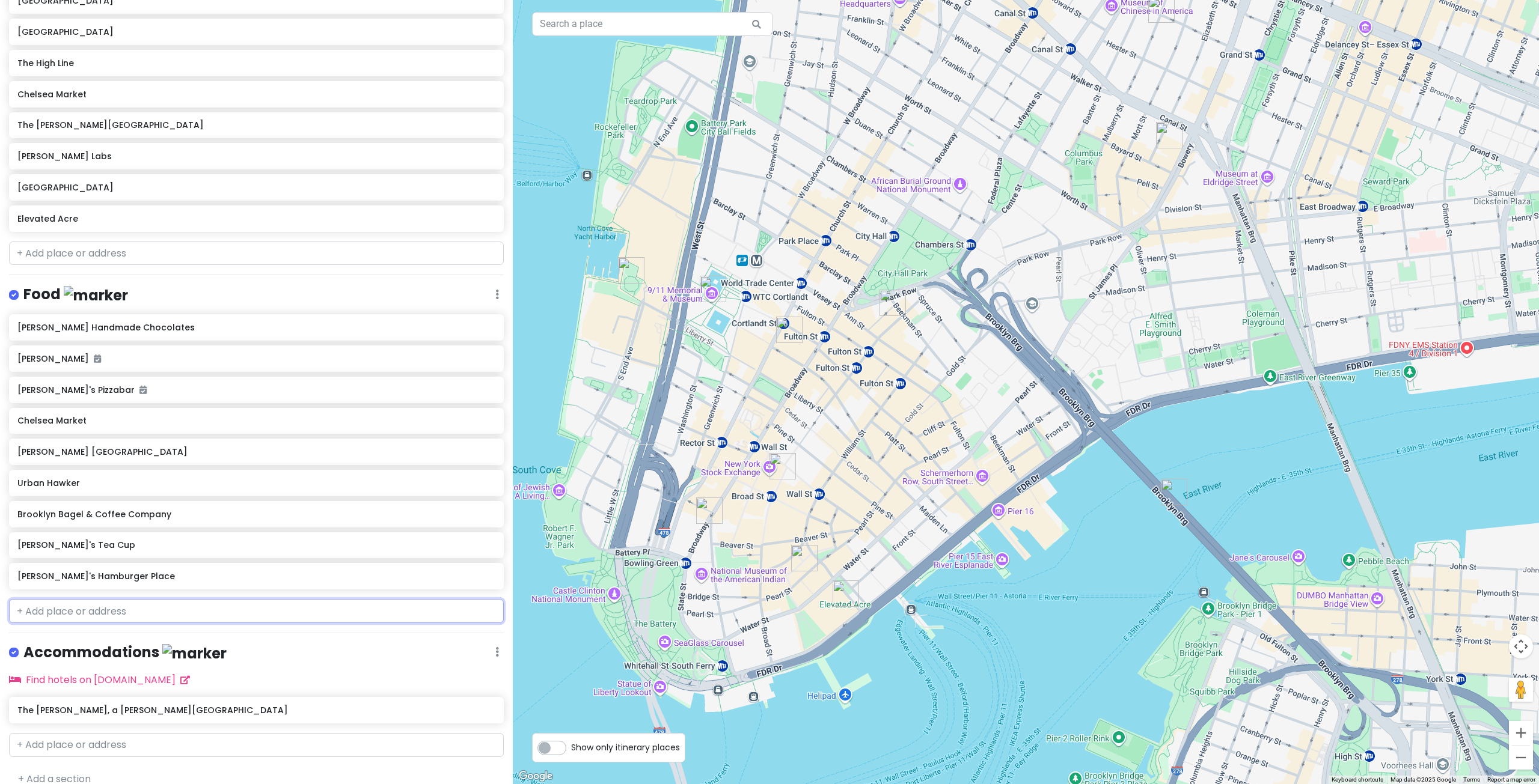
click at [163, 599] on input "text" at bounding box center [256, 611] width 495 height 24
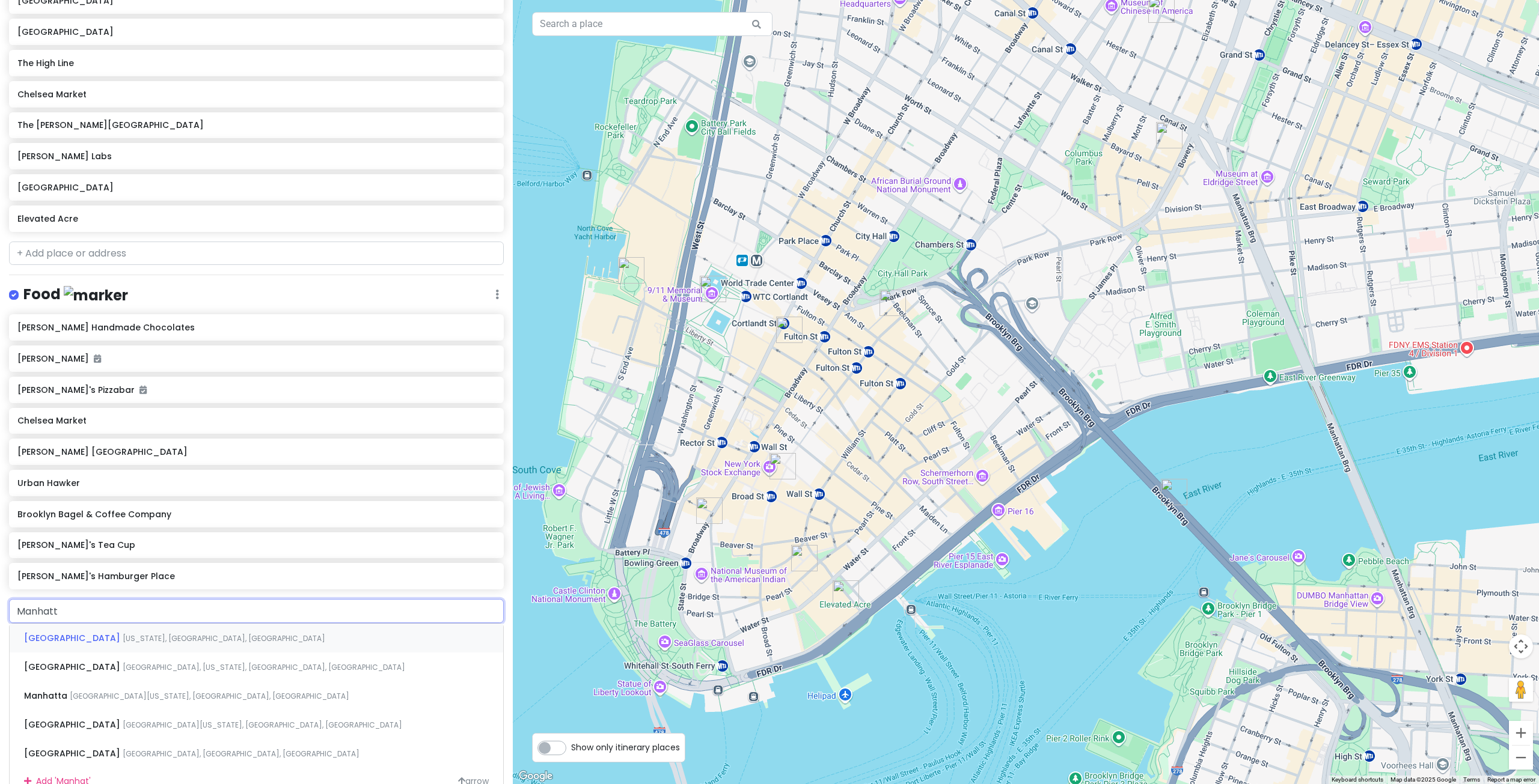
type input "Manhatta"
click at [123, 643] on span "[GEOGRAPHIC_DATA][US_STATE], [GEOGRAPHIC_DATA], [GEOGRAPHIC_DATA]" at bounding box center [224, 638] width 203 height 10
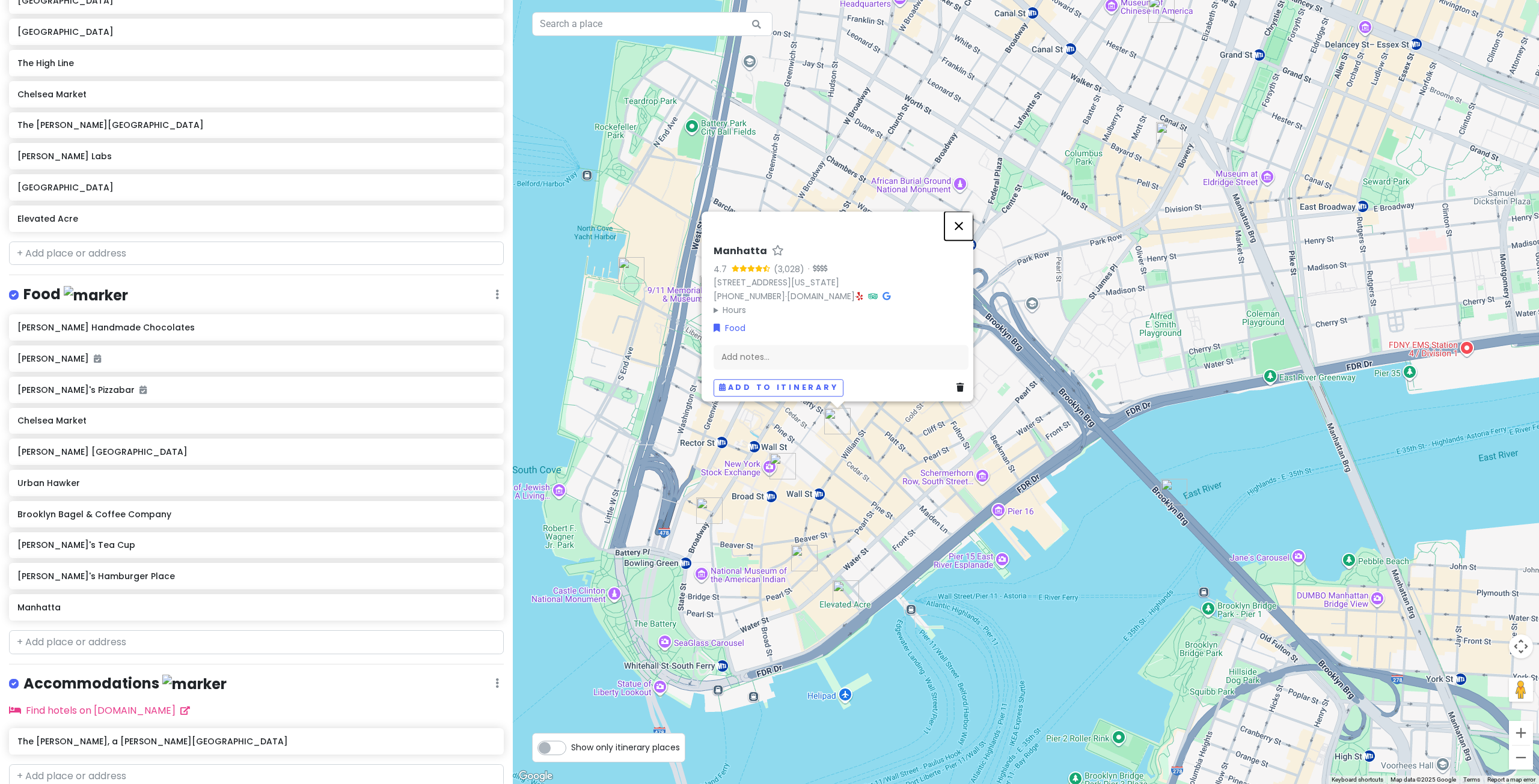
click at [971, 223] on button "Close" at bounding box center [958, 226] width 29 height 29
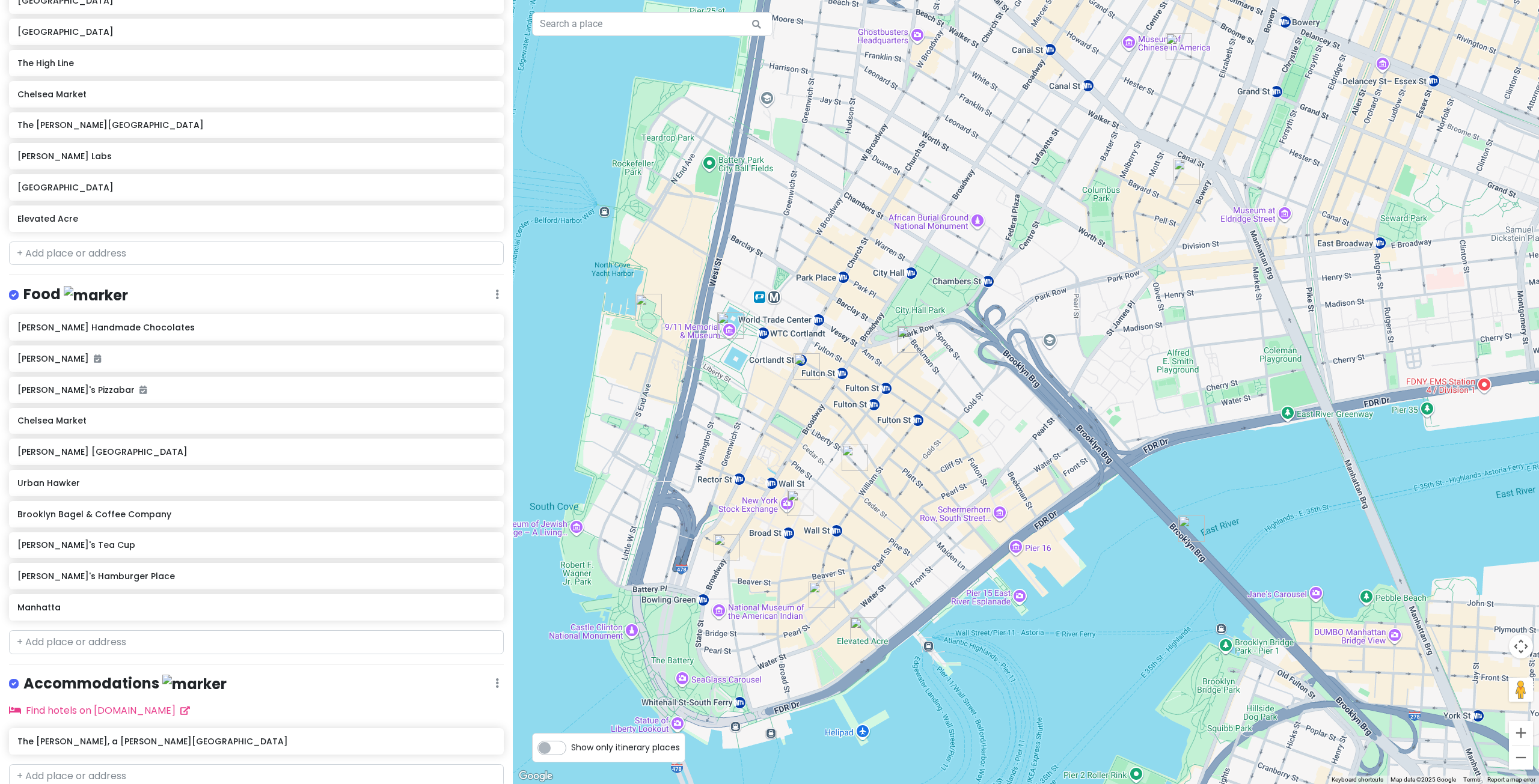
drag, startPoint x: 734, startPoint y: 398, endPoint x: 753, endPoint y: 439, distance: 45.2
click at [753, 439] on div at bounding box center [1026, 392] width 1026 height 784
click at [639, 298] on img "Pumphouse Park" at bounding box center [648, 307] width 27 height 27
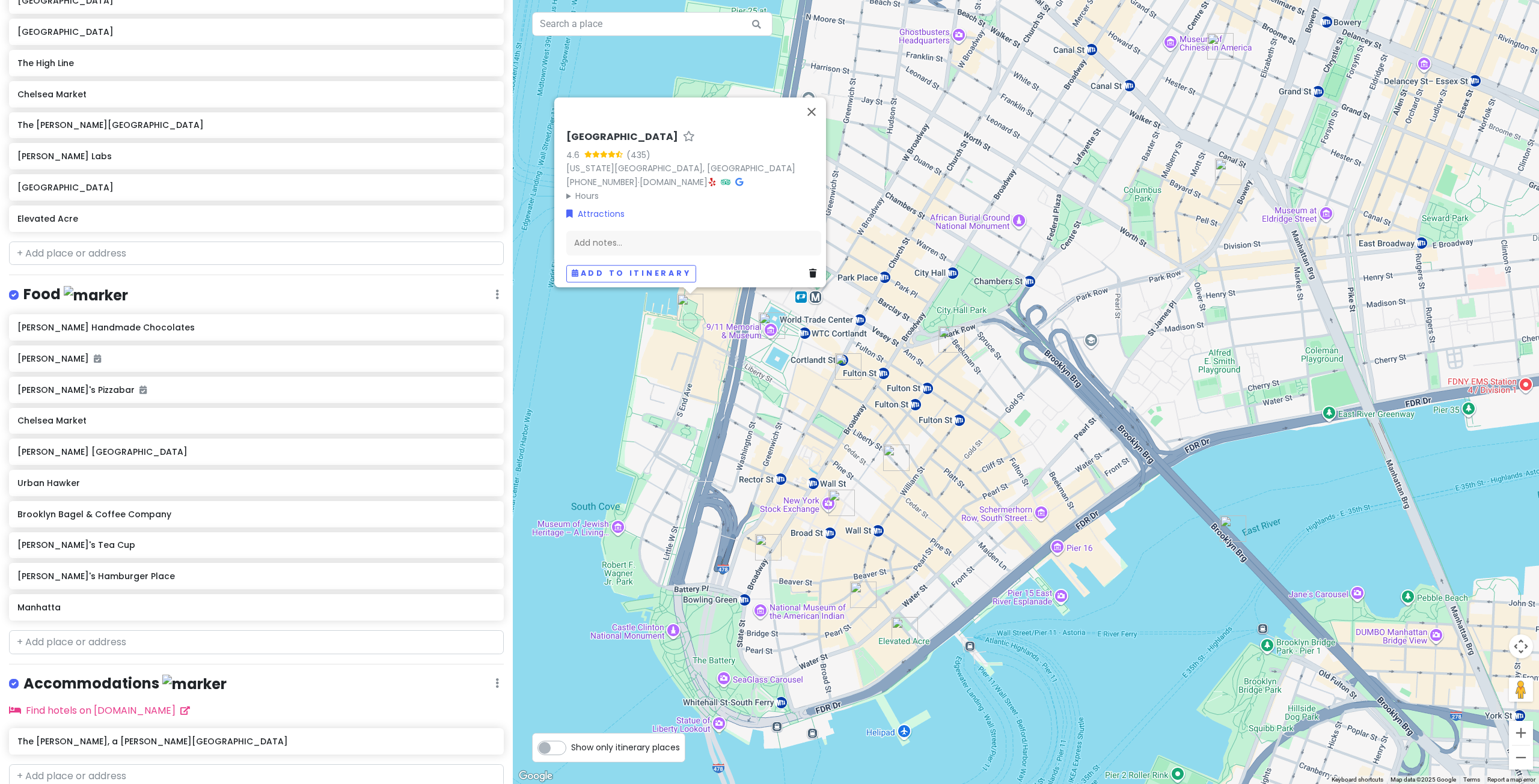
click at [653, 407] on div "[GEOGRAPHIC_DATA] 4.6 (435) [US_STATE][GEOGRAPHIC_DATA] [PHONE_NUMBER] · [DOMAI…" at bounding box center [1026, 392] width 1026 height 784
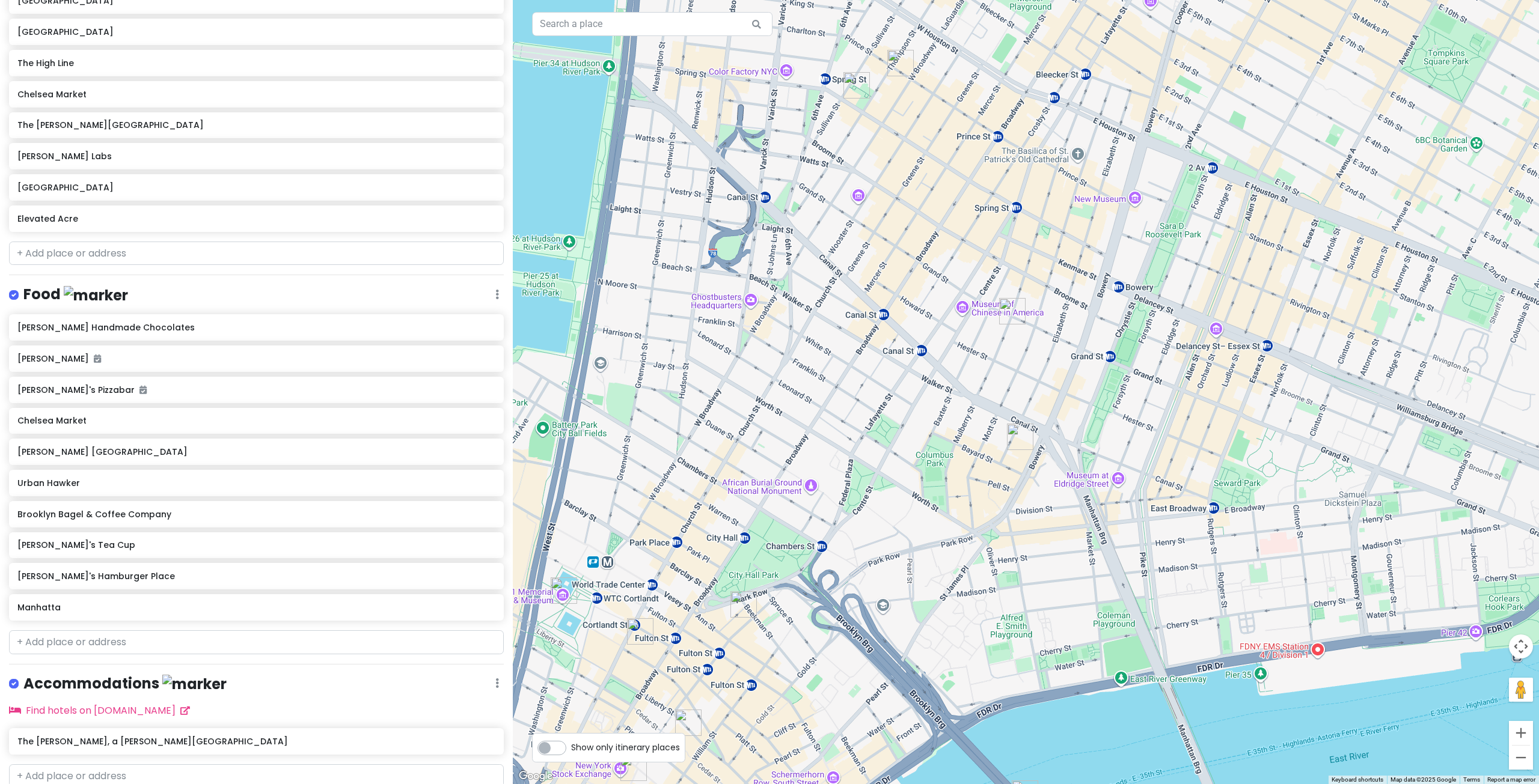
drag, startPoint x: 1122, startPoint y: 290, endPoint x: 913, endPoint y: 555, distance: 337.5
click at [913, 555] on div at bounding box center [1026, 392] width 1026 height 784
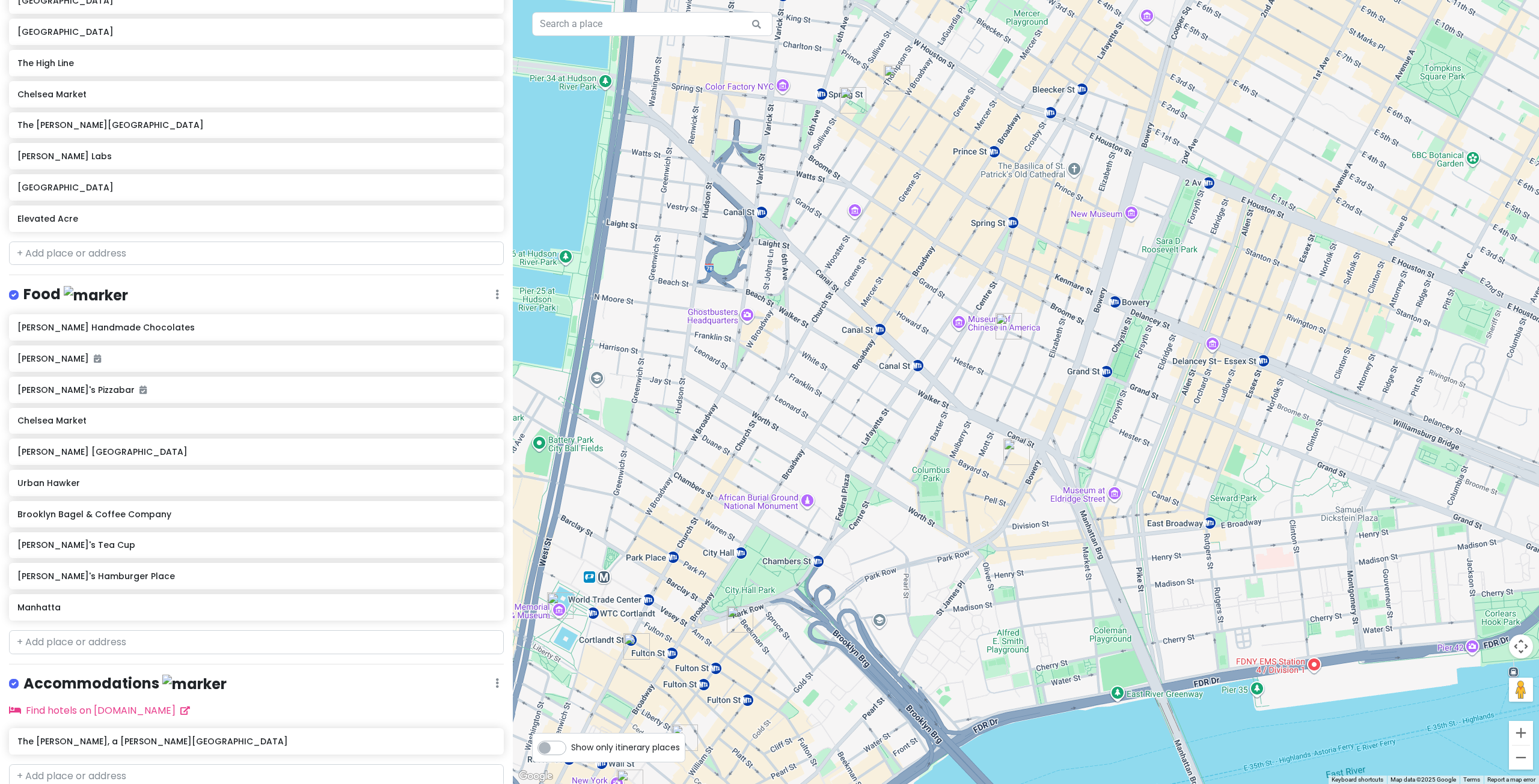
drag, startPoint x: 937, startPoint y: 365, endPoint x: 929, endPoint y: 432, distance: 67.5
click at [929, 432] on div at bounding box center [1026, 392] width 1026 height 784
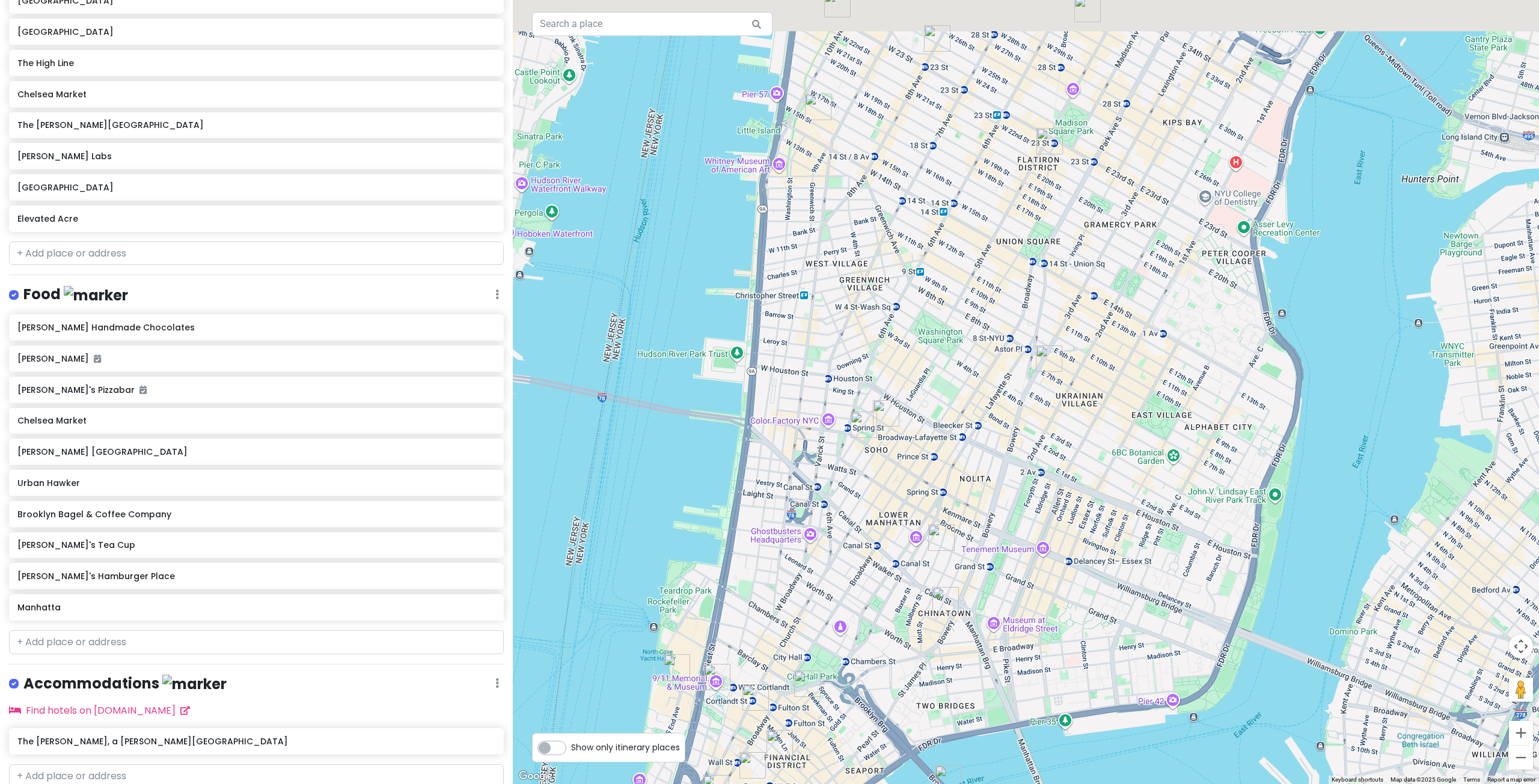
drag, startPoint x: 1234, startPoint y: 281, endPoint x: 1194, endPoint y: 397, distance: 122.7
click at [1194, 397] on div at bounding box center [1026, 392] width 1026 height 784
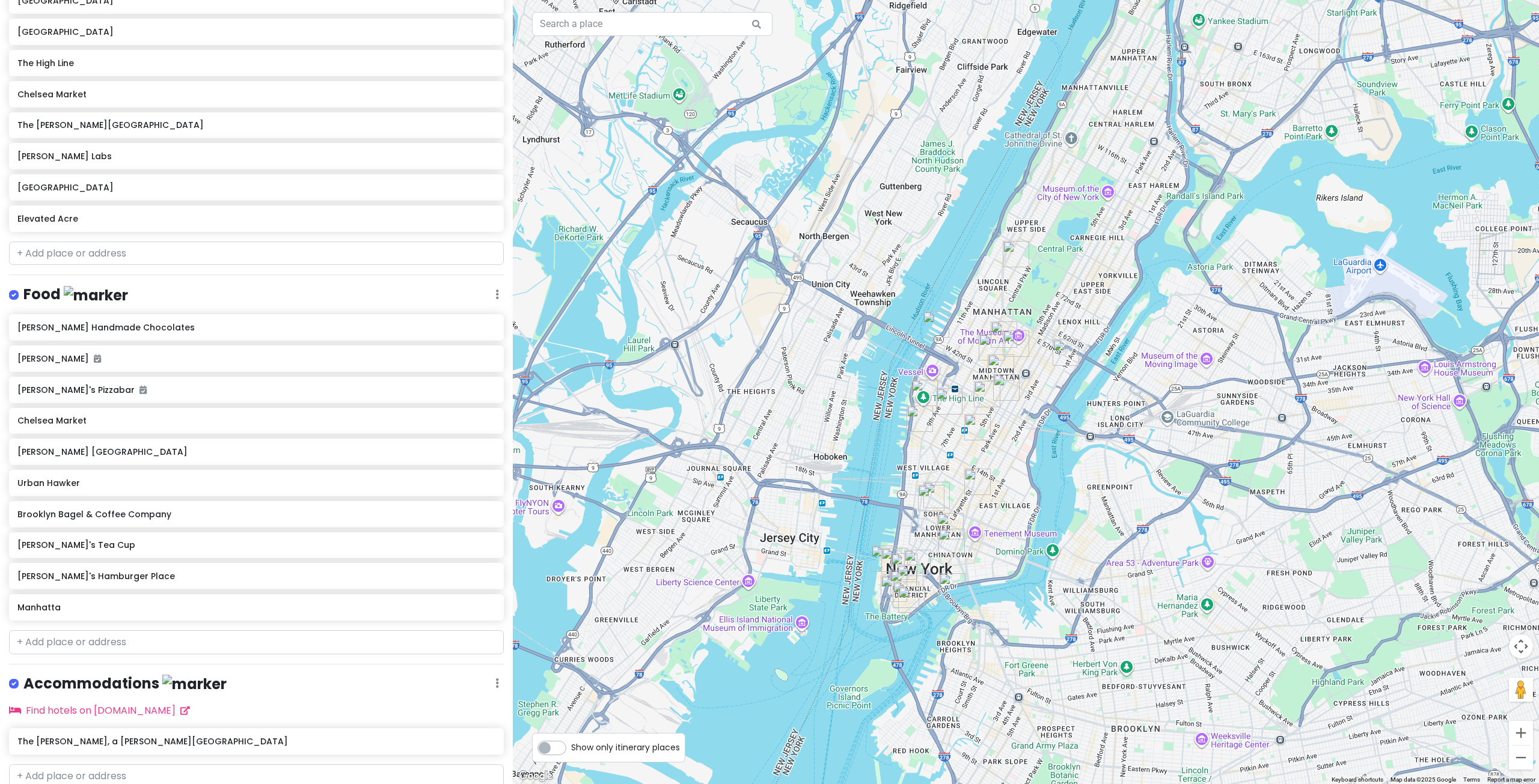
drag, startPoint x: 1209, startPoint y: 314, endPoint x: 1028, endPoint y: 420, distance: 209.8
click at [1028, 420] on div at bounding box center [1026, 392] width 1026 height 784
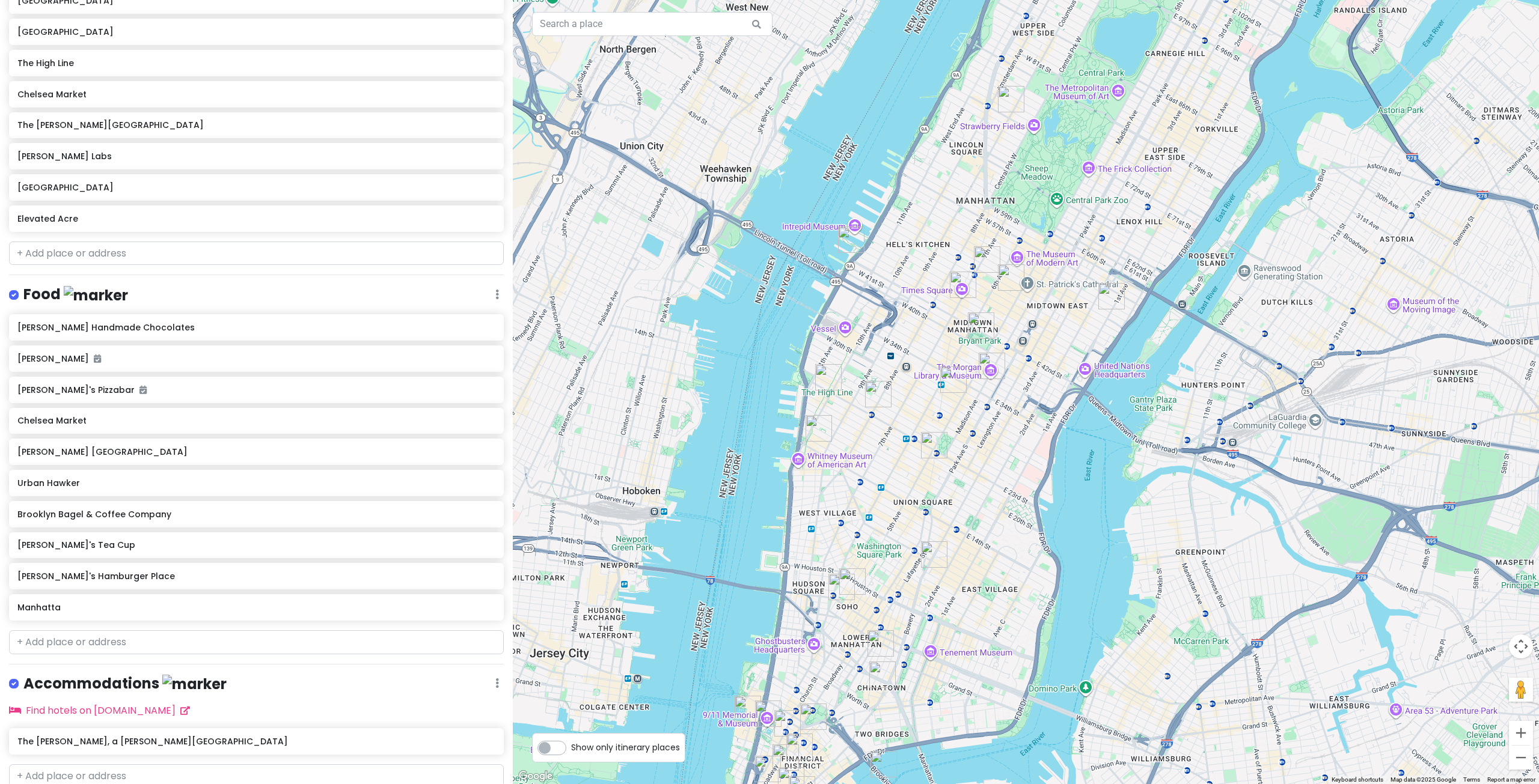
click at [814, 423] on img "Chelsea Market" at bounding box center [818, 428] width 27 height 27
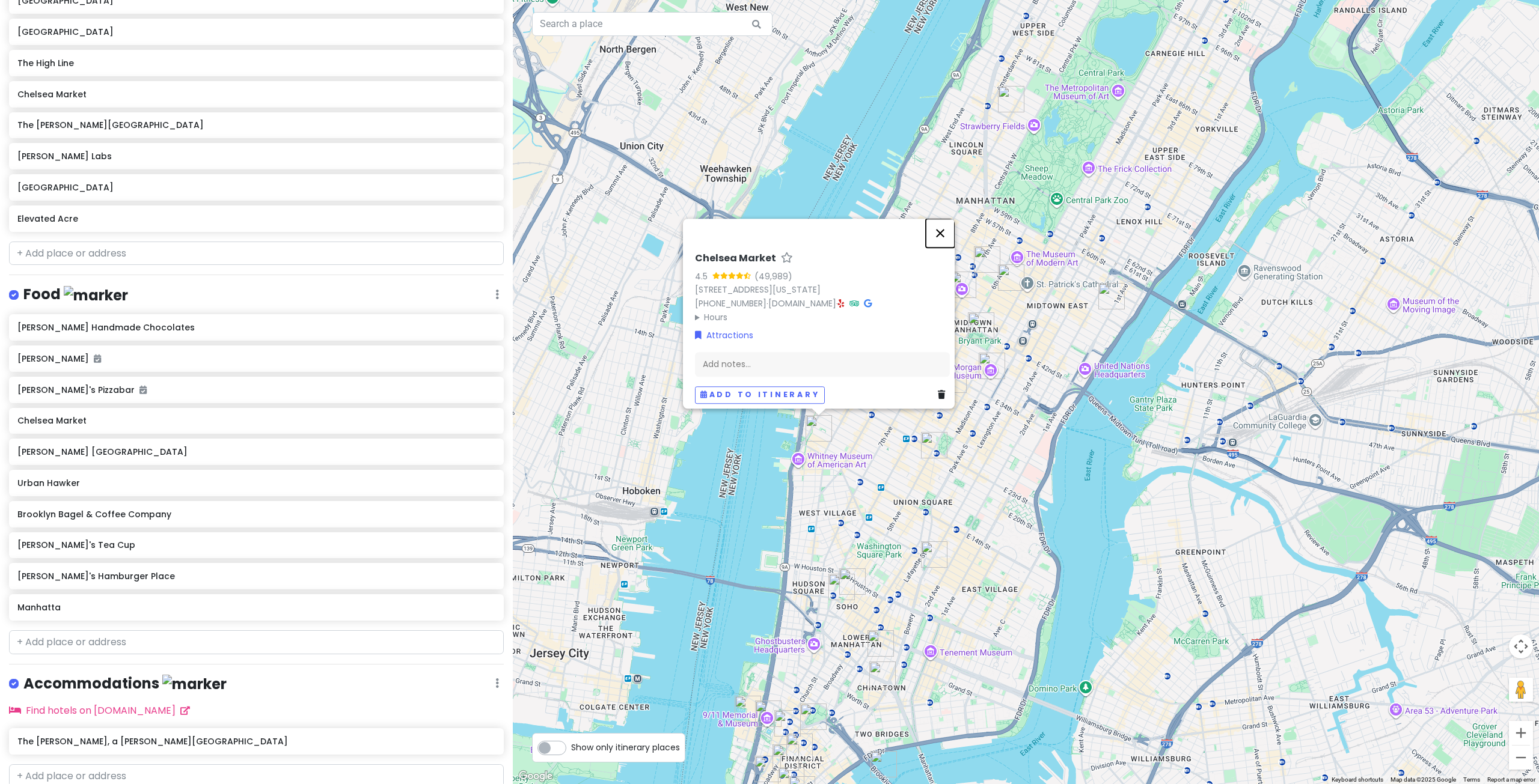
click at [944, 229] on button "Close" at bounding box center [940, 233] width 29 height 29
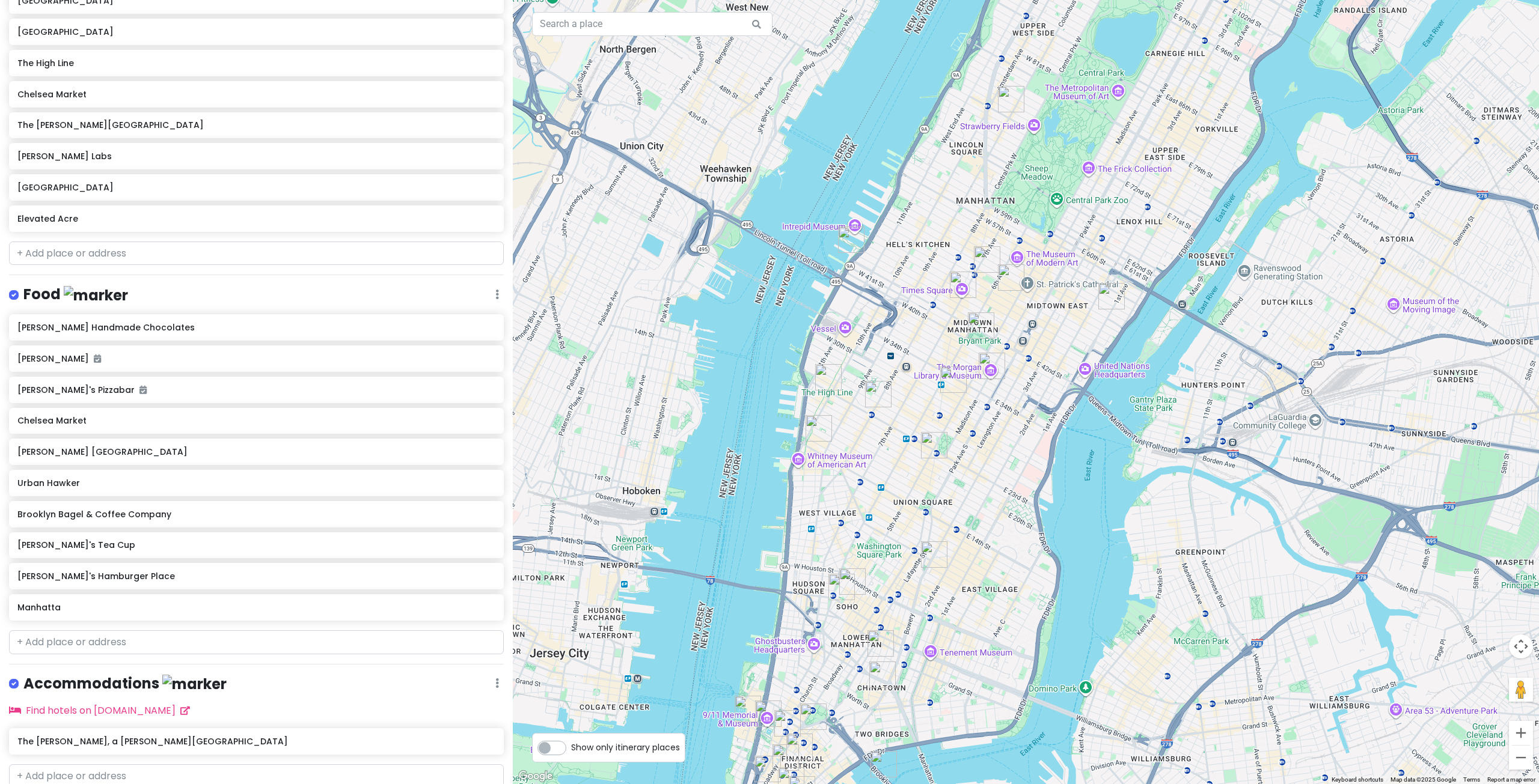
click at [876, 397] on img "Brooklyn Bagel & Coffee Company" at bounding box center [878, 394] width 27 height 27
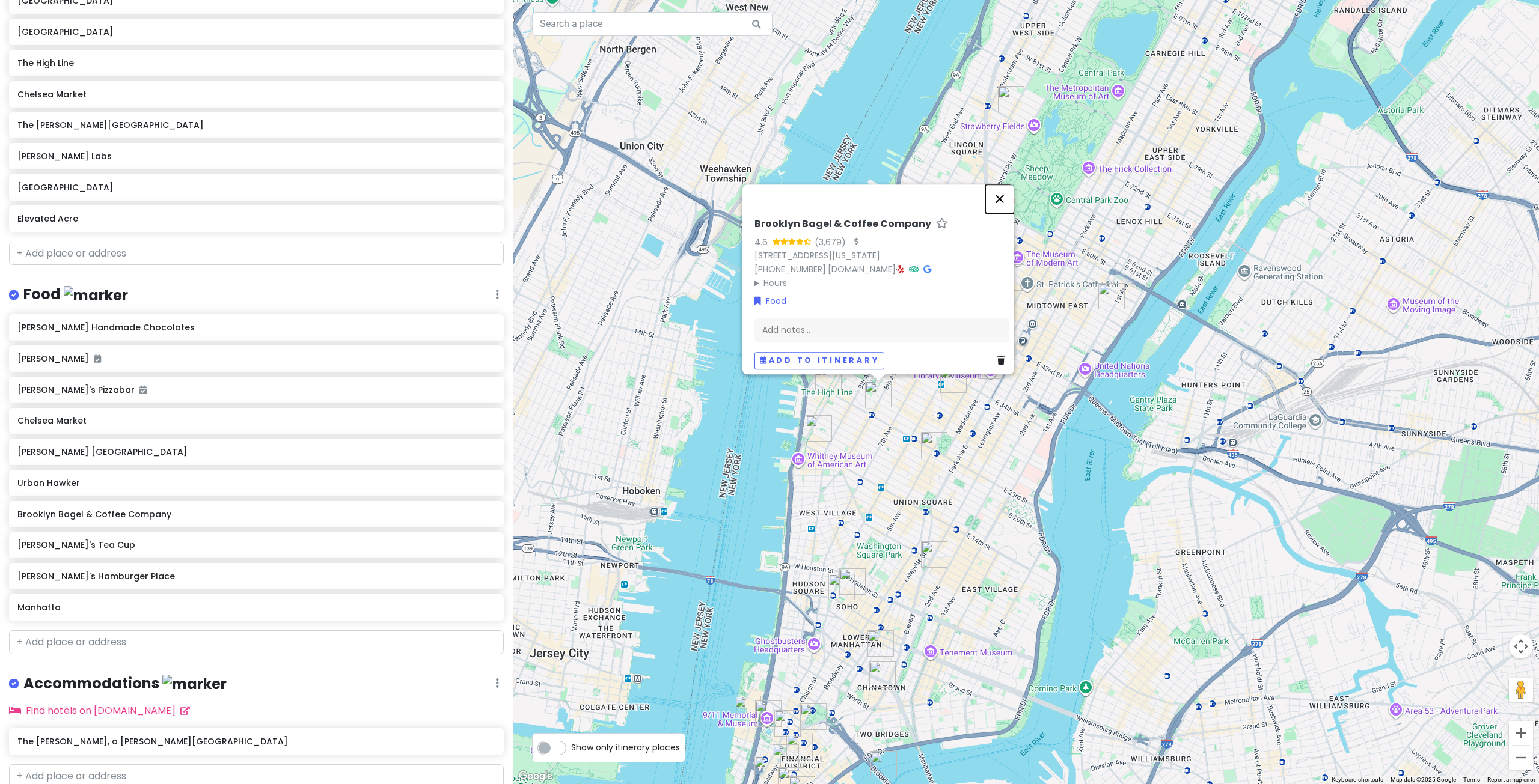
click at [1006, 194] on button "Close" at bounding box center [999, 199] width 29 height 29
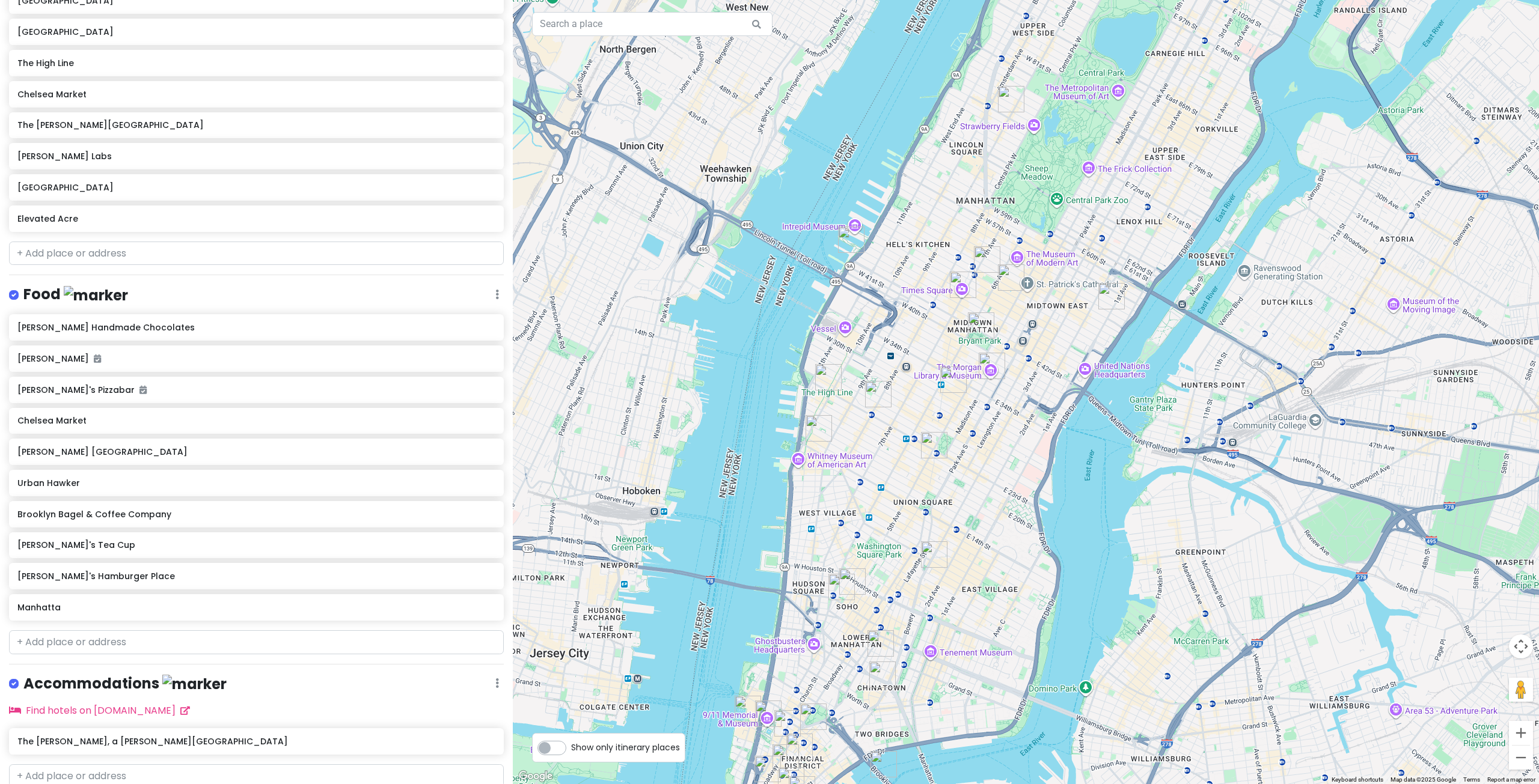
click at [928, 443] on img "Harry Potter New York" at bounding box center [934, 445] width 27 height 27
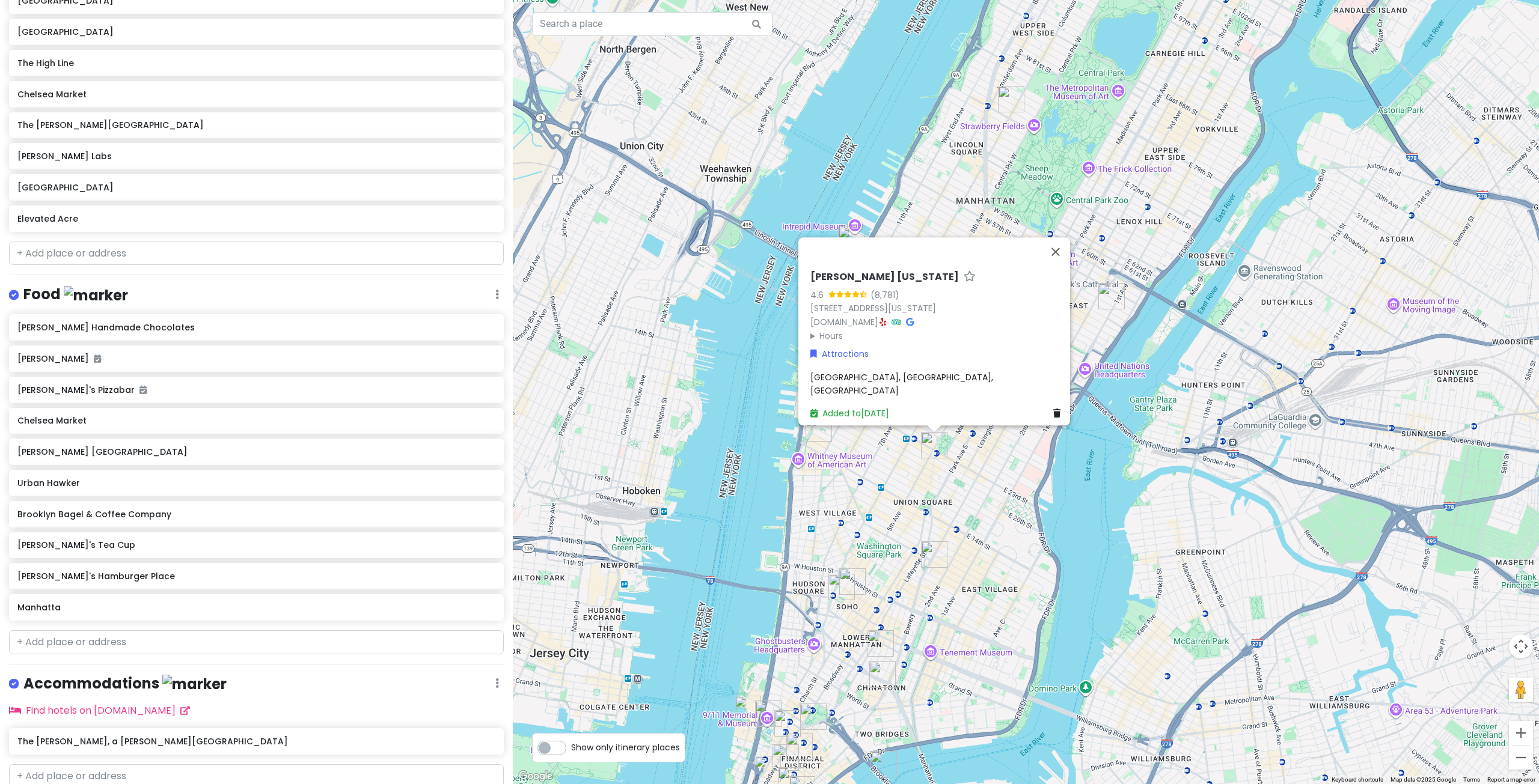
click at [992, 509] on div "[PERSON_NAME] [US_STATE] 4.6 (8,781) [STREET_ADDRESS][US_STATE] [DOMAIN_NAME] ·…" at bounding box center [1026, 392] width 1026 height 784
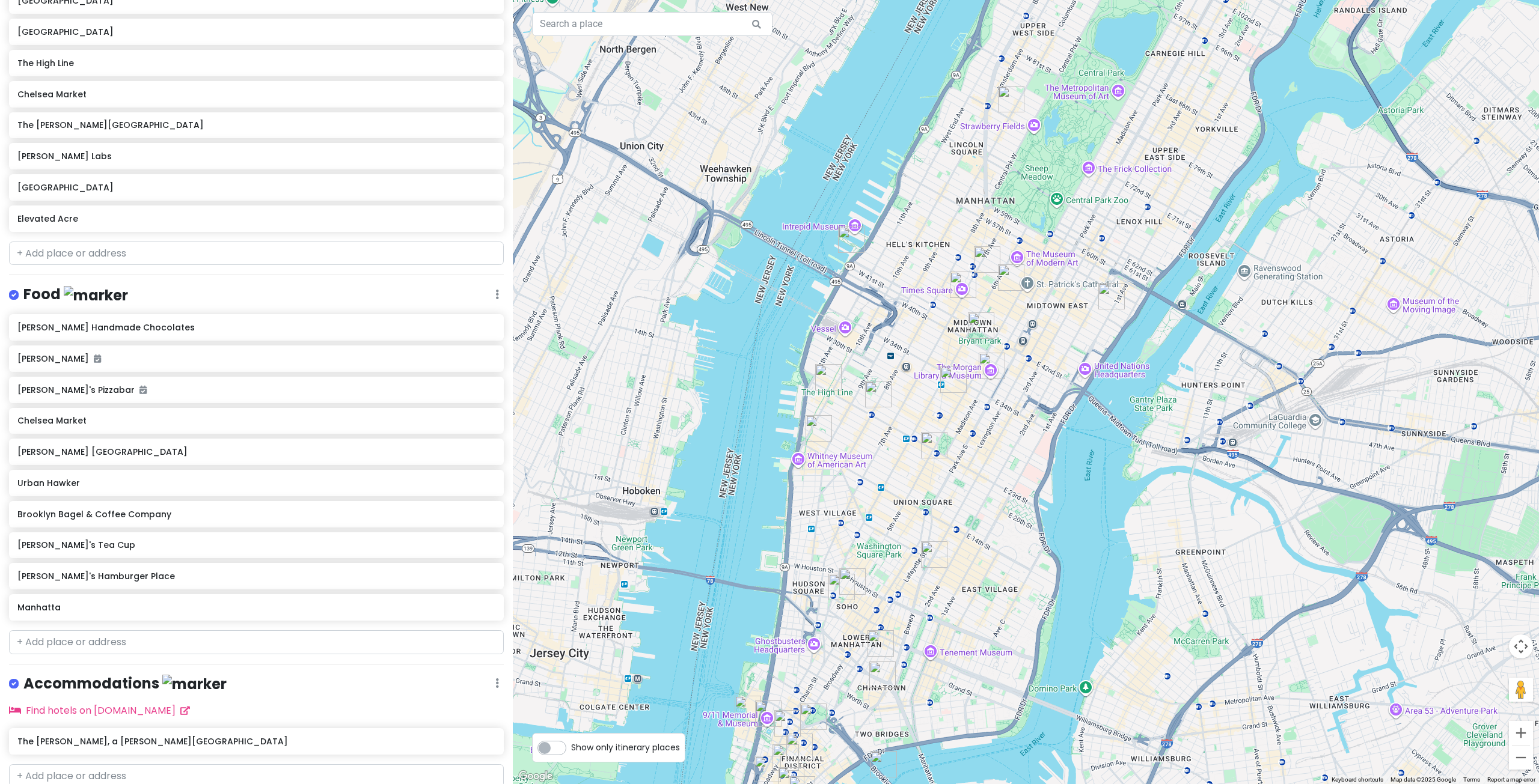
click at [932, 445] on img "Harry Potter New York" at bounding box center [934, 445] width 27 height 27
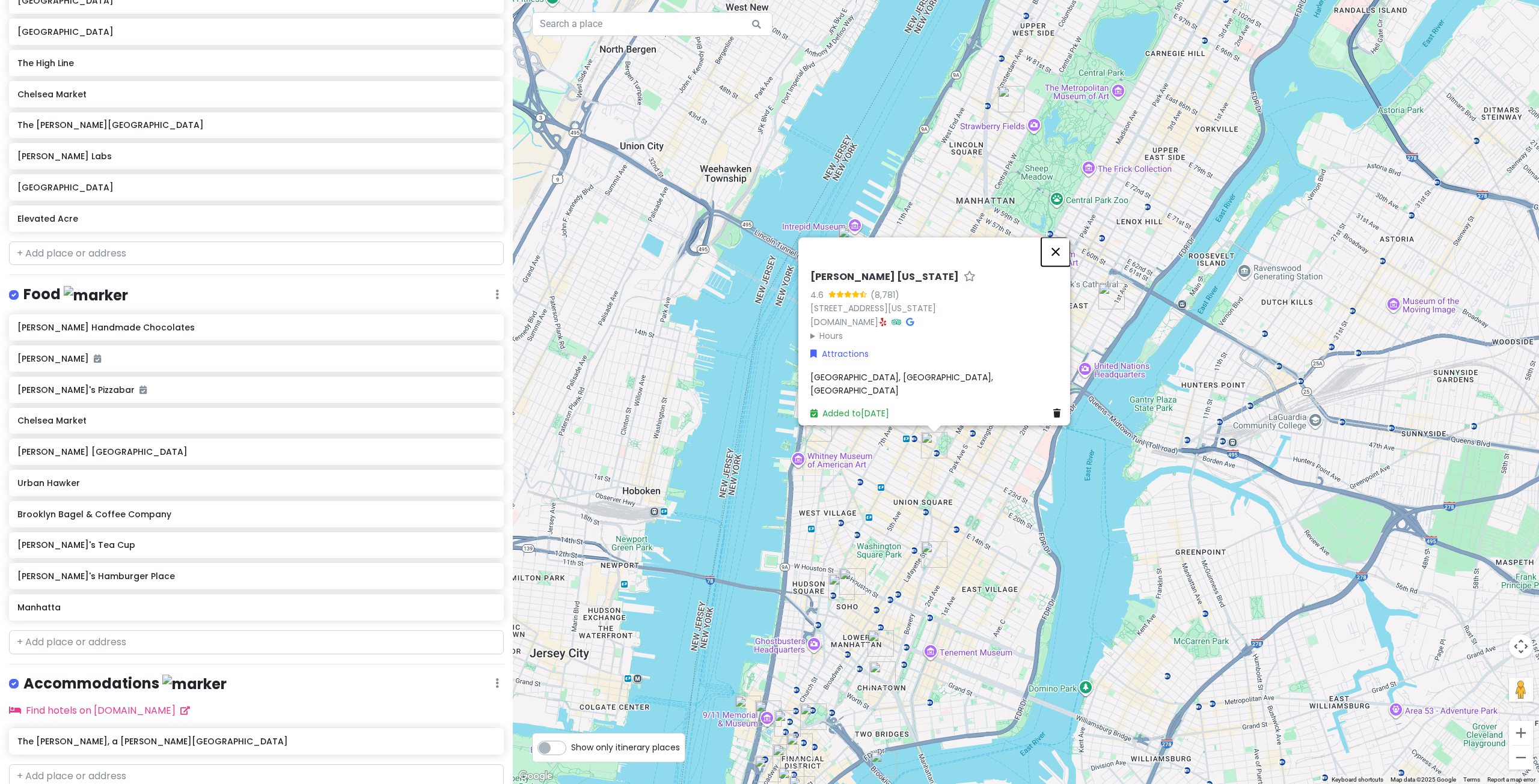
click at [1059, 257] on button "Close" at bounding box center [1055, 252] width 29 height 29
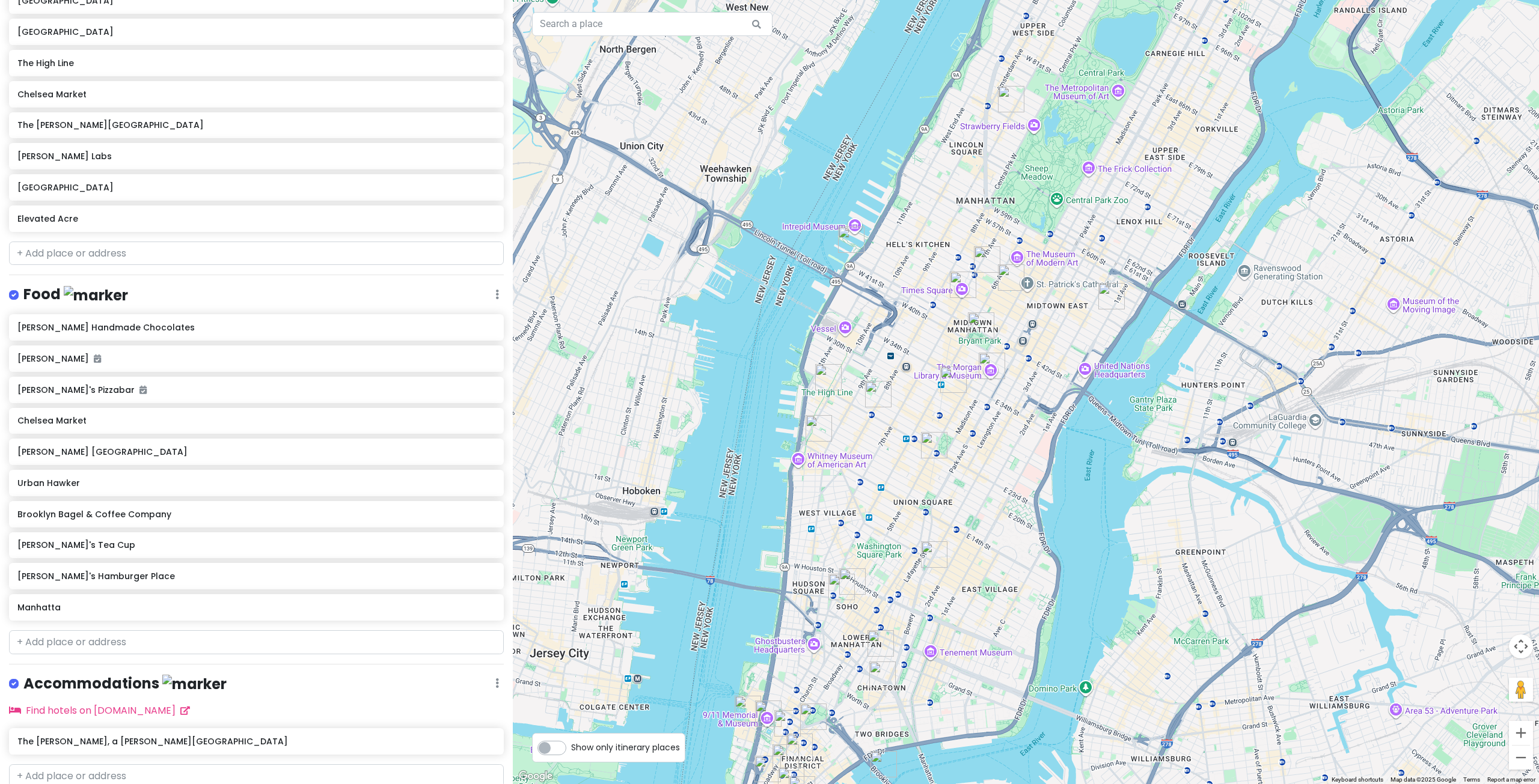
click at [950, 375] on img "Koreatown" at bounding box center [953, 380] width 27 height 27
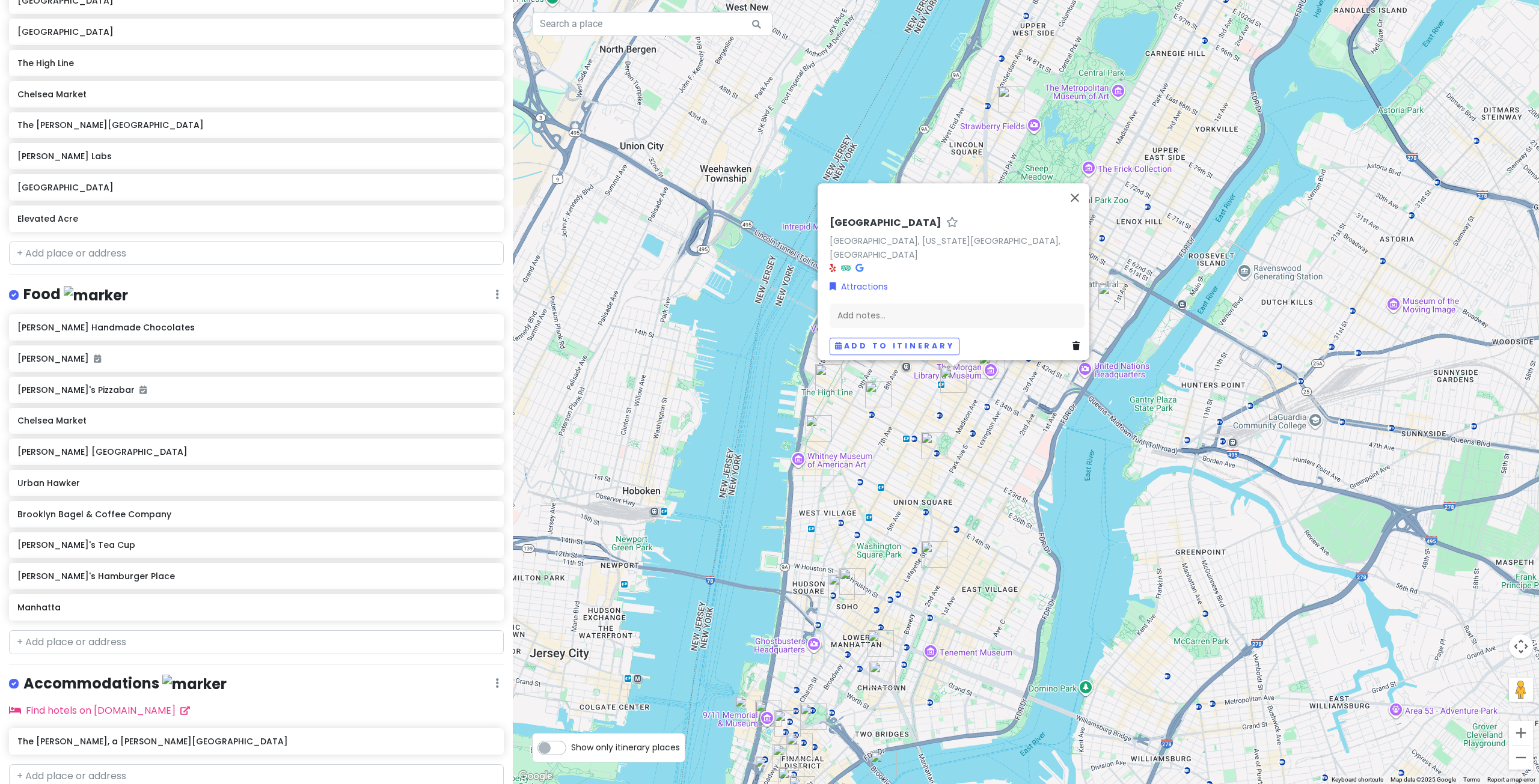
click at [989, 449] on div "[GEOGRAPHIC_DATA] [GEOGRAPHIC_DATA], [US_STATE][GEOGRAPHIC_DATA], [GEOGRAPHIC_D…" at bounding box center [1026, 392] width 1026 height 784
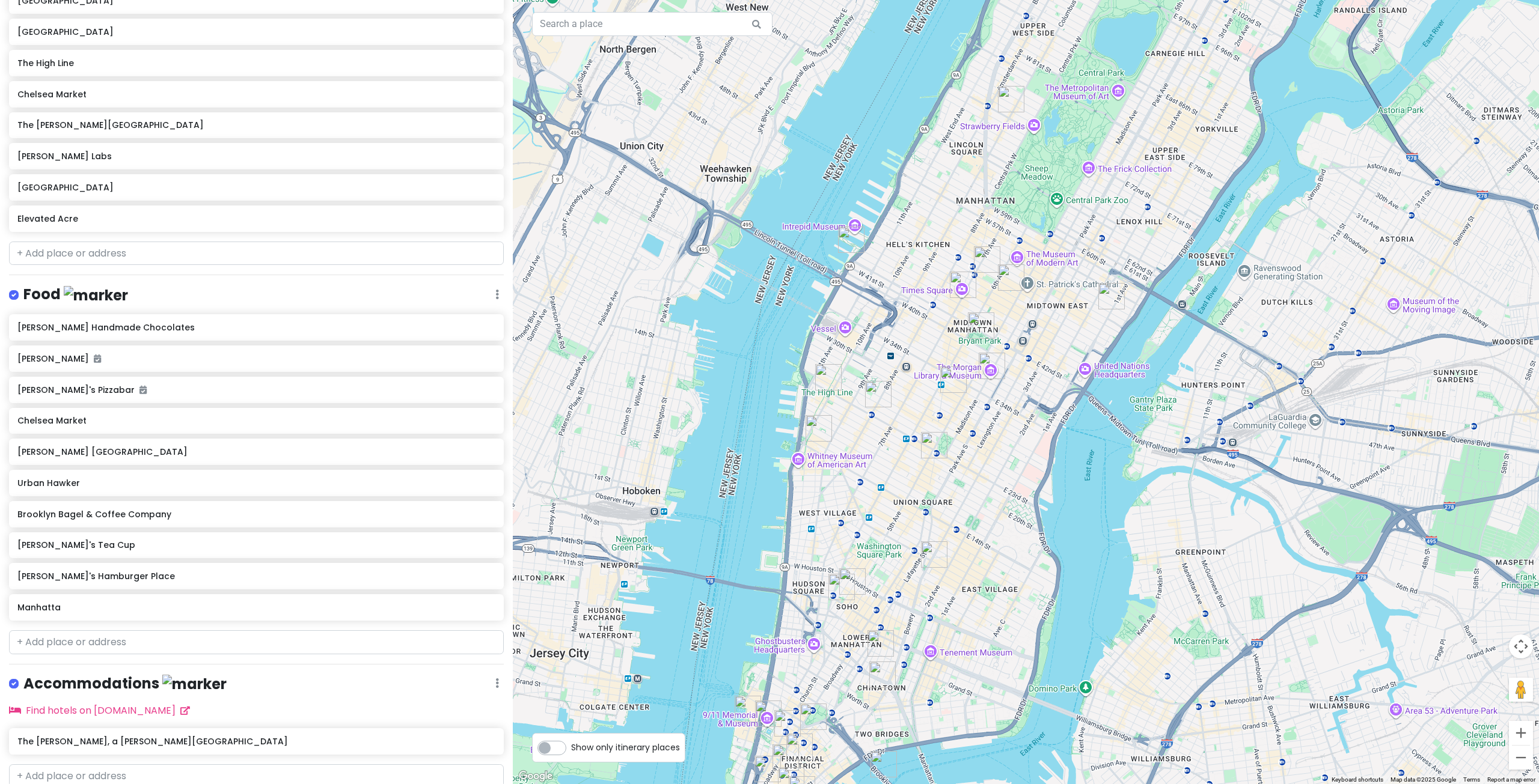
click at [928, 443] on img "Harry Potter New York" at bounding box center [934, 445] width 27 height 27
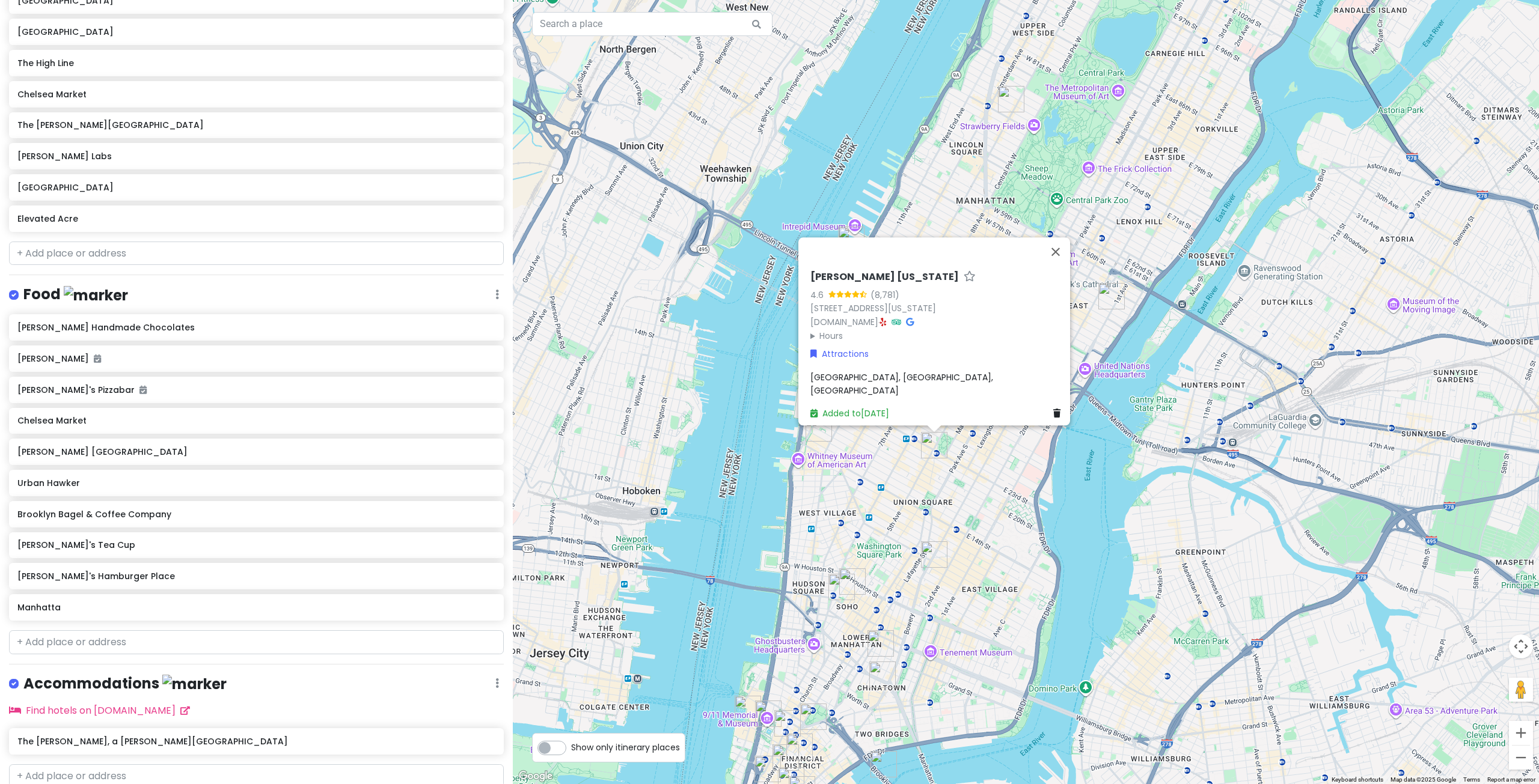
click at [974, 466] on div "[PERSON_NAME] [US_STATE] 4.6 (8,781) [STREET_ADDRESS][US_STATE] [DOMAIN_NAME] ·…" at bounding box center [1026, 392] width 1026 height 784
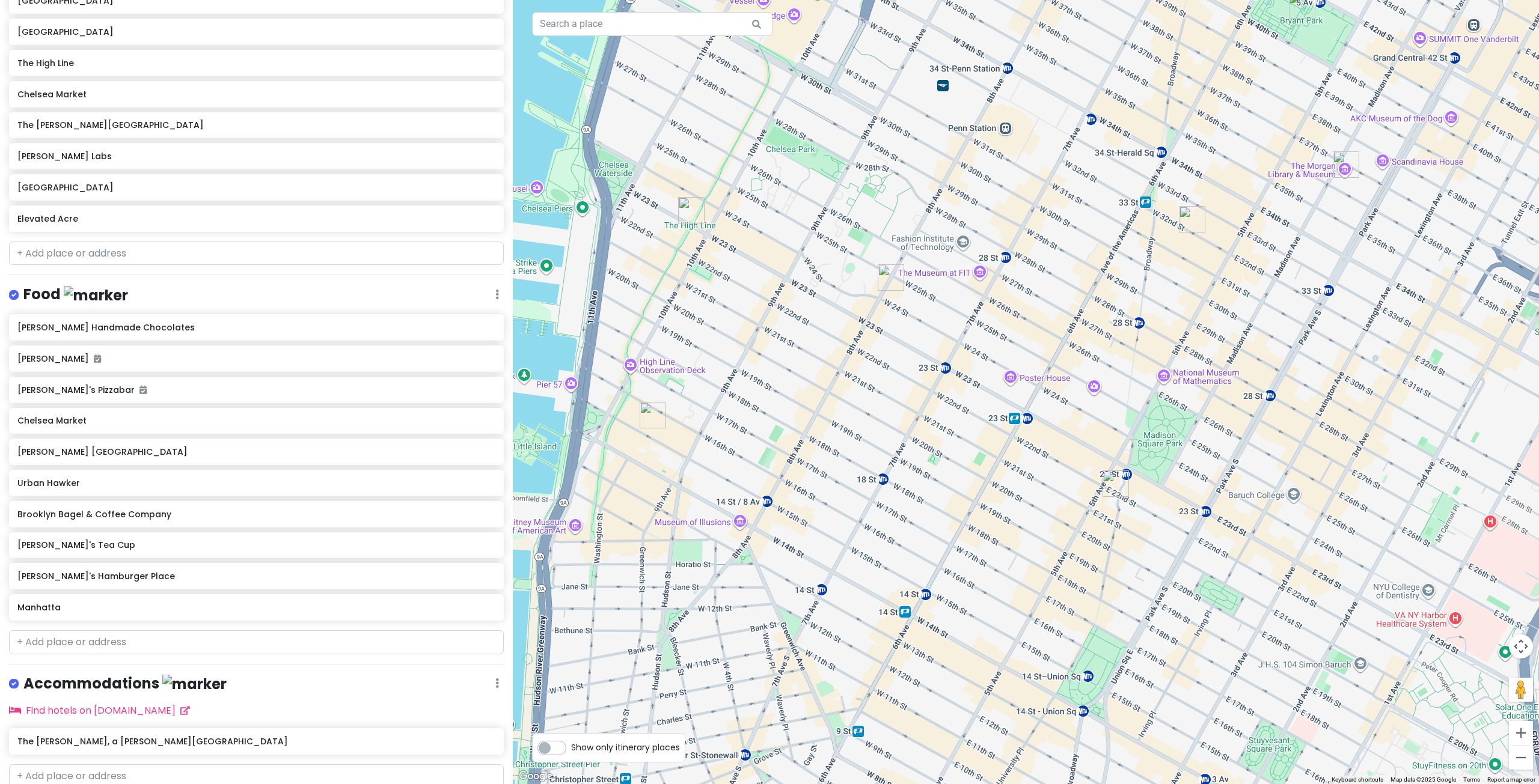
drag, startPoint x: 907, startPoint y: 473, endPoint x: 1212, endPoint y: 535, distance: 311.2
click at [1212, 535] on div at bounding box center [1026, 392] width 1026 height 784
click at [885, 282] on img "Brooklyn Bagel & Coffee Company" at bounding box center [891, 277] width 27 height 27
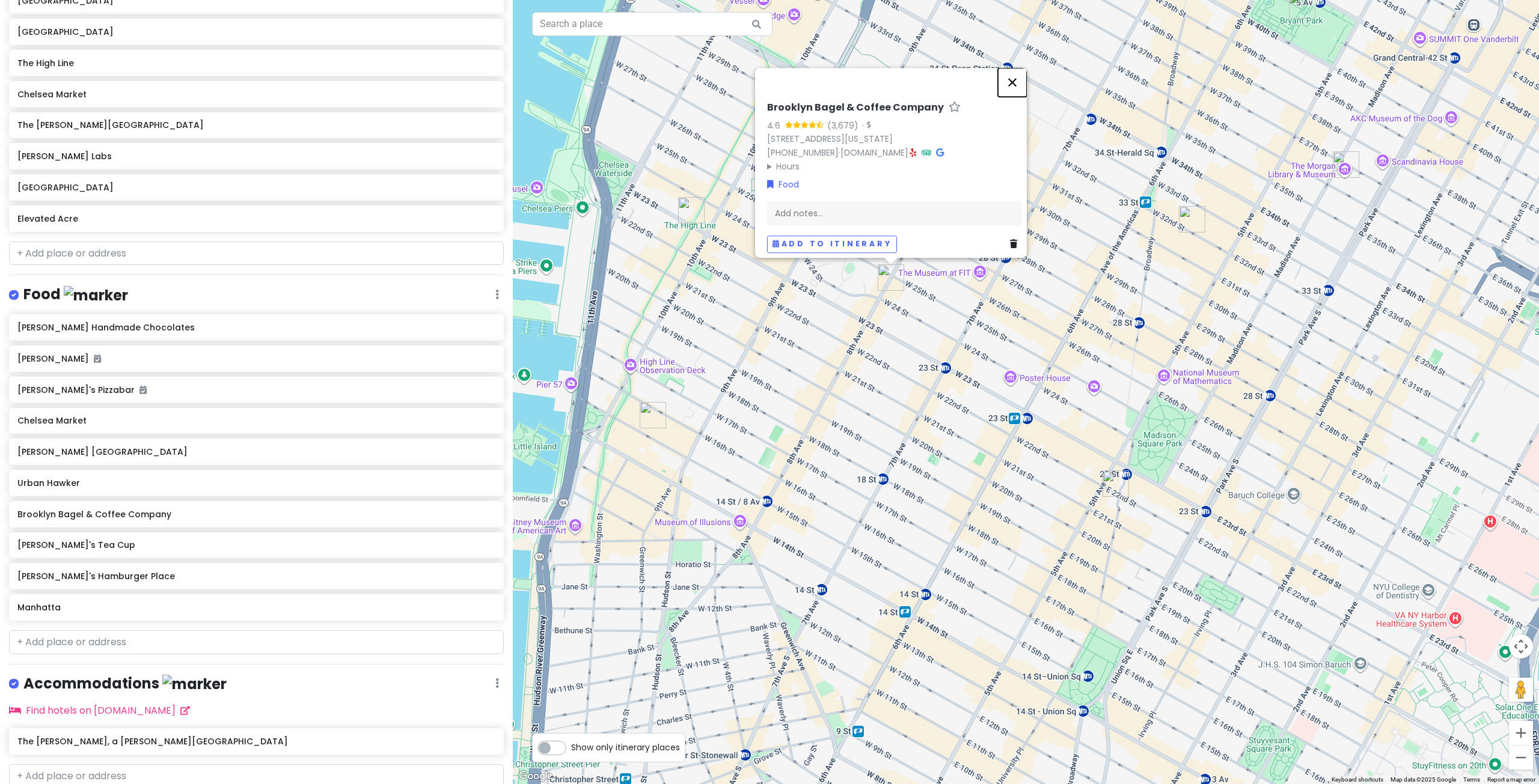
click at [1014, 76] on button "Close" at bounding box center [1012, 82] width 29 height 29
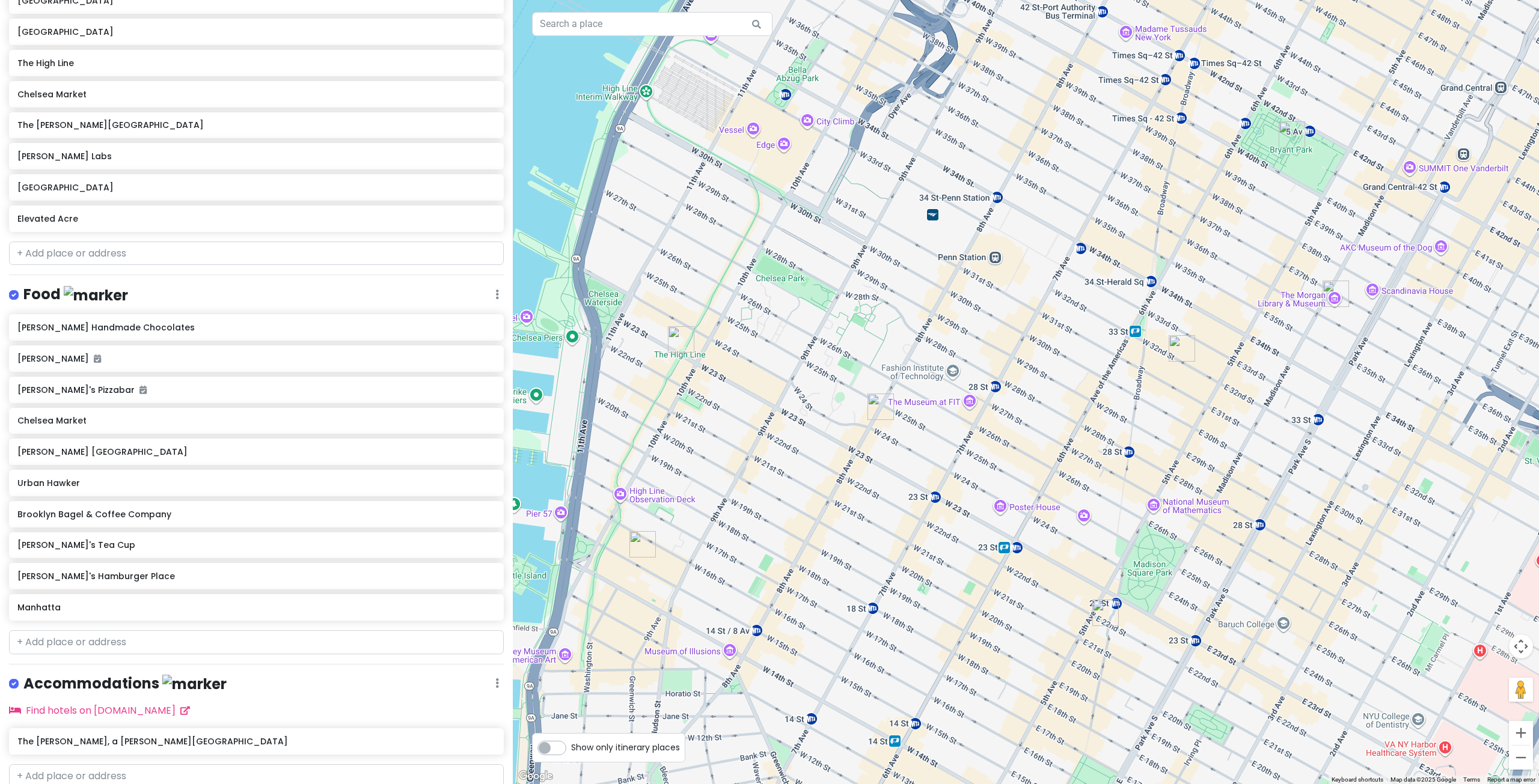
drag, startPoint x: 825, startPoint y: 288, endPoint x: 839, endPoint y: 395, distance: 107.9
click at [817, 409] on div at bounding box center [1026, 392] width 1026 height 784
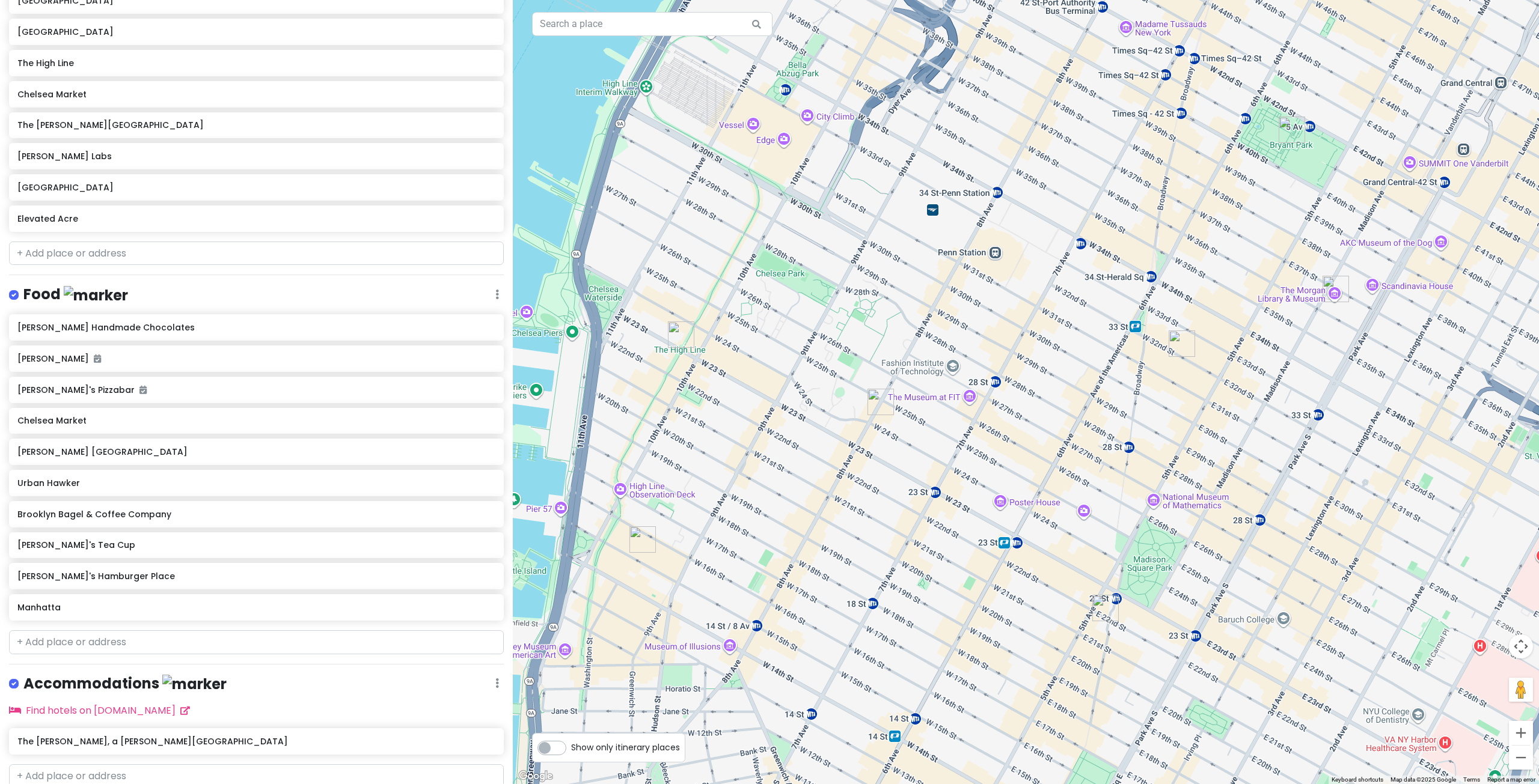
click at [1184, 339] on img "Koreatown" at bounding box center [1182, 344] width 27 height 27
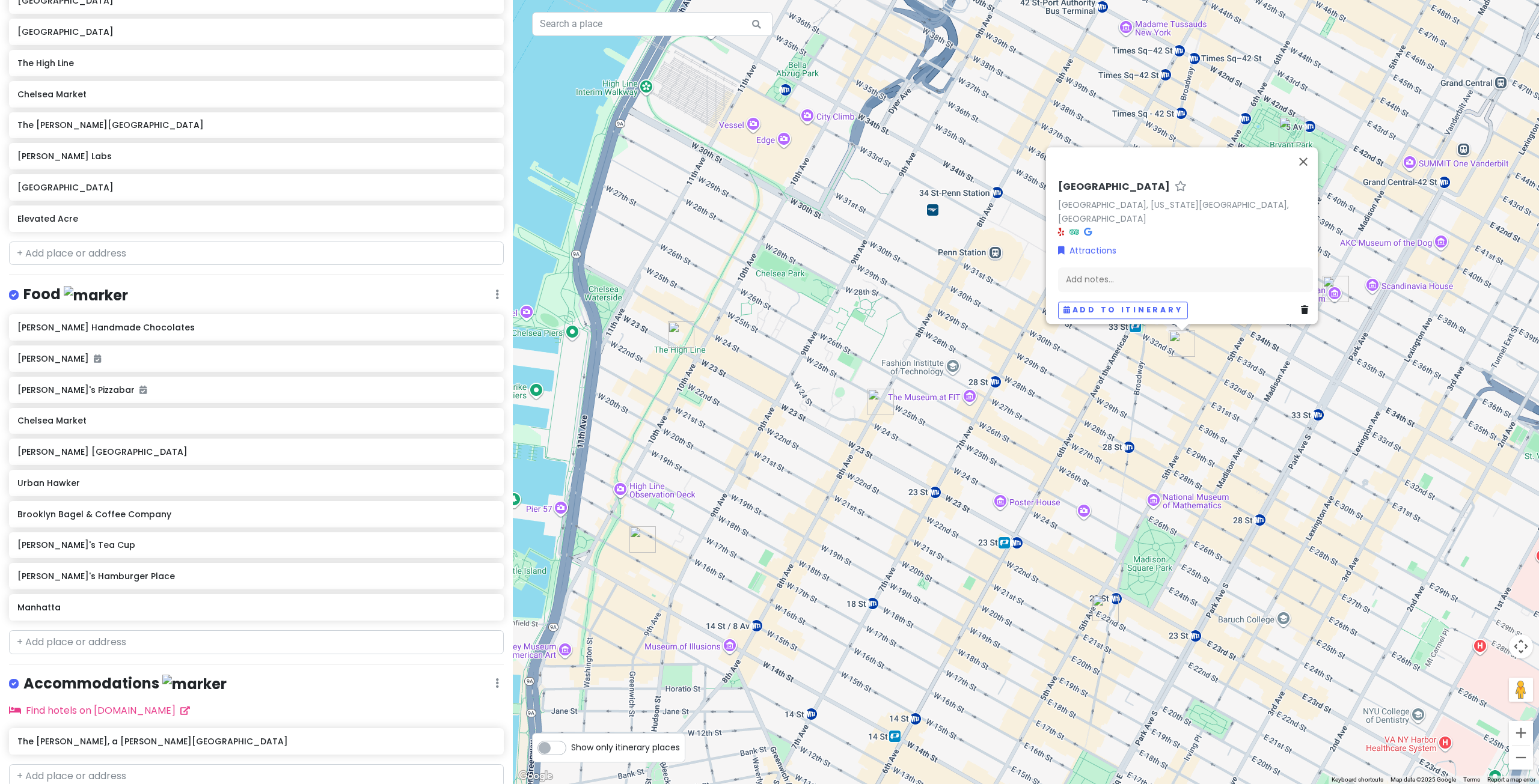
drag, startPoint x: 923, startPoint y: 456, endPoint x: 930, endPoint y: 454, distance: 7.3
click at [923, 456] on div "[GEOGRAPHIC_DATA] [GEOGRAPHIC_DATA], [US_STATE][GEOGRAPHIC_DATA], [GEOGRAPHIC_D…" at bounding box center [1026, 392] width 1026 height 784
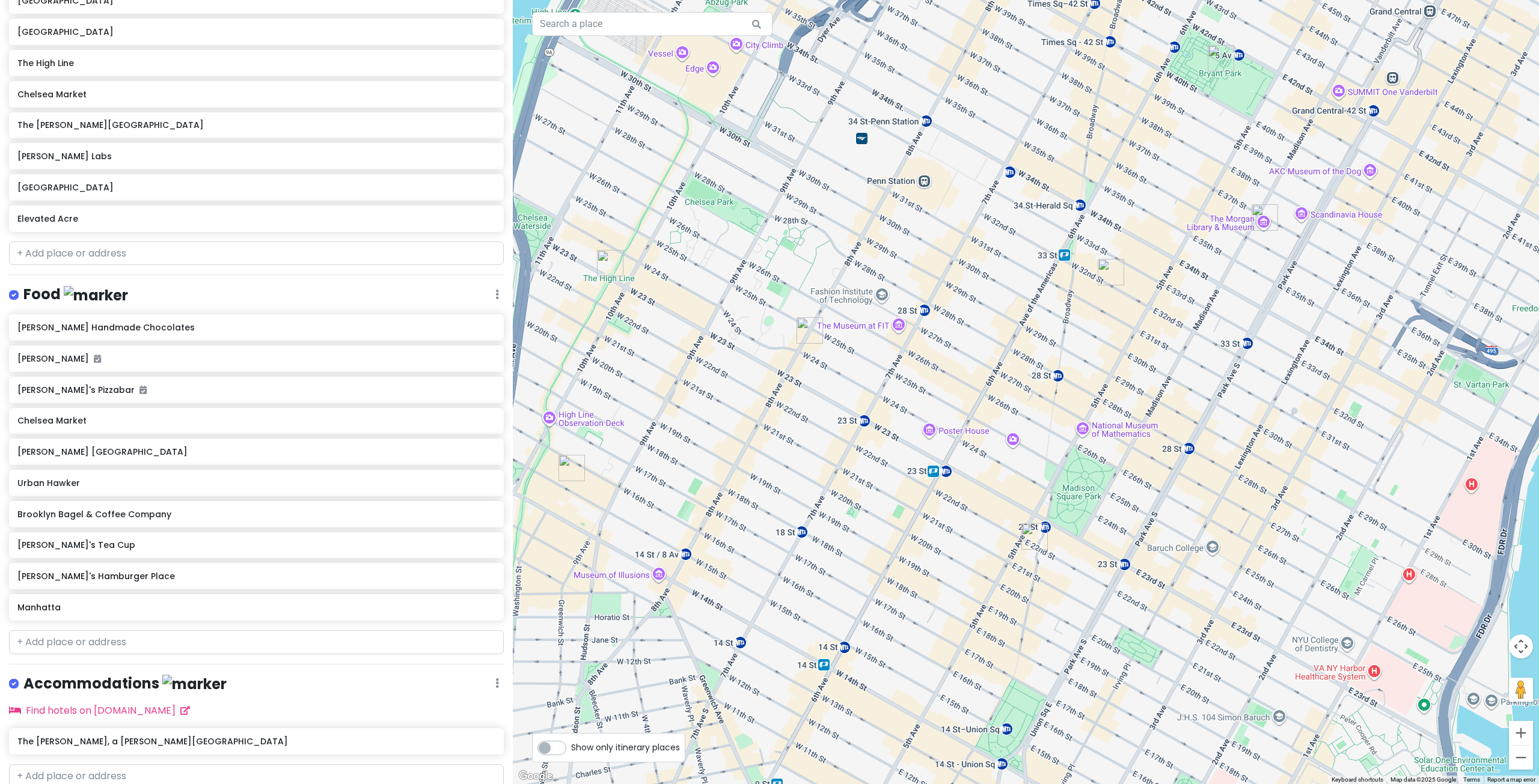
drag, startPoint x: 1355, startPoint y: 536, endPoint x: 1279, endPoint y: 462, distance: 106.1
click at [1279, 462] on div at bounding box center [1026, 392] width 1026 height 784
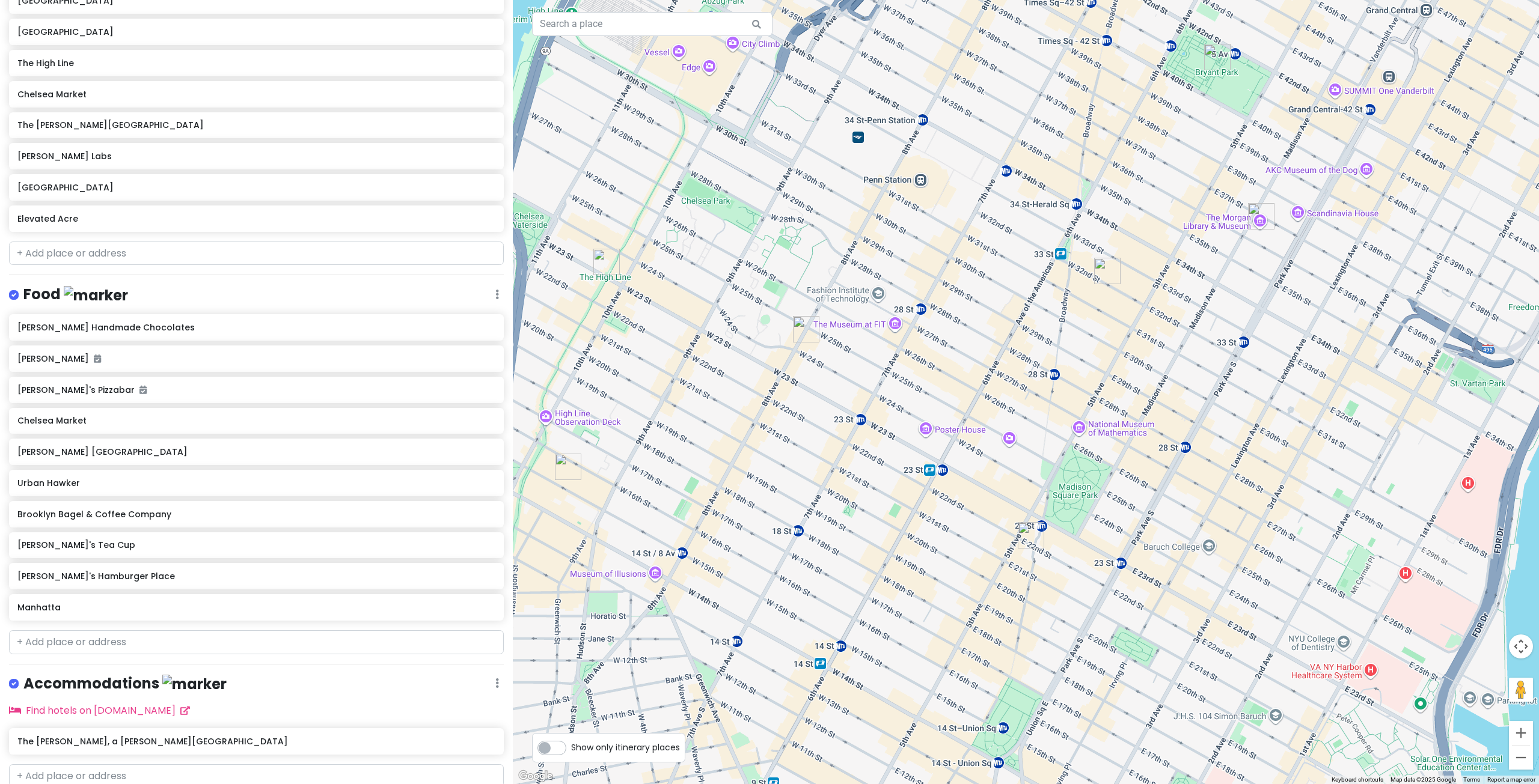
click at [1258, 212] on img "The Morgan Library & Museum" at bounding box center [1261, 216] width 27 height 27
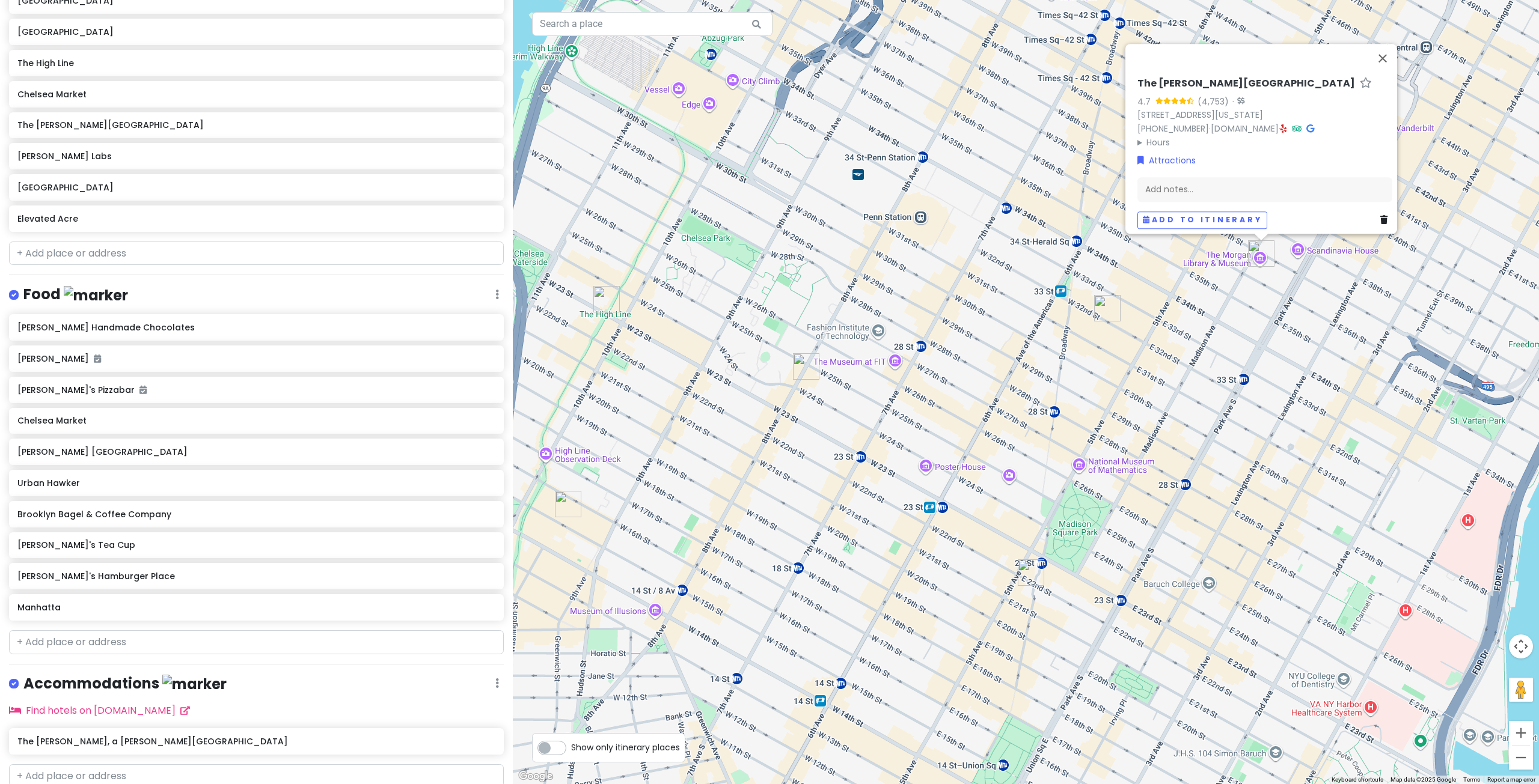
click at [1306, 363] on div "The [PERSON_NAME][GEOGRAPHIC_DATA] 4.7 (4,753) · [STREET_ADDRESS][US_STATE] [PH…" at bounding box center [1026, 392] width 1026 height 784
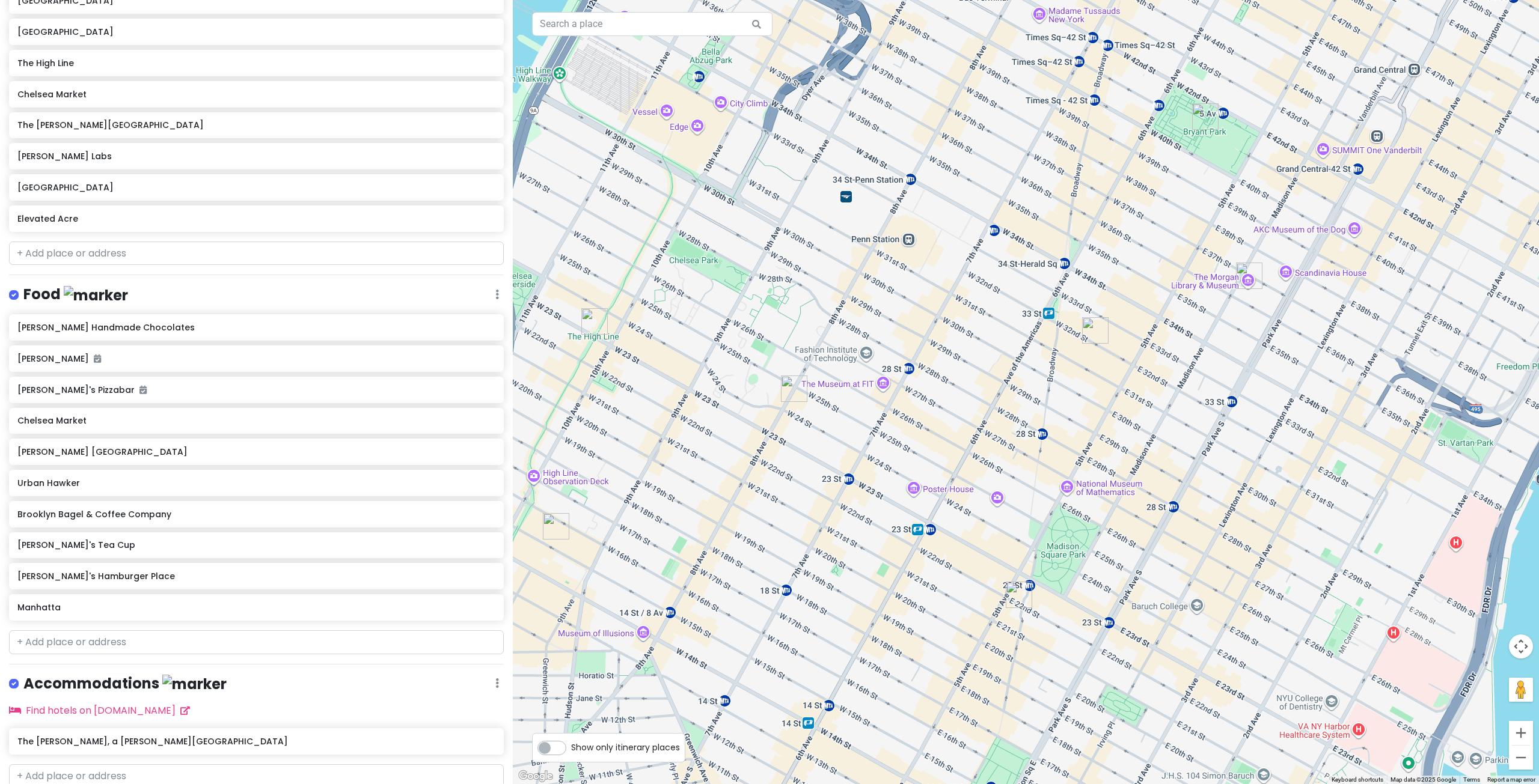
drag, startPoint x: 1299, startPoint y: 355, endPoint x: 1286, endPoint y: 378, distance: 26.4
click at [1286, 378] on div at bounding box center [1026, 392] width 1026 height 784
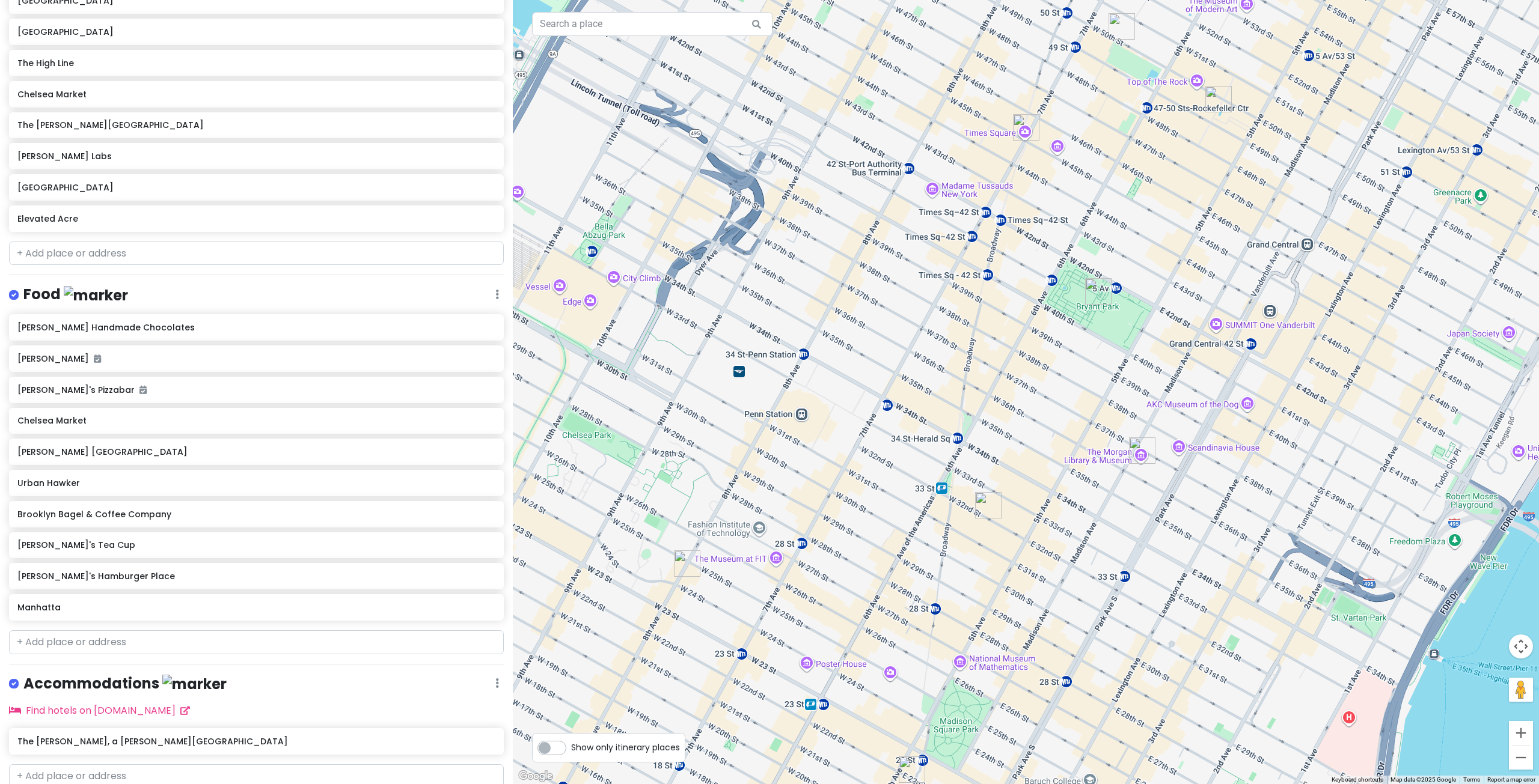
drag, startPoint x: 1414, startPoint y: 313, endPoint x: 1307, endPoint y: 490, distance: 206.8
click at [1307, 490] on div at bounding box center [1026, 392] width 1026 height 784
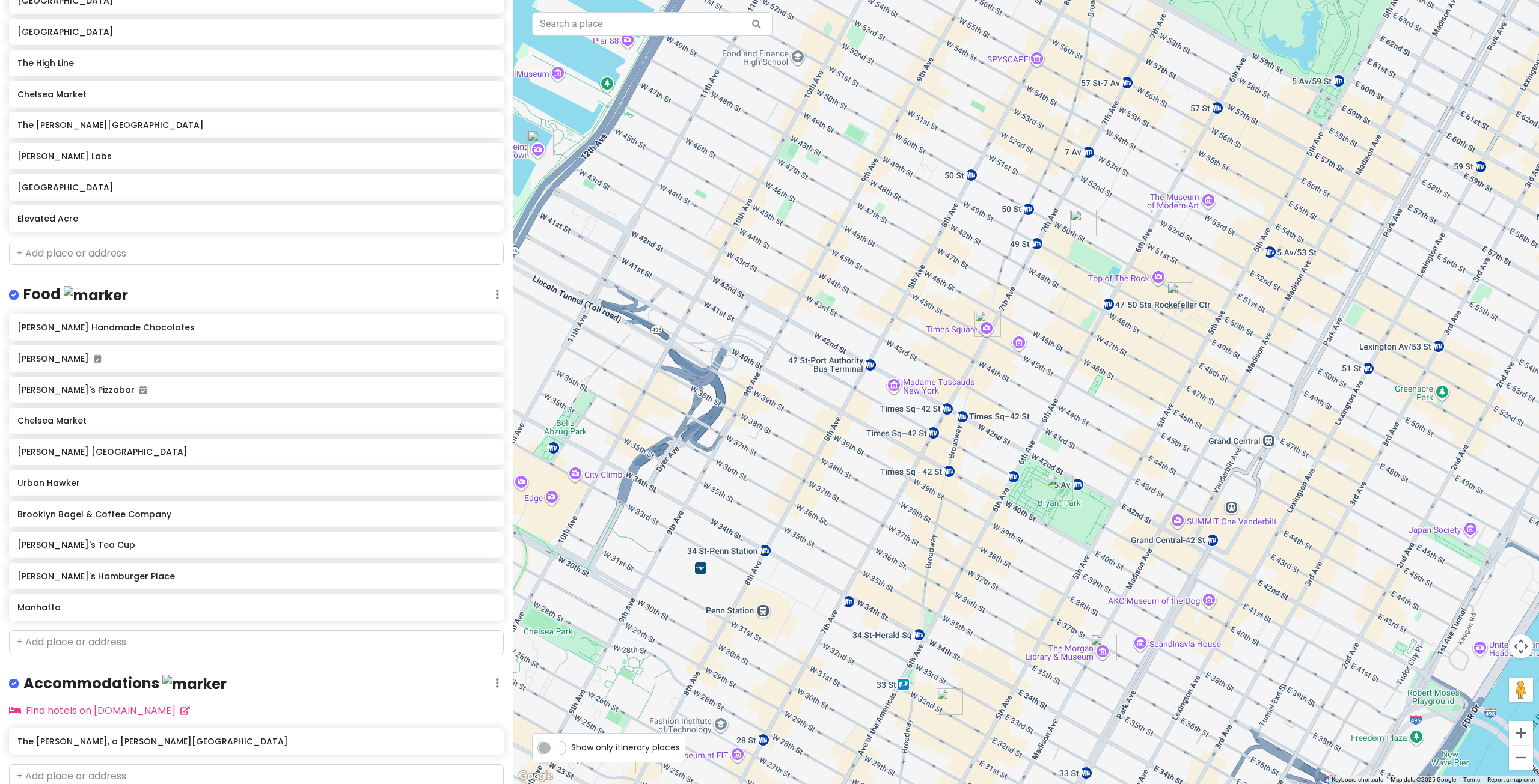
drag, startPoint x: 1026, startPoint y: 263, endPoint x: 988, endPoint y: 454, distance: 194.7
click at [988, 454] on div at bounding box center [1026, 392] width 1026 height 784
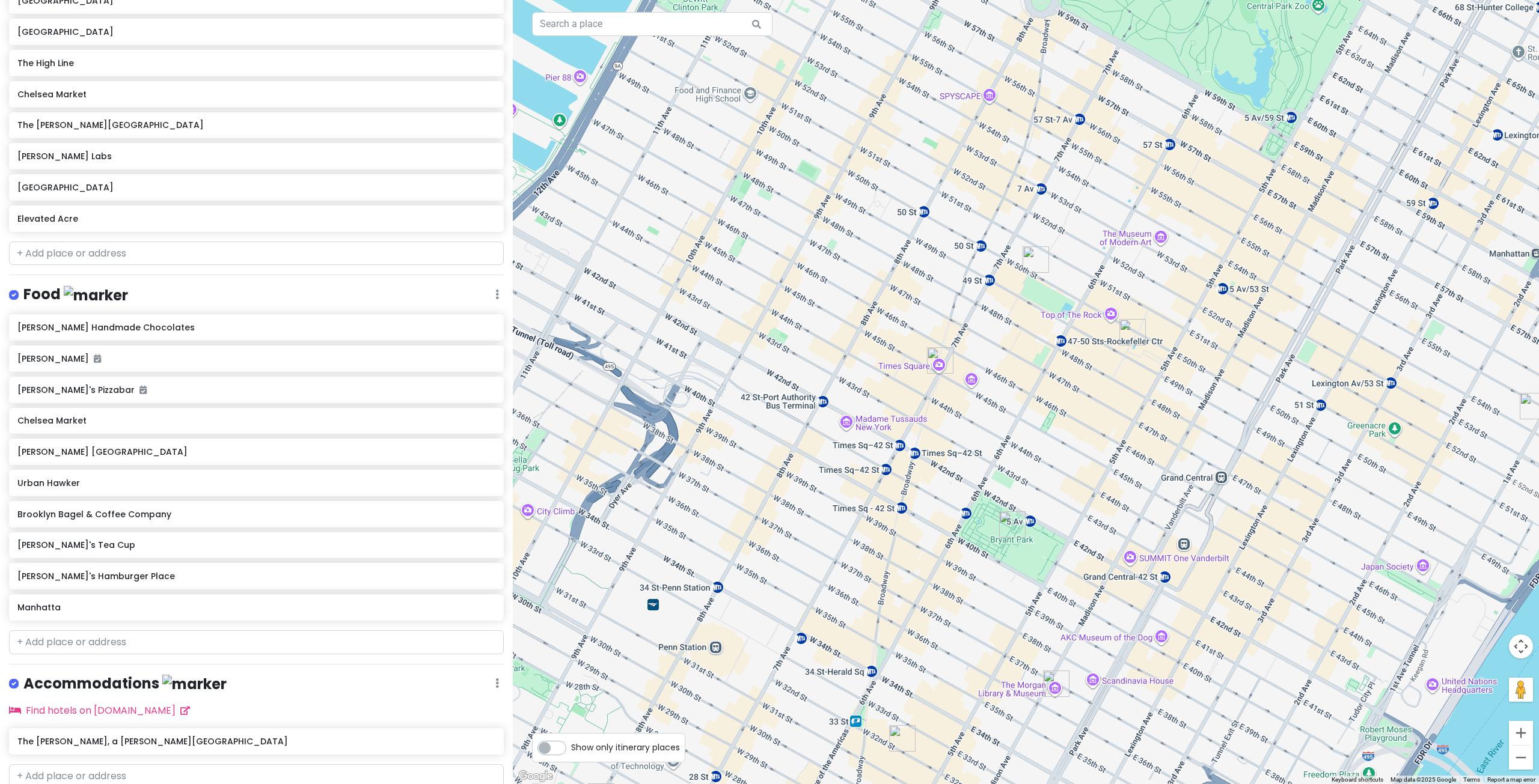
drag, startPoint x: 1159, startPoint y: 350, endPoint x: 1109, endPoint y: 384, distance: 60.5
click at [1109, 384] on div at bounding box center [1026, 392] width 1026 height 784
click at [1128, 328] on img "Rockefeller Center" at bounding box center [1132, 332] width 27 height 27
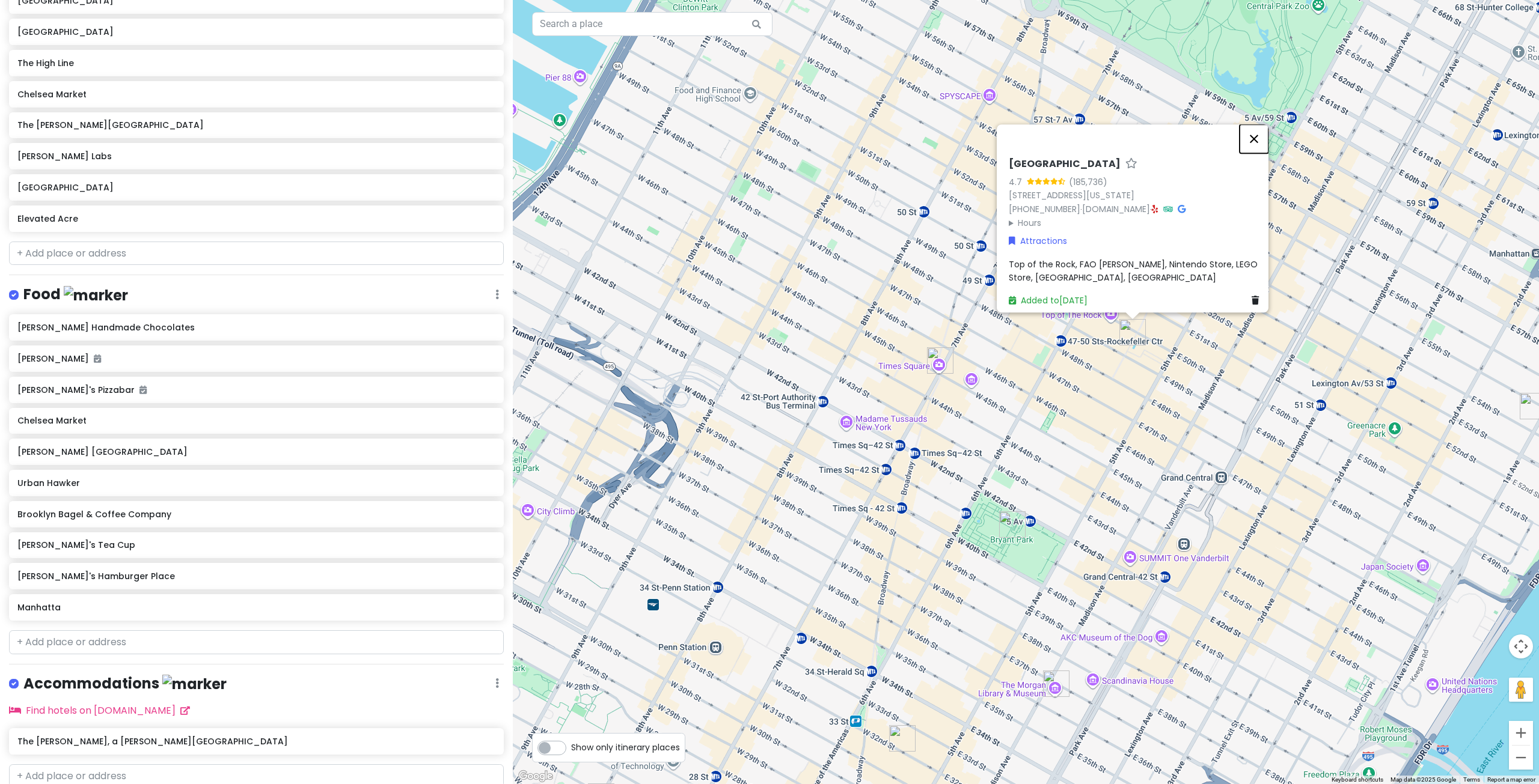
click at [1260, 132] on button "Close" at bounding box center [1253, 139] width 29 height 29
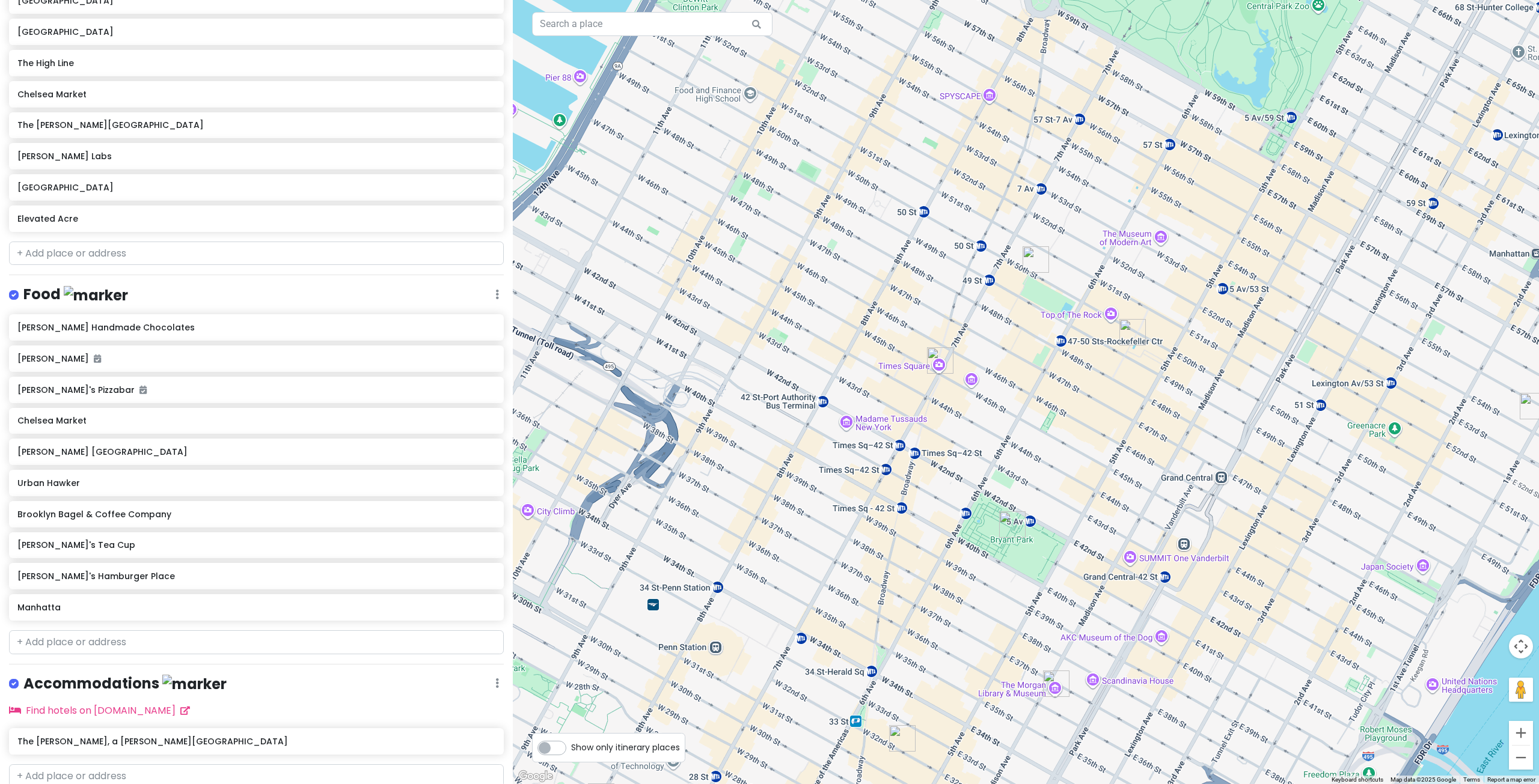
click at [1039, 263] on img "Urban Hawker" at bounding box center [1036, 260] width 27 height 27
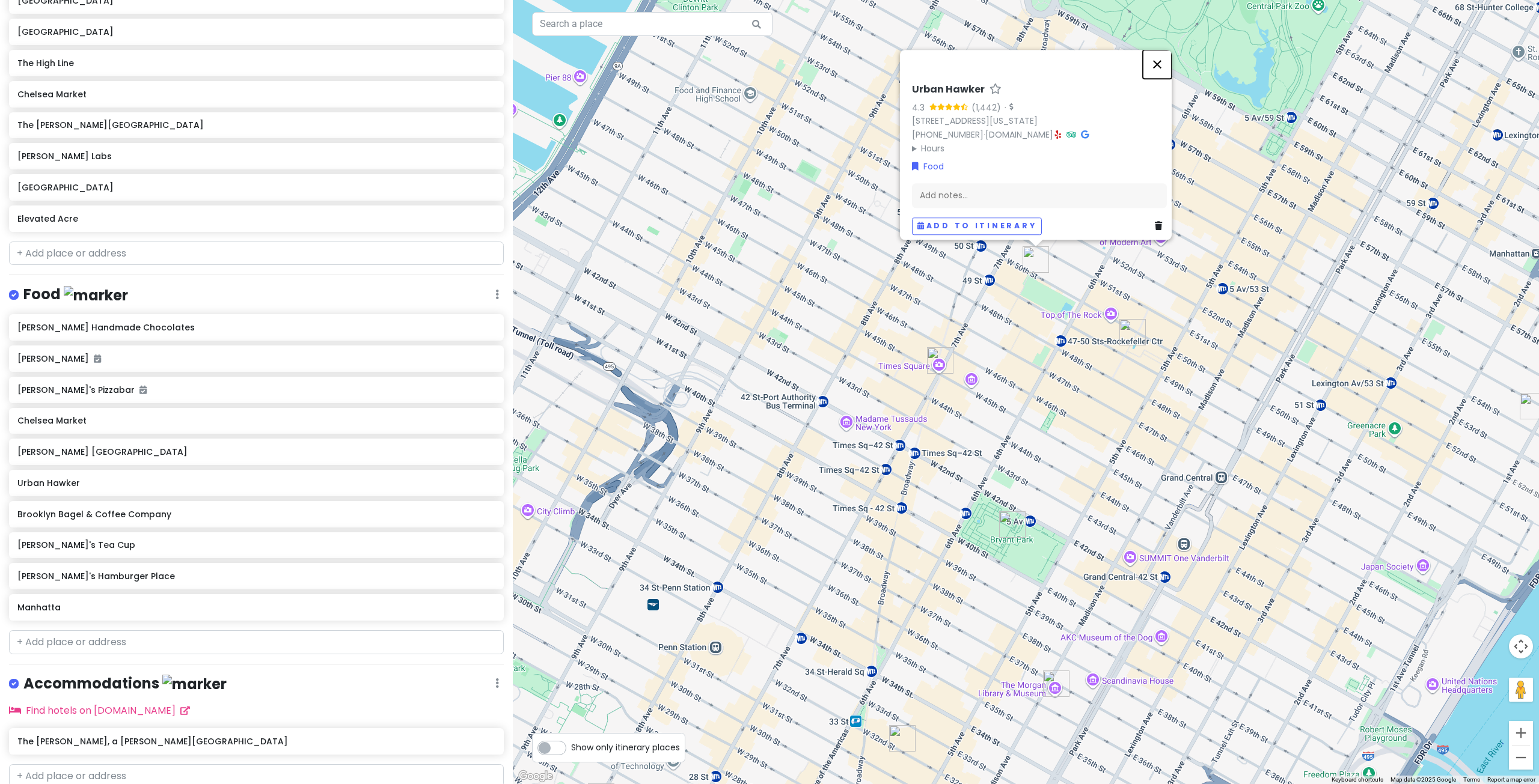
click at [1161, 61] on button "Close" at bounding box center [1157, 64] width 29 height 29
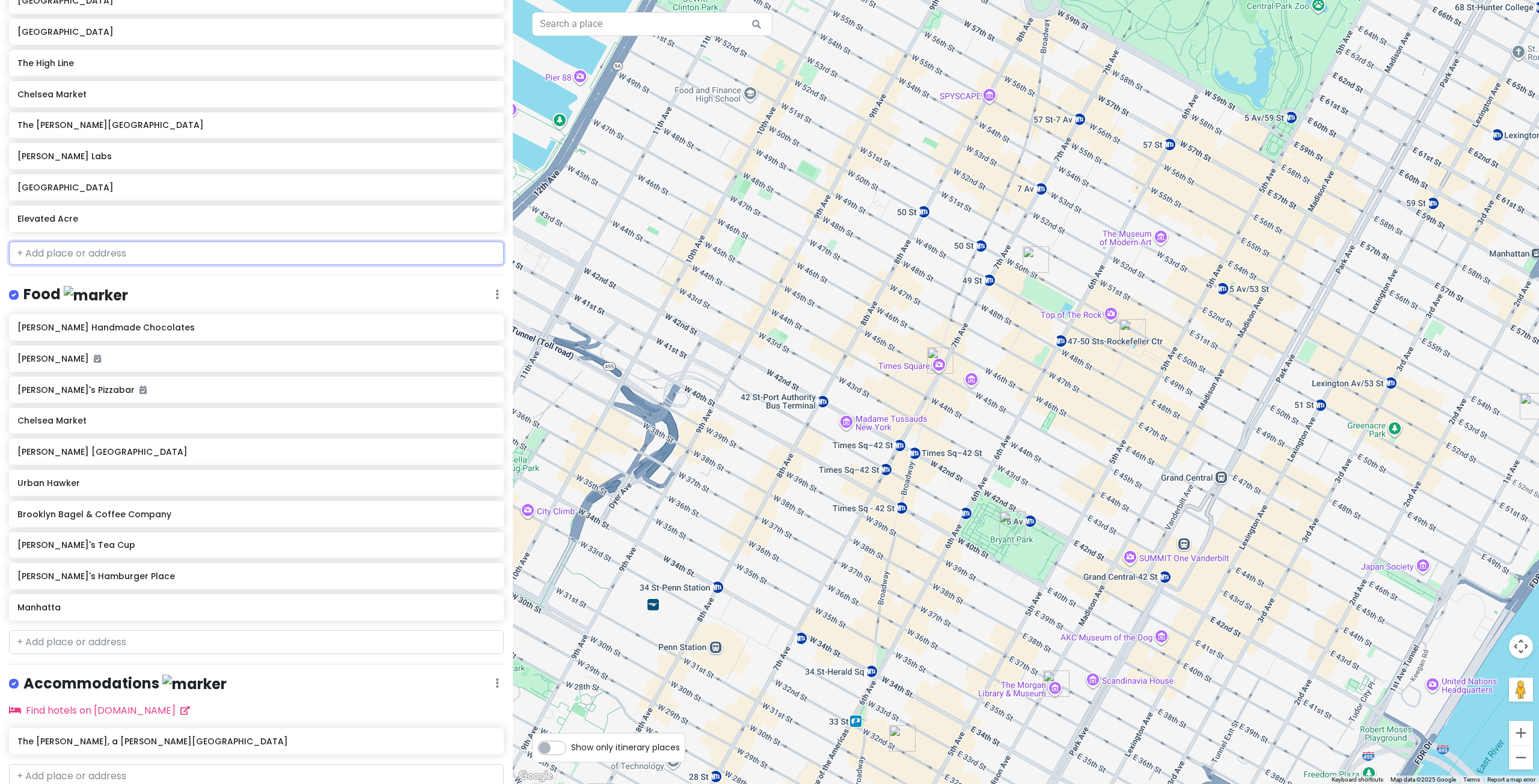
click at [105, 242] on input "text" at bounding box center [256, 253] width 495 height 24
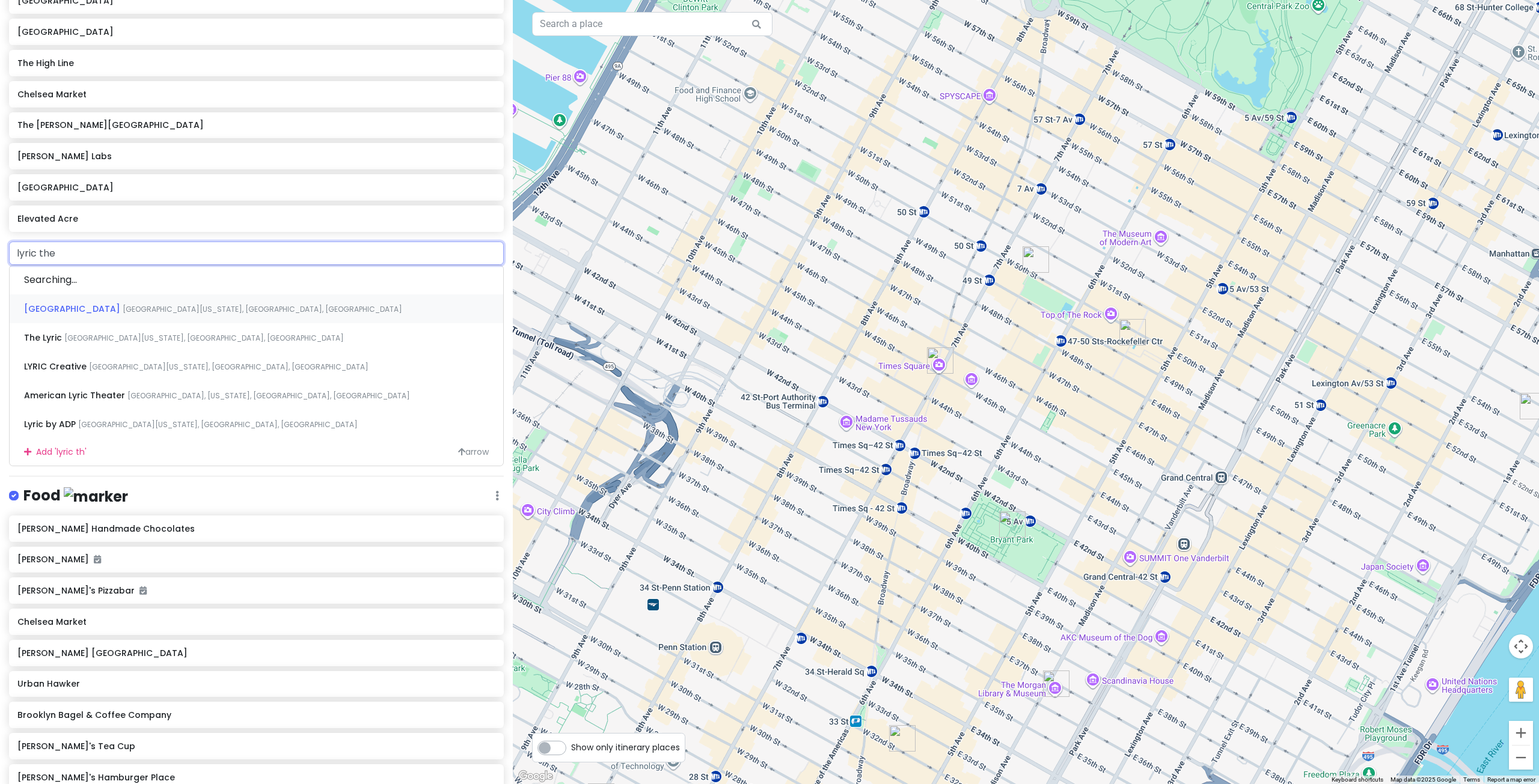
type input "lyric thea"
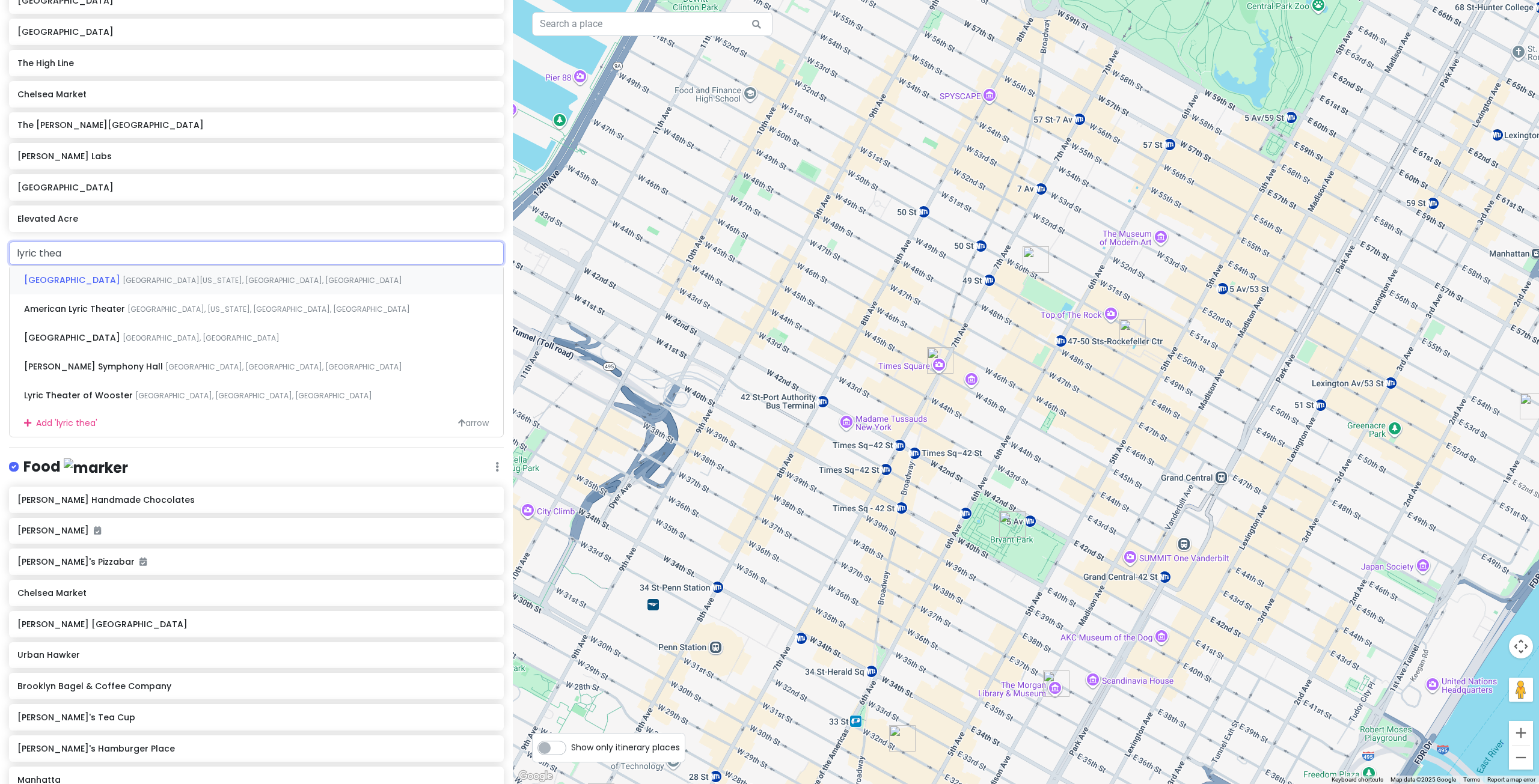
click at [123, 275] on span "[GEOGRAPHIC_DATA][US_STATE], [GEOGRAPHIC_DATA], [GEOGRAPHIC_DATA]" at bounding box center [262, 280] width 279 height 10
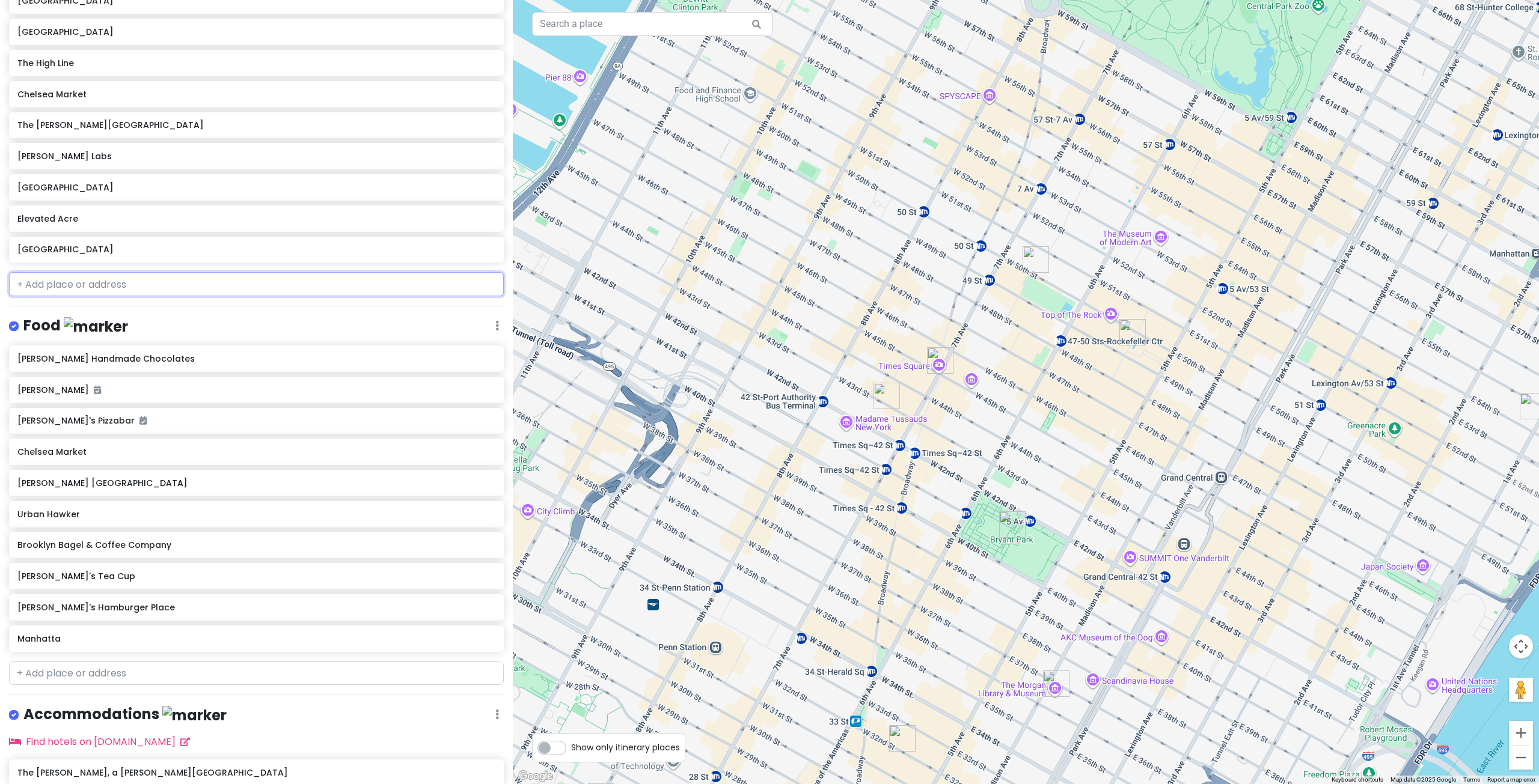
scroll to position [619, 0]
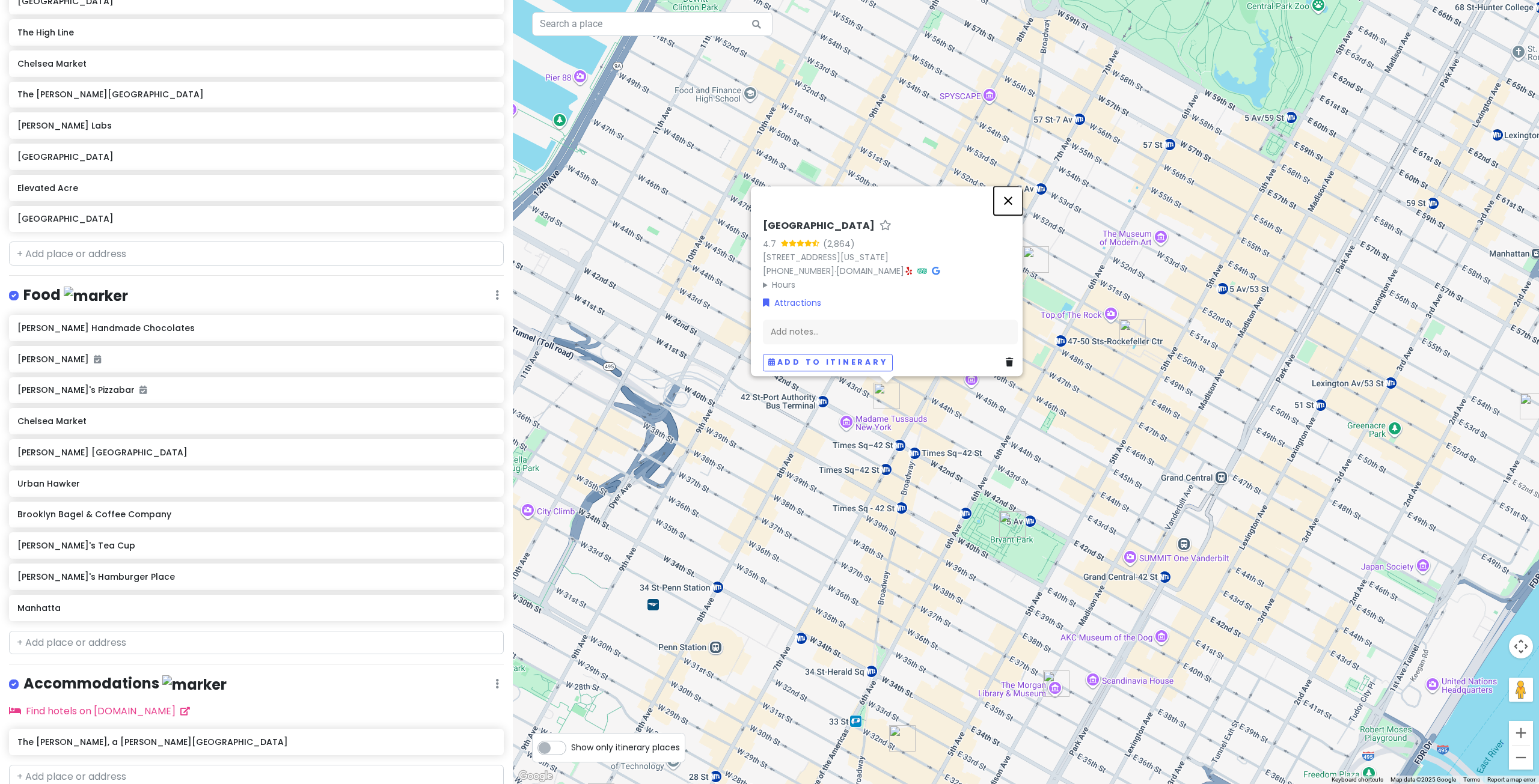
click at [1016, 196] on button "Close" at bounding box center [1008, 201] width 29 height 29
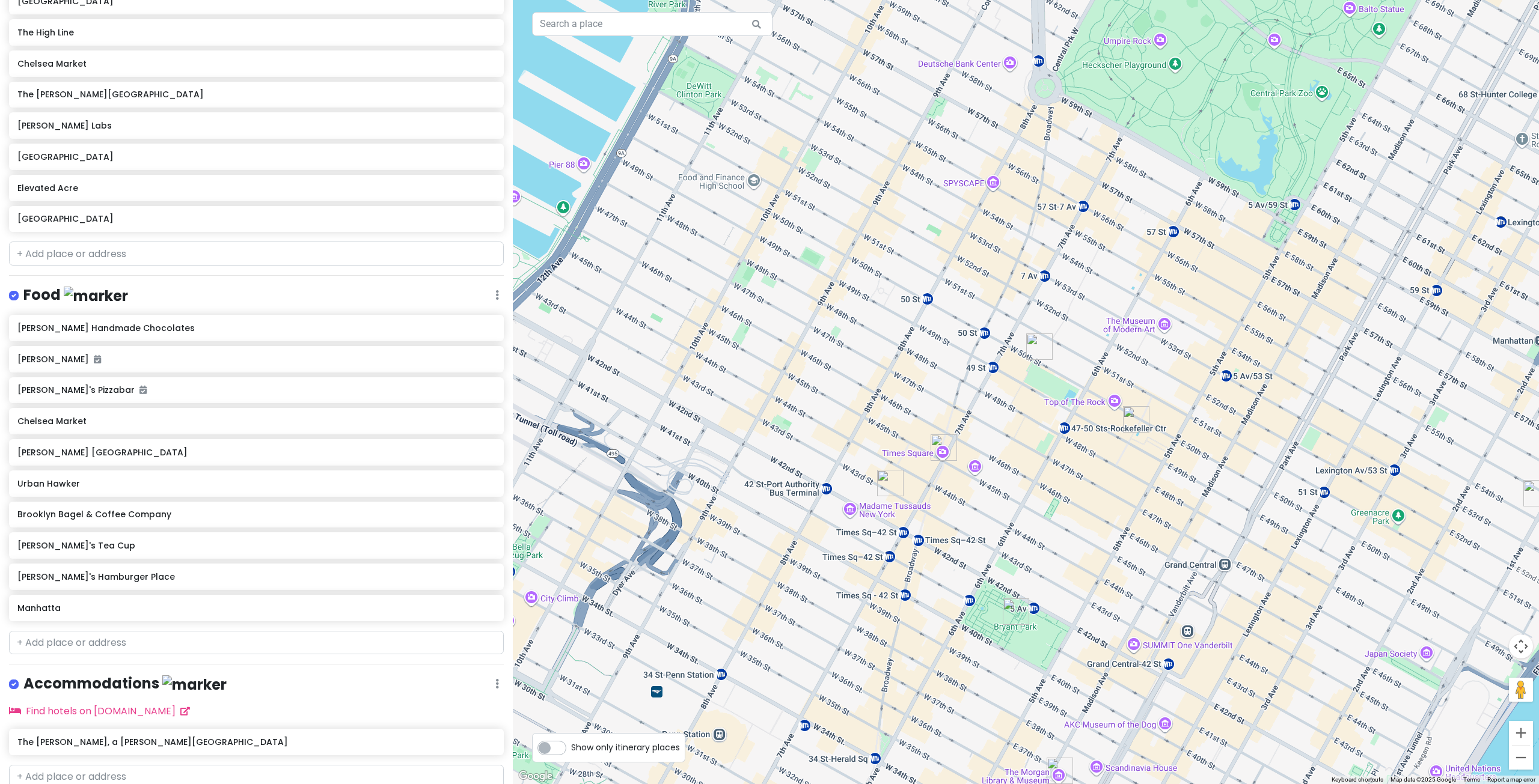
drag, startPoint x: 1225, startPoint y: 606, endPoint x: 1176, endPoint y: 606, distance: 49.0
click at [1176, 606] on div at bounding box center [1026, 392] width 1026 height 784
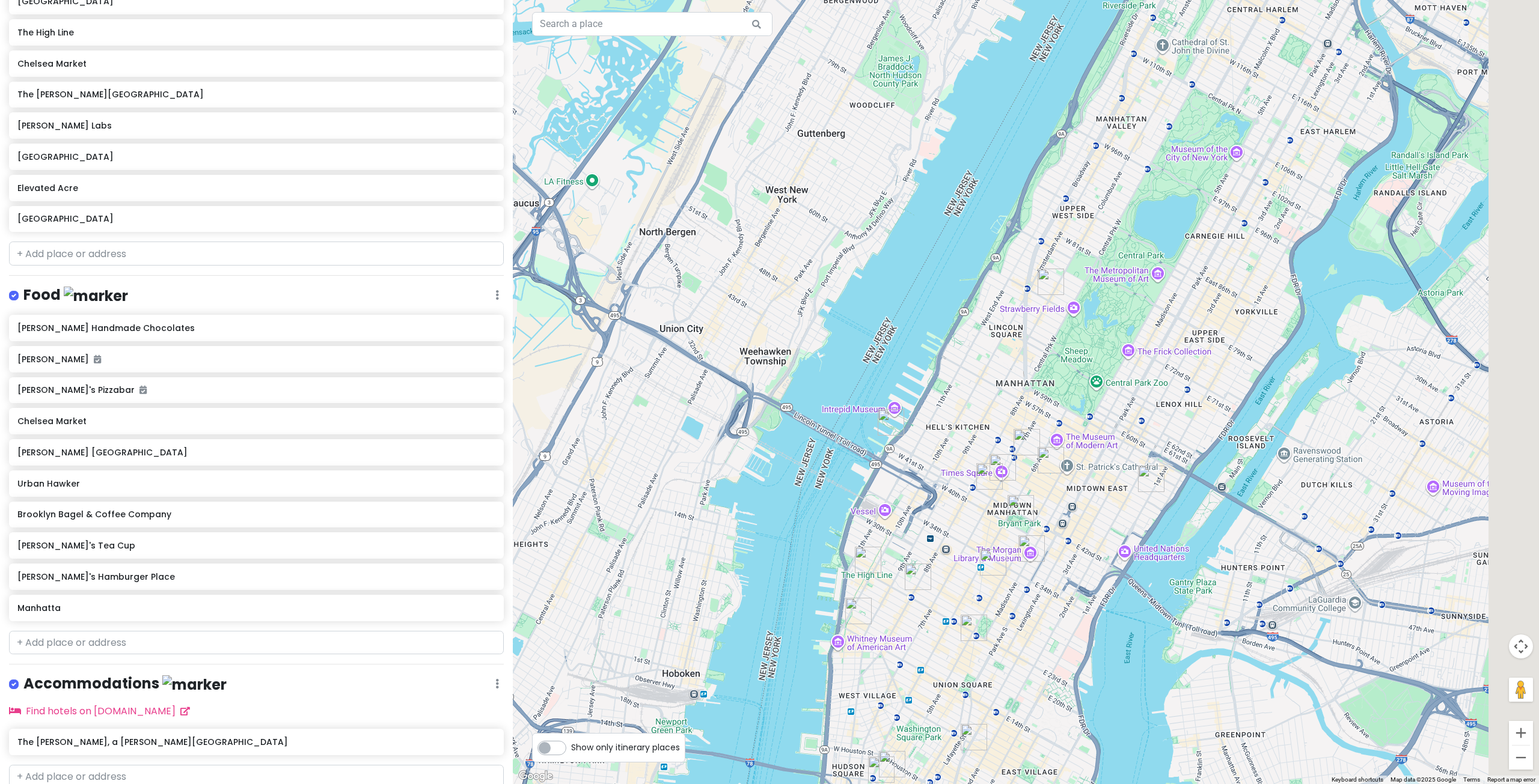
drag, startPoint x: 1249, startPoint y: 678, endPoint x: 1179, endPoint y: 598, distance: 106.3
click at [1179, 598] on div at bounding box center [1026, 392] width 1026 height 784
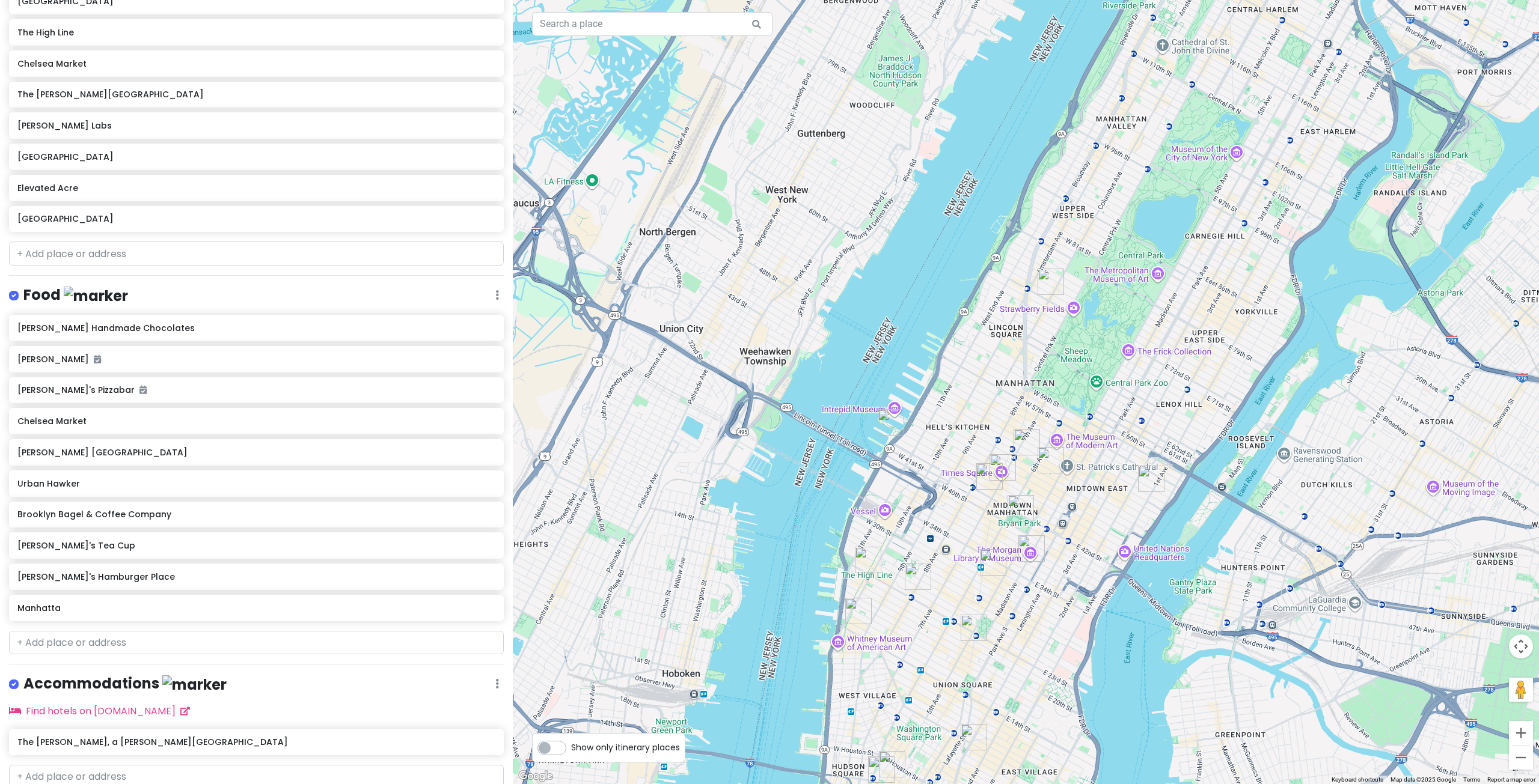
click at [1048, 458] on img "Rockefeller Center" at bounding box center [1051, 460] width 27 height 27
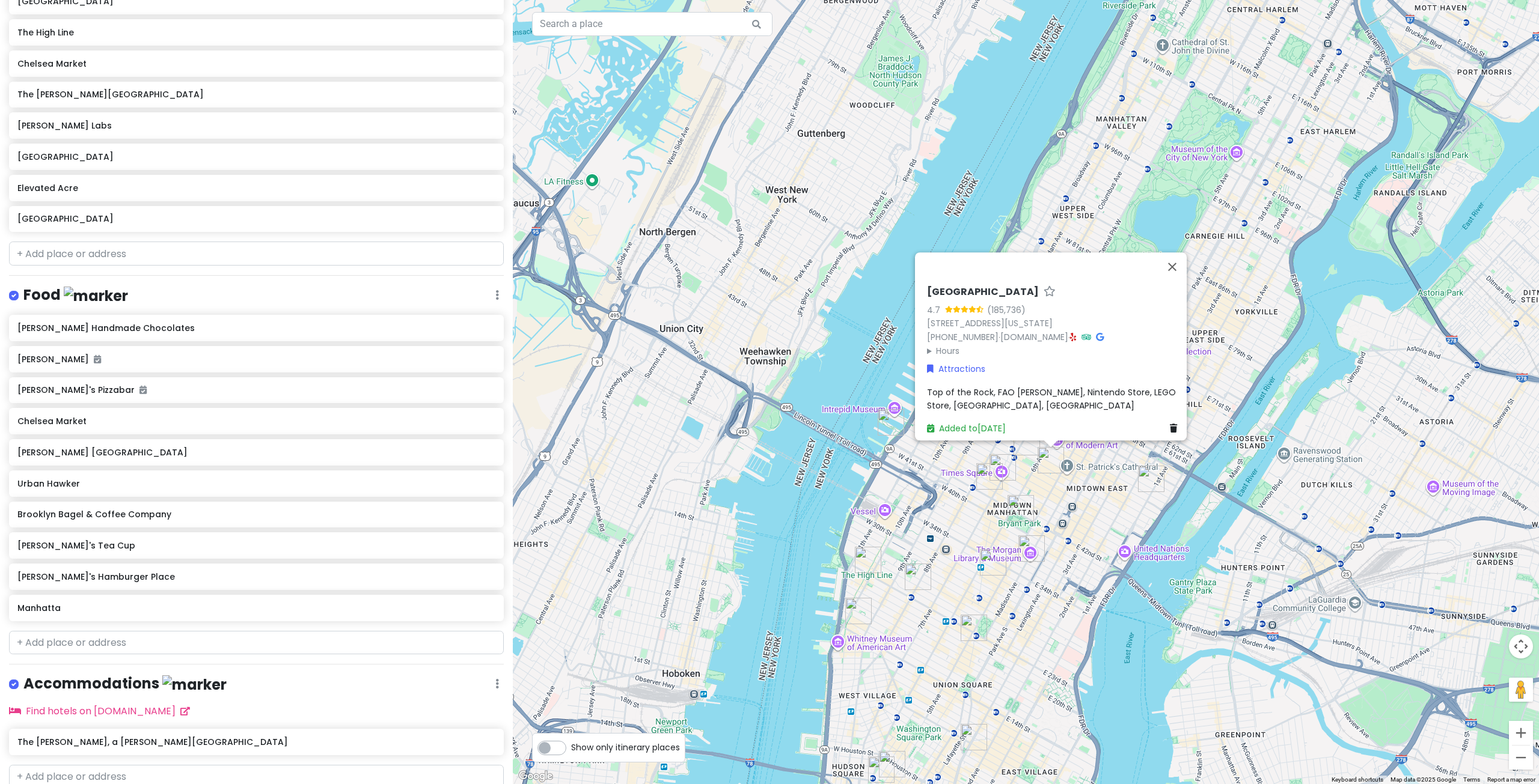
click at [1281, 351] on div "[GEOGRAPHIC_DATA] 4.7 (185,736) [STREET_ADDRESS][US_STATE] [PHONE_NUMBER] · [DO…" at bounding box center [1026, 392] width 1026 height 784
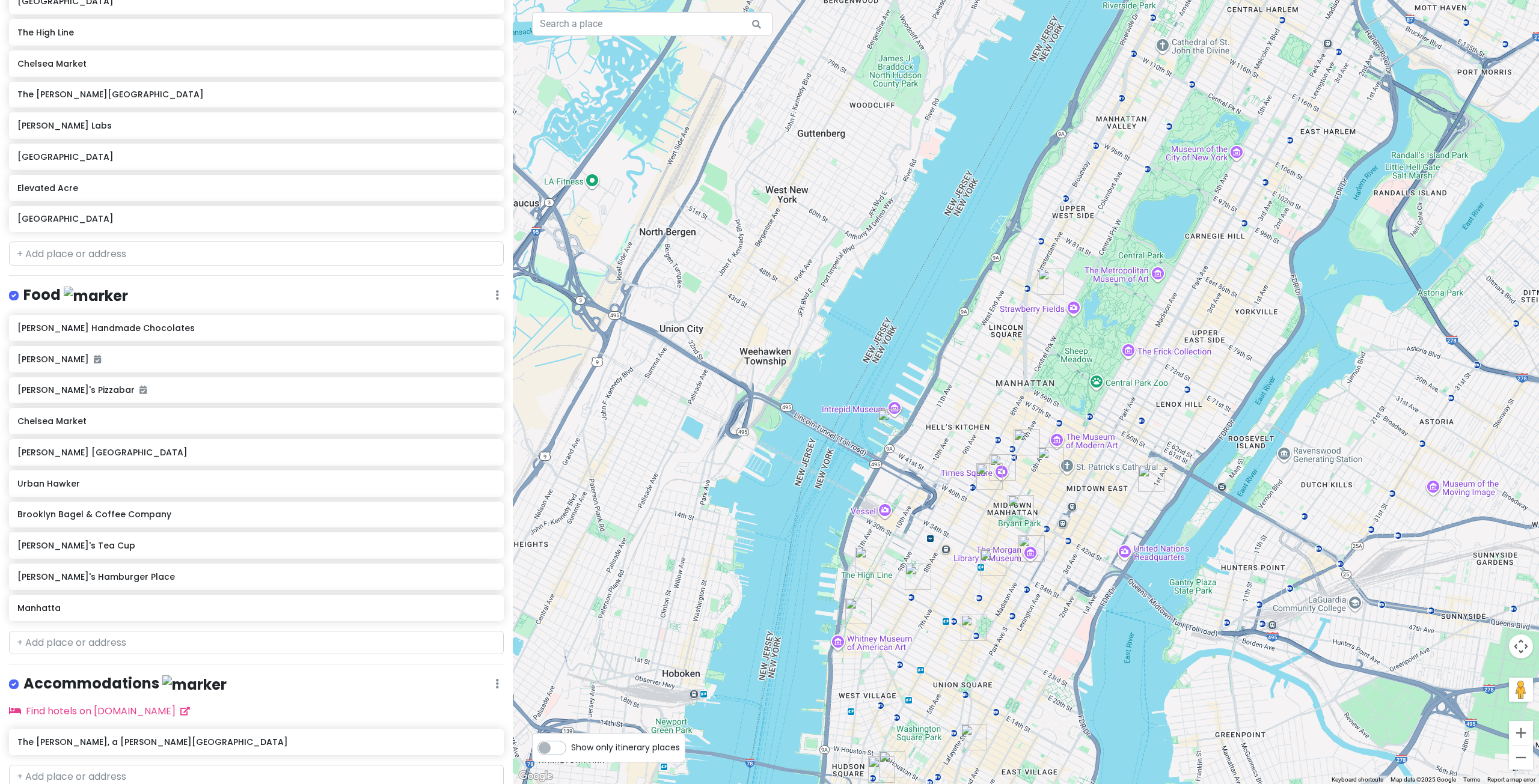
click at [887, 414] on img "Circle Line Sightseeing Cruises" at bounding box center [891, 422] width 27 height 27
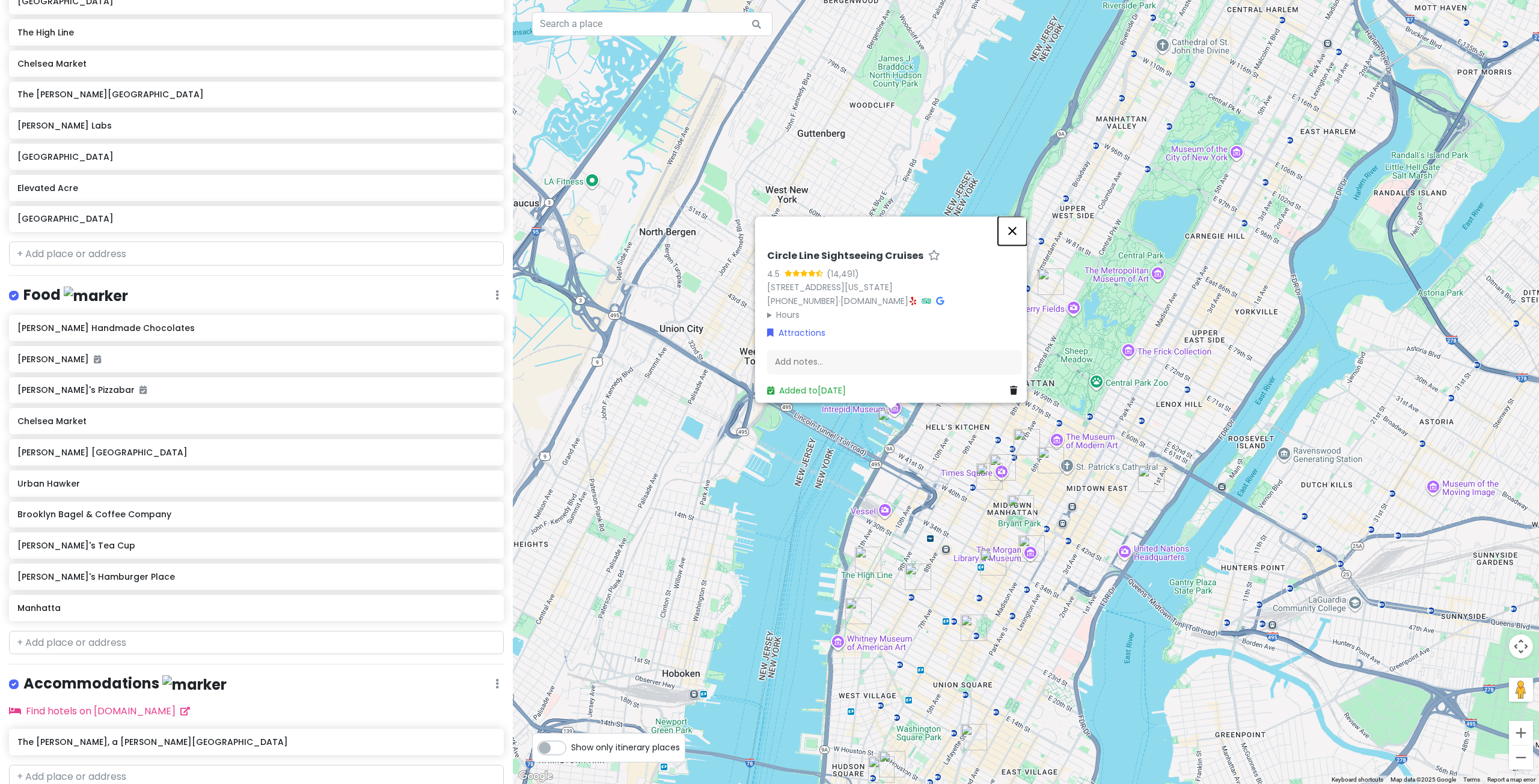
click at [1020, 216] on button "Close" at bounding box center [1012, 231] width 29 height 29
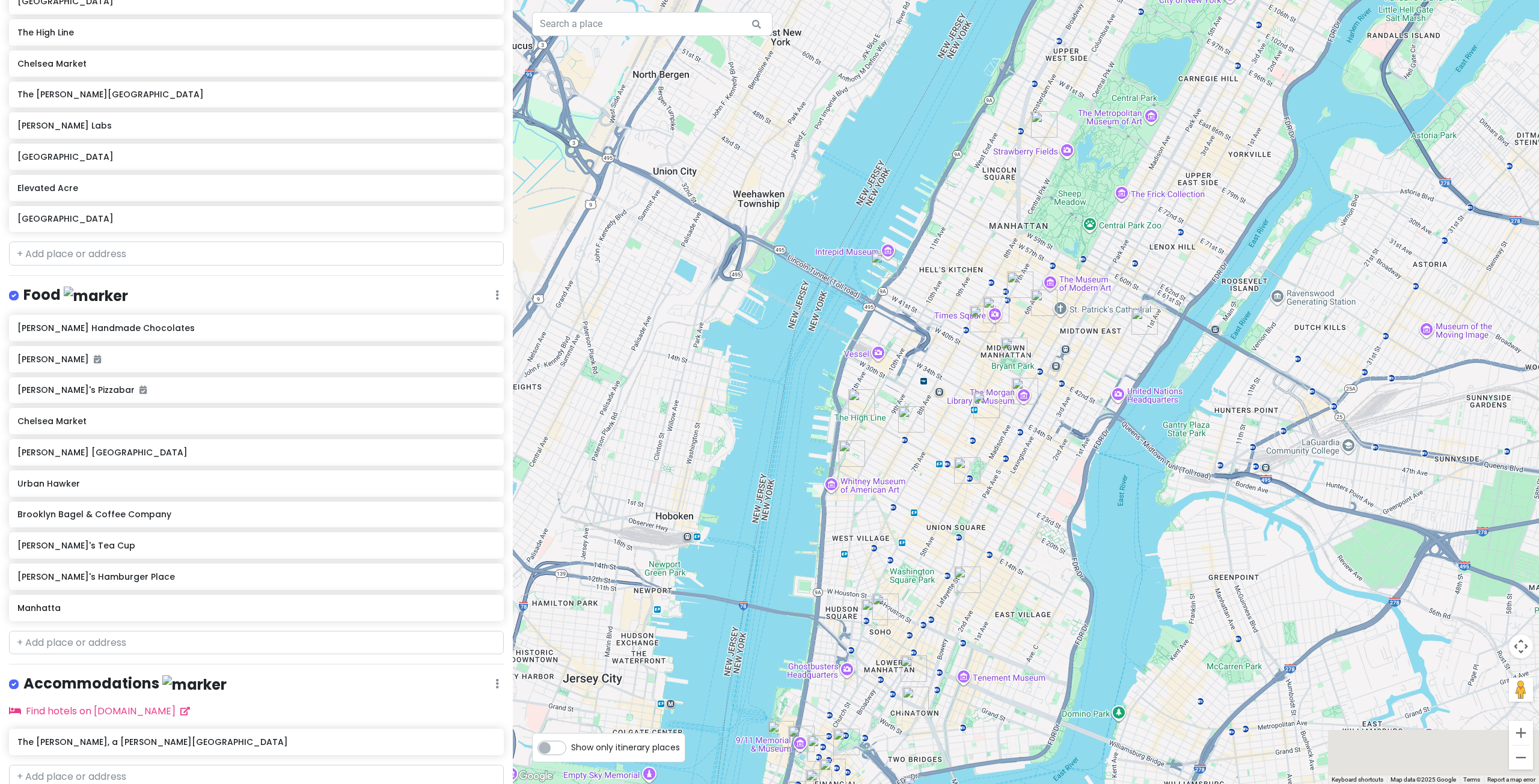
drag, startPoint x: 1104, startPoint y: 557, endPoint x: 1099, endPoint y: 384, distance: 173.1
click at [1098, 384] on div at bounding box center [1026, 392] width 1026 height 784
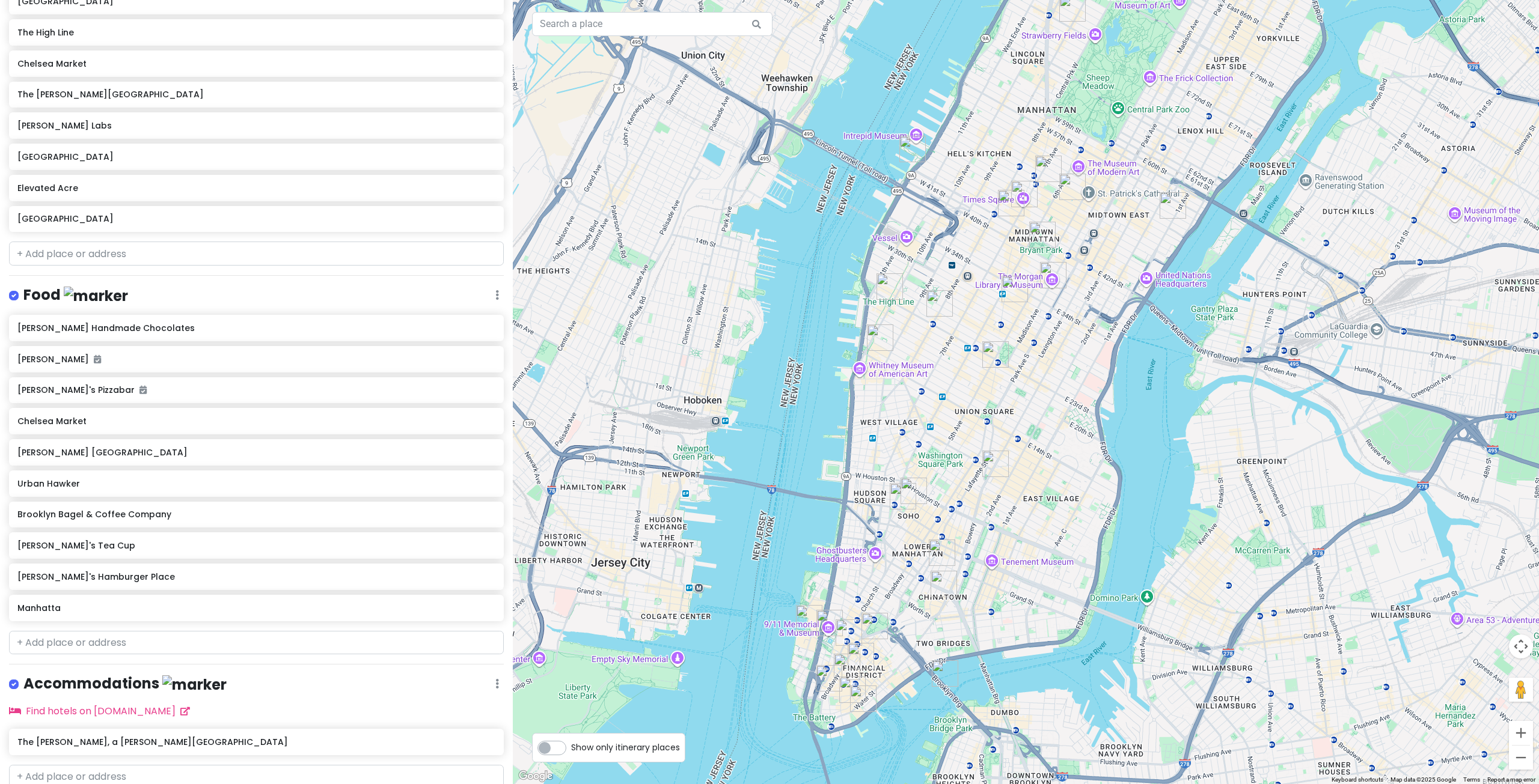
drag, startPoint x: 1027, startPoint y: 688, endPoint x: 1058, endPoint y: 580, distance: 112.4
click at [1057, 583] on div at bounding box center [1026, 392] width 1026 height 784
